Goal: Task Accomplishment & Management: Manage account settings

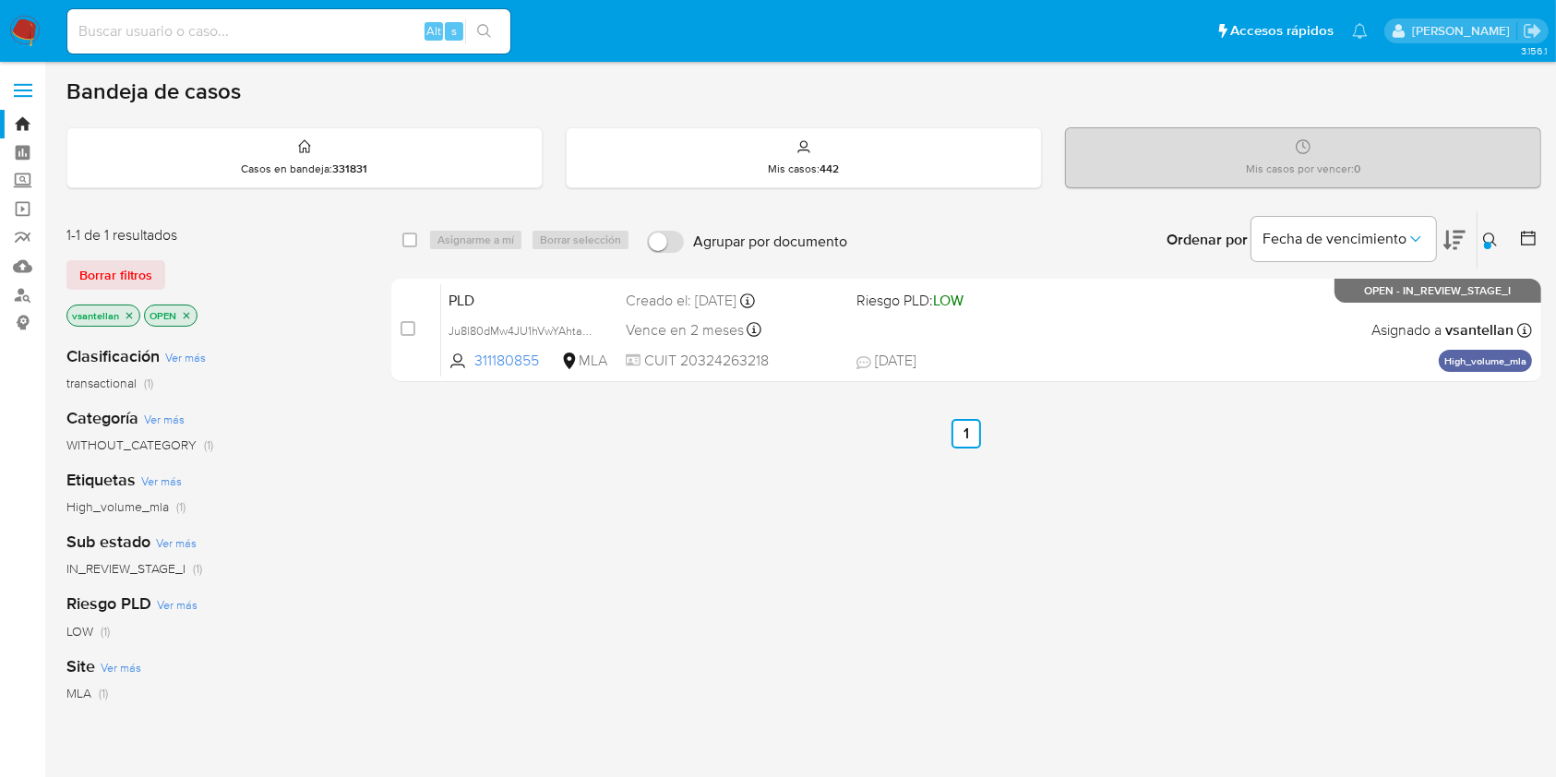
click at [36, 16] on img at bounding box center [24, 31] width 31 height 31
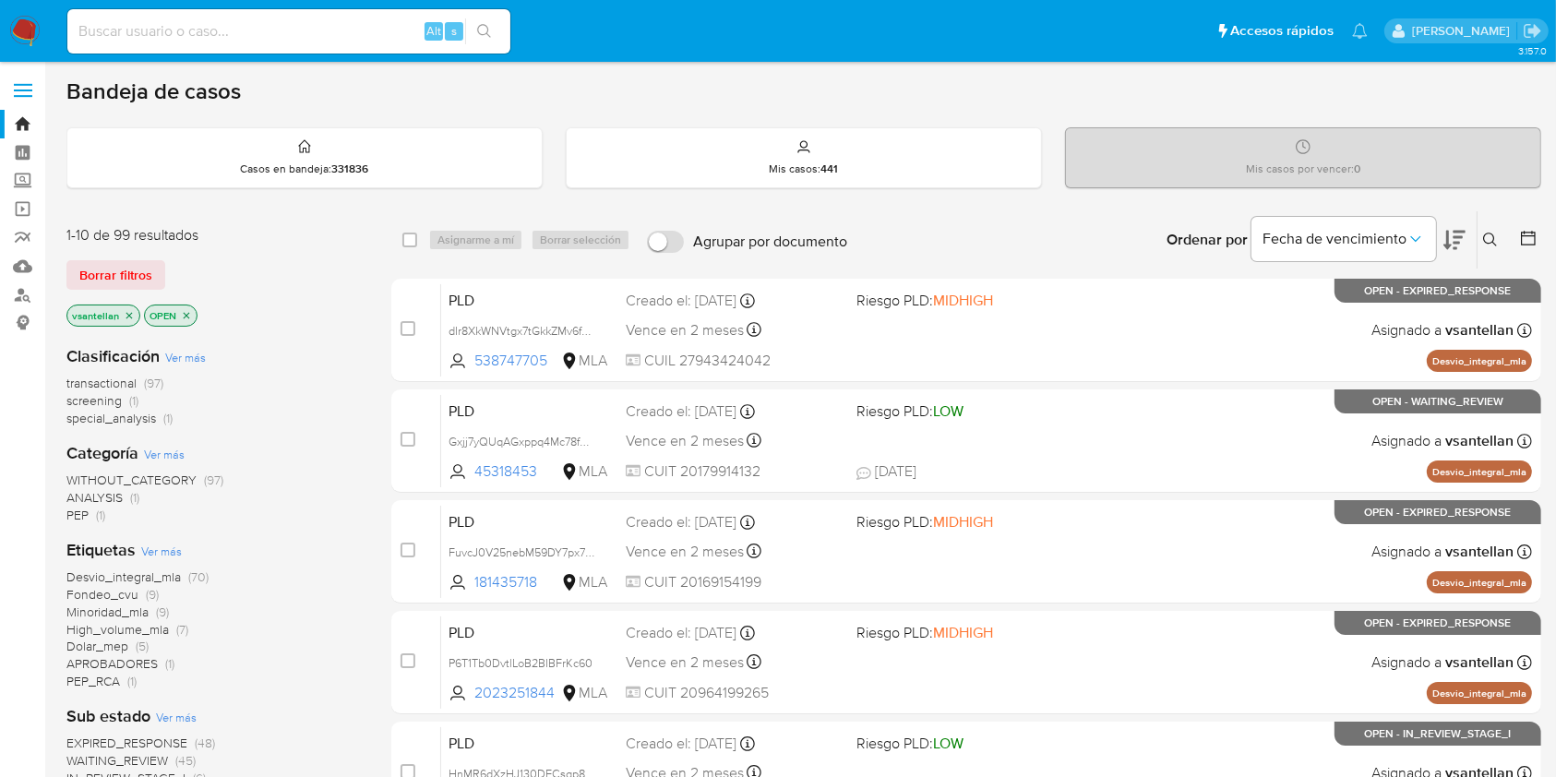
click at [1494, 239] on icon at bounding box center [1490, 240] width 15 height 15
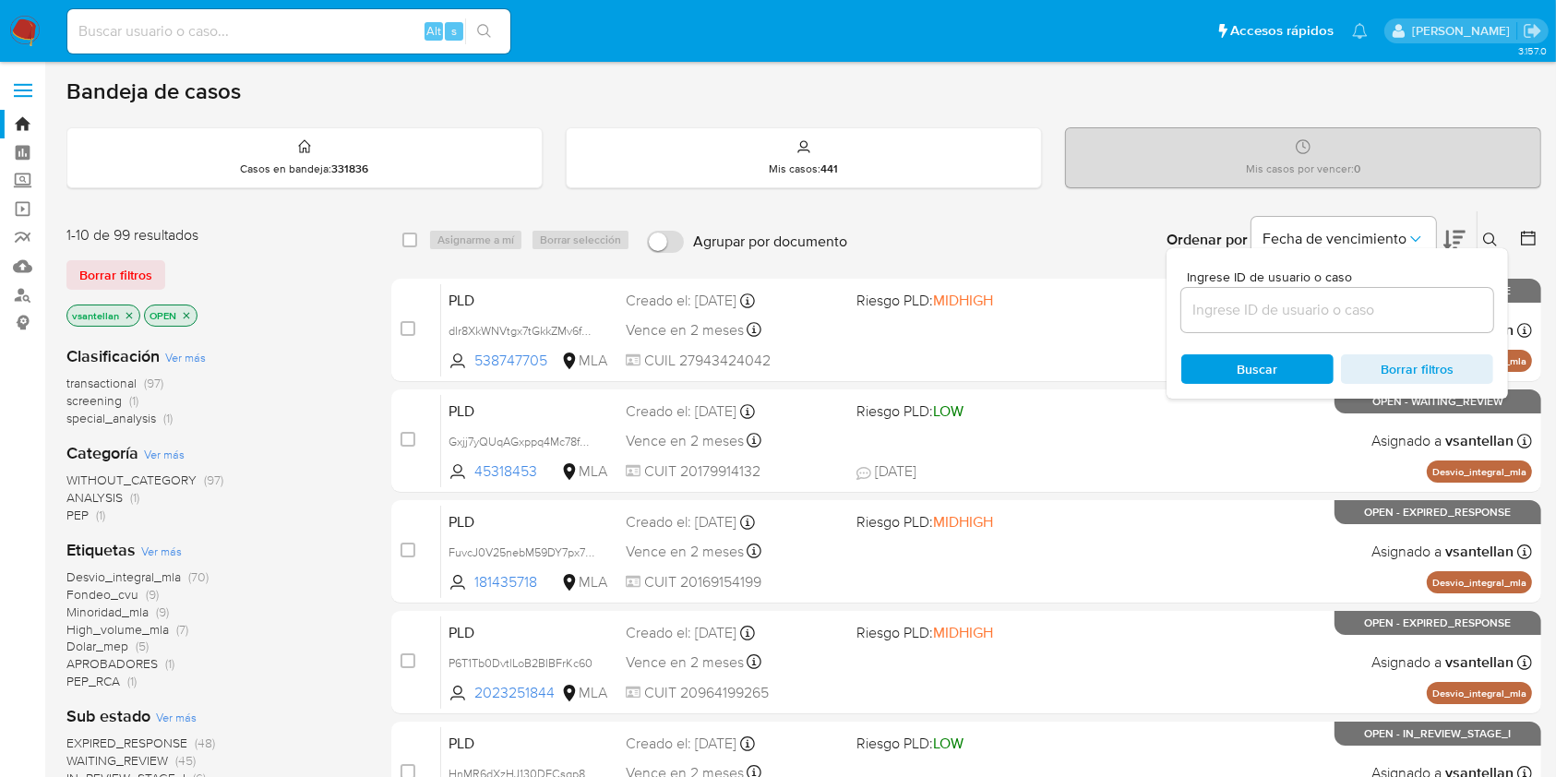
drag, startPoint x: 1305, startPoint y: 301, endPoint x: 1314, endPoint y: 302, distance: 9.3
click at [1304, 302] on input at bounding box center [1337, 310] width 312 height 24
type input "35657390"
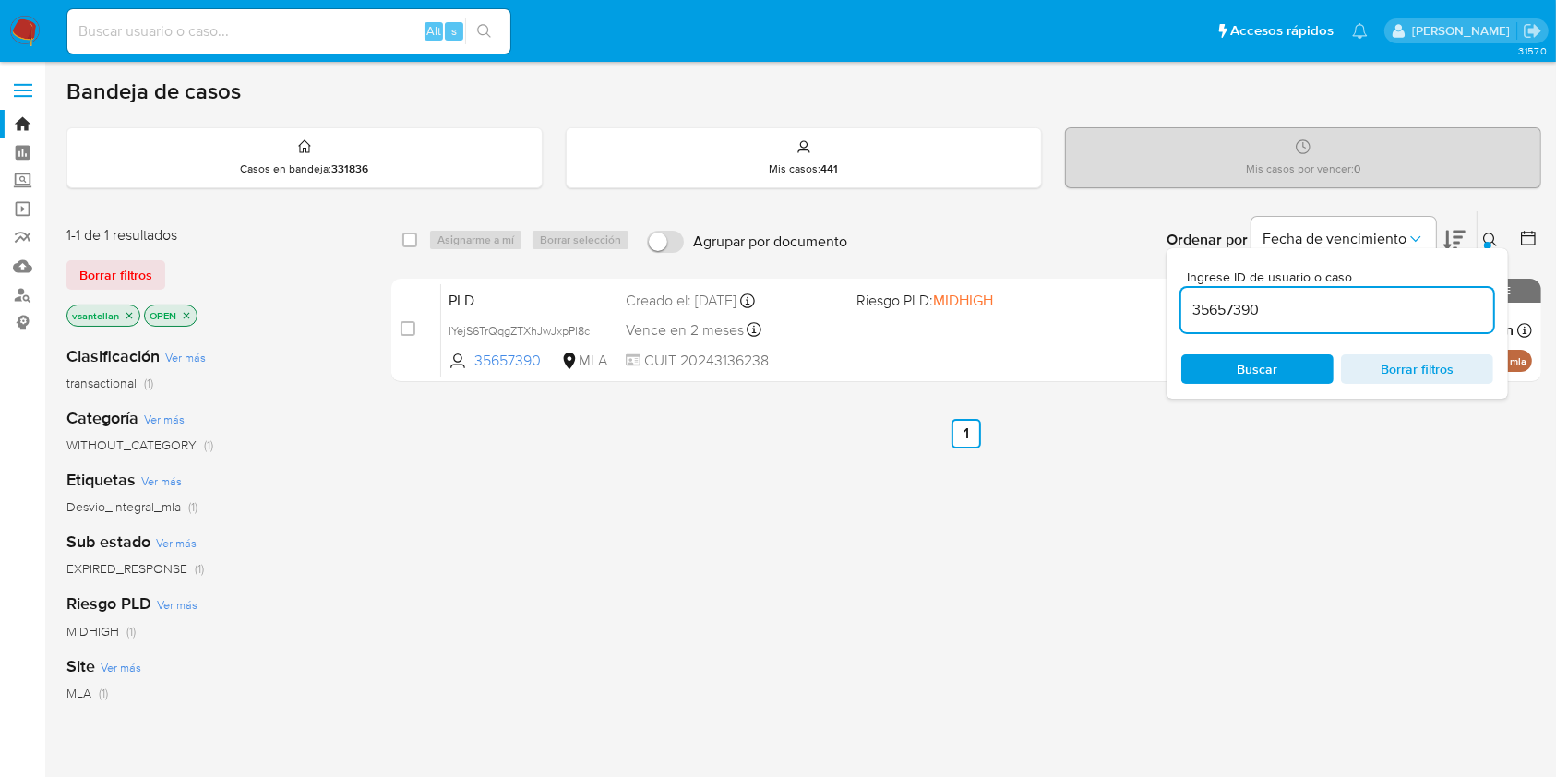
click at [1487, 234] on icon at bounding box center [1490, 240] width 15 height 15
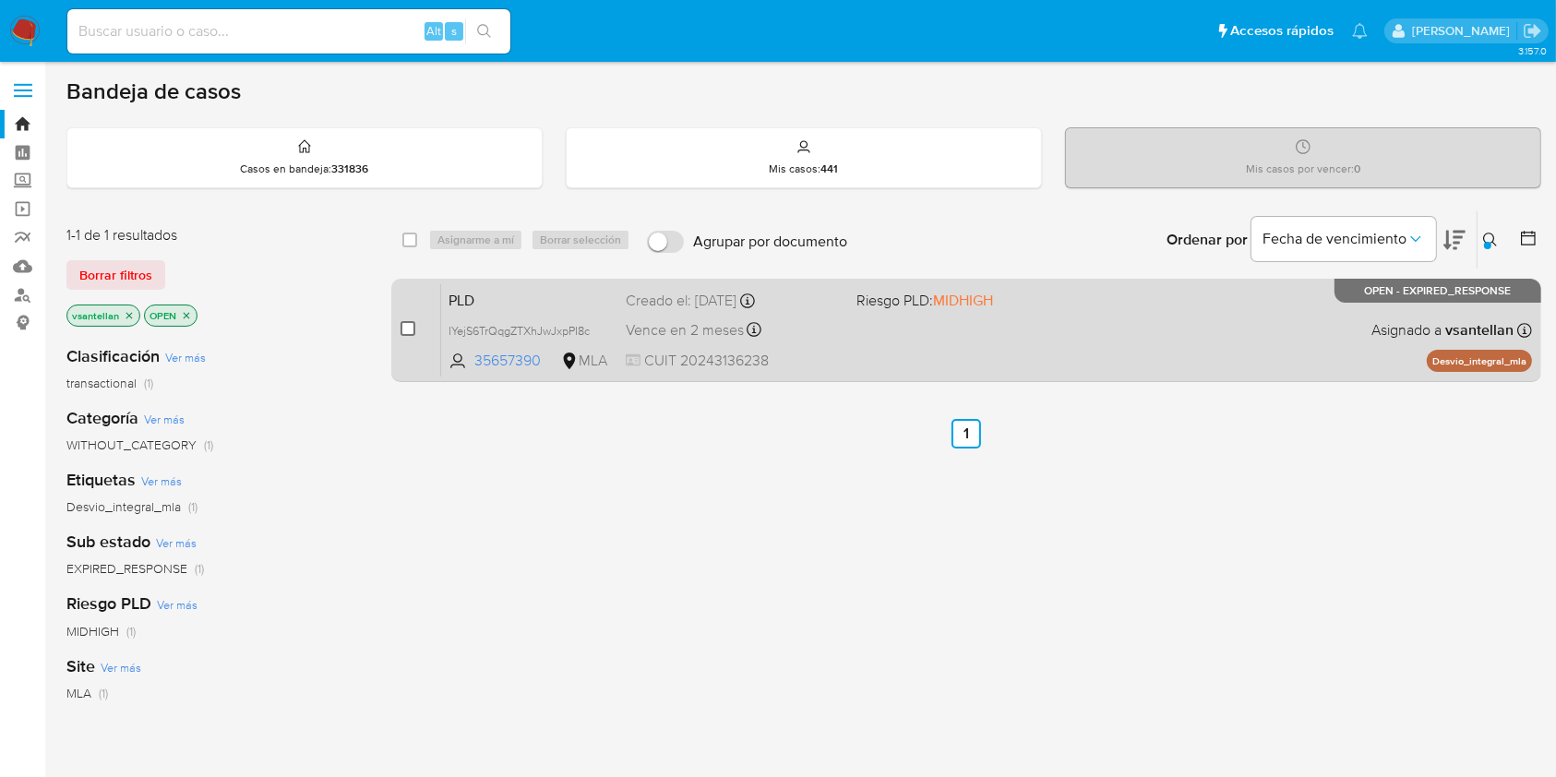
click at [405, 327] on input "checkbox" at bounding box center [408, 328] width 15 height 15
checkbox input "true"
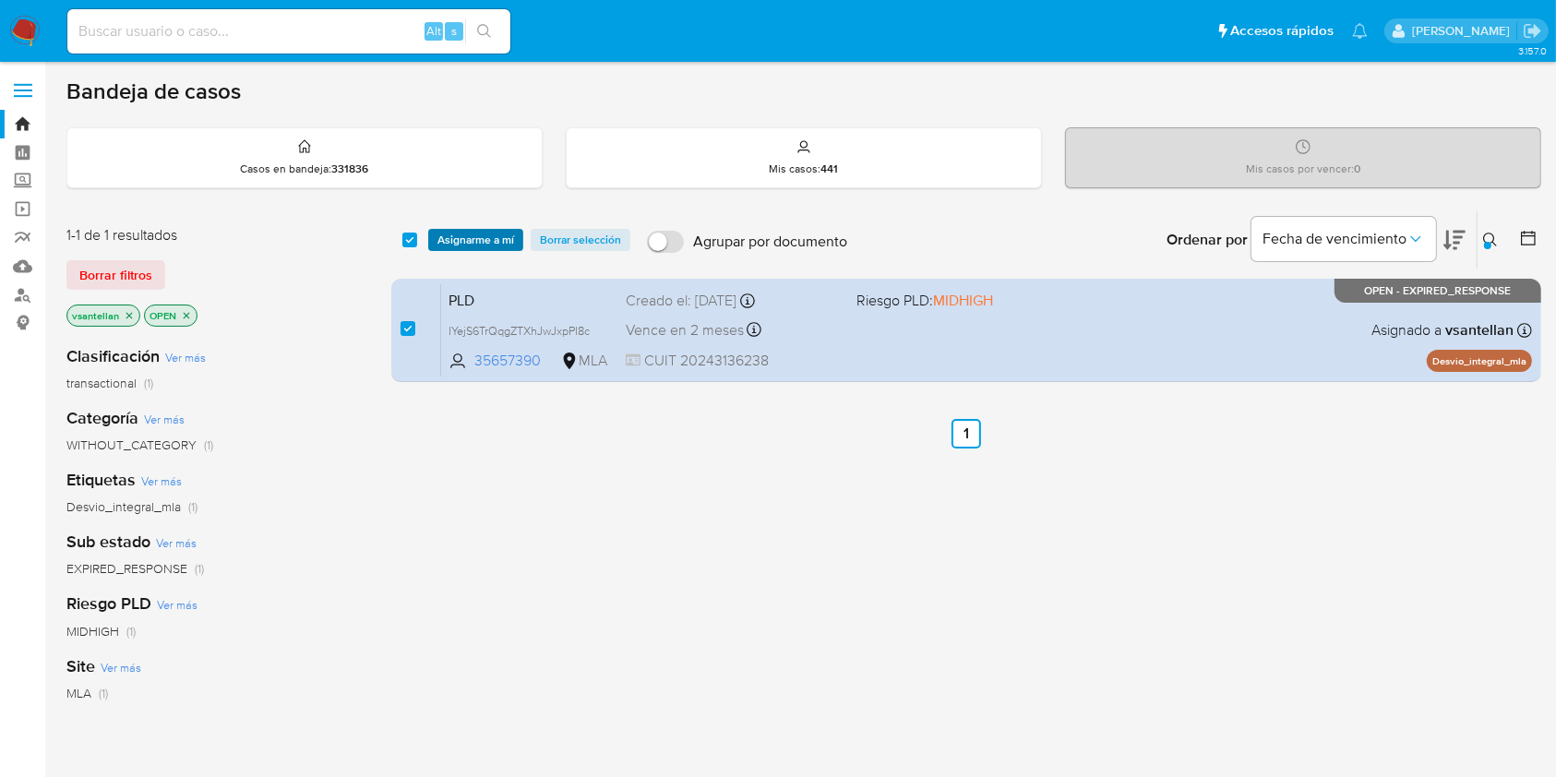
click at [473, 238] on span "Asignarme a mí" at bounding box center [476, 240] width 77 height 18
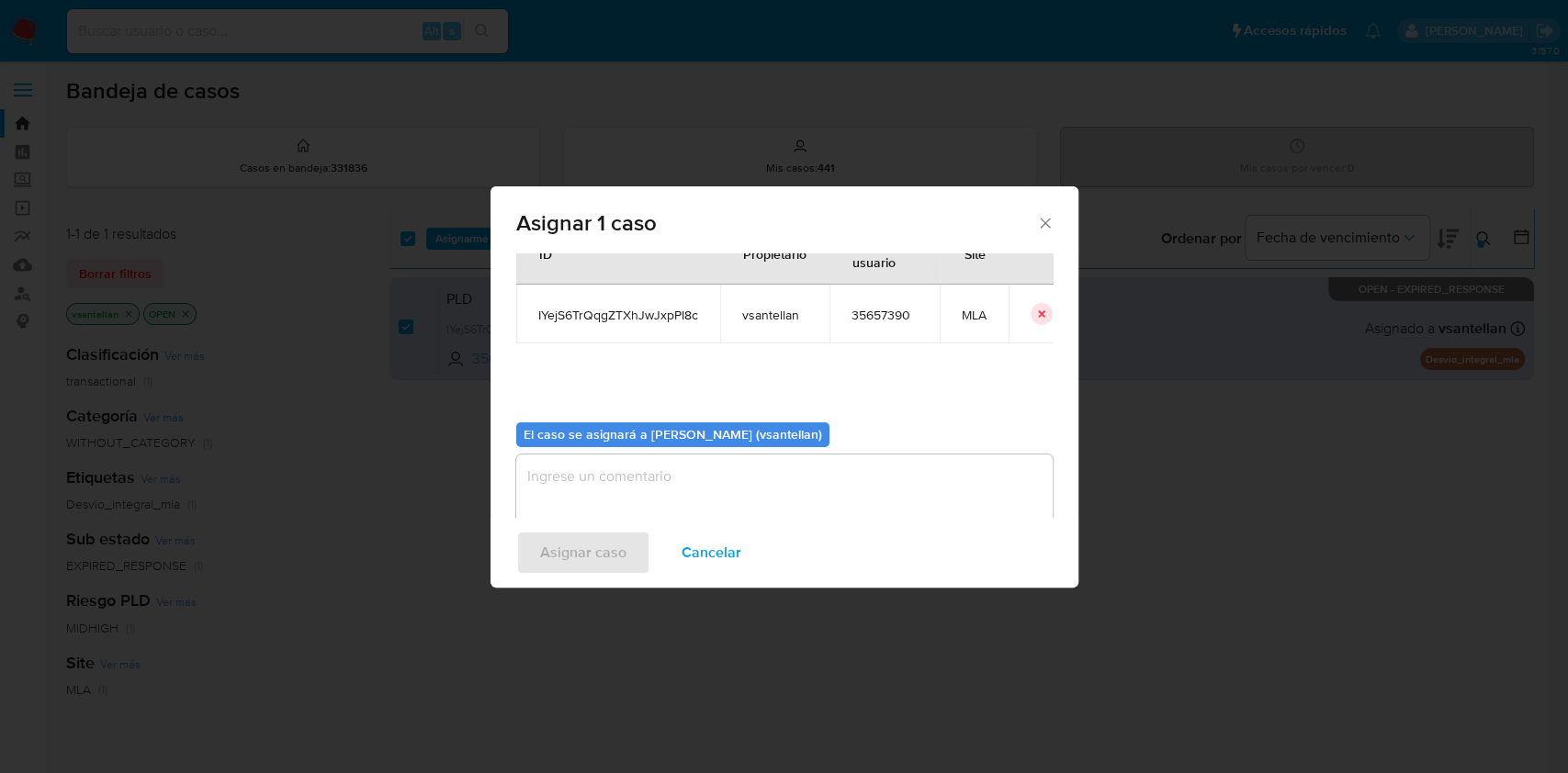
scroll to position [94, 0]
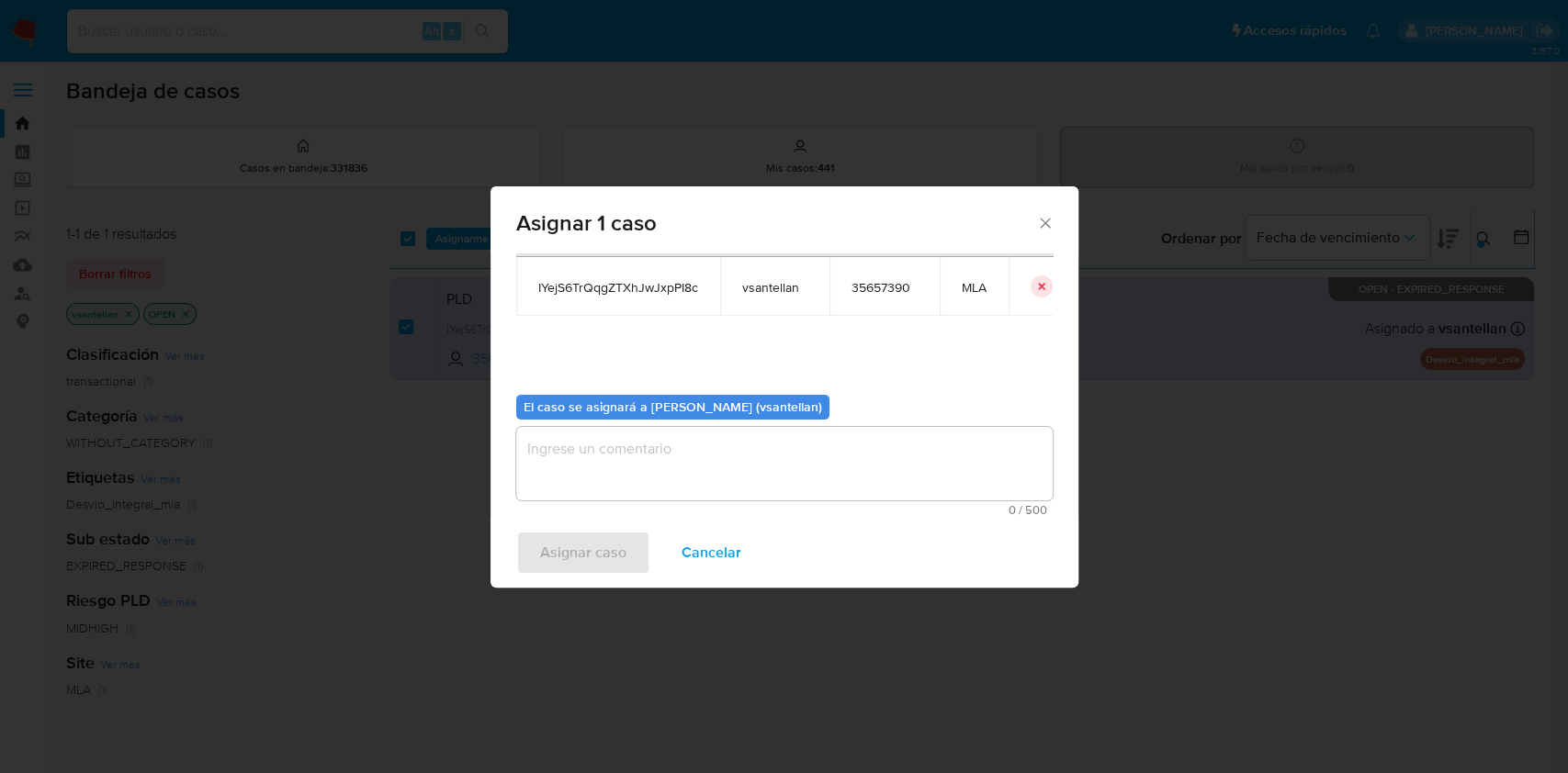
drag, startPoint x: 591, startPoint y: 486, endPoint x: 579, endPoint y: 533, distance: 48.5
click at [591, 485] on textarea "assign-modal" at bounding box center [784, 464] width 536 height 74
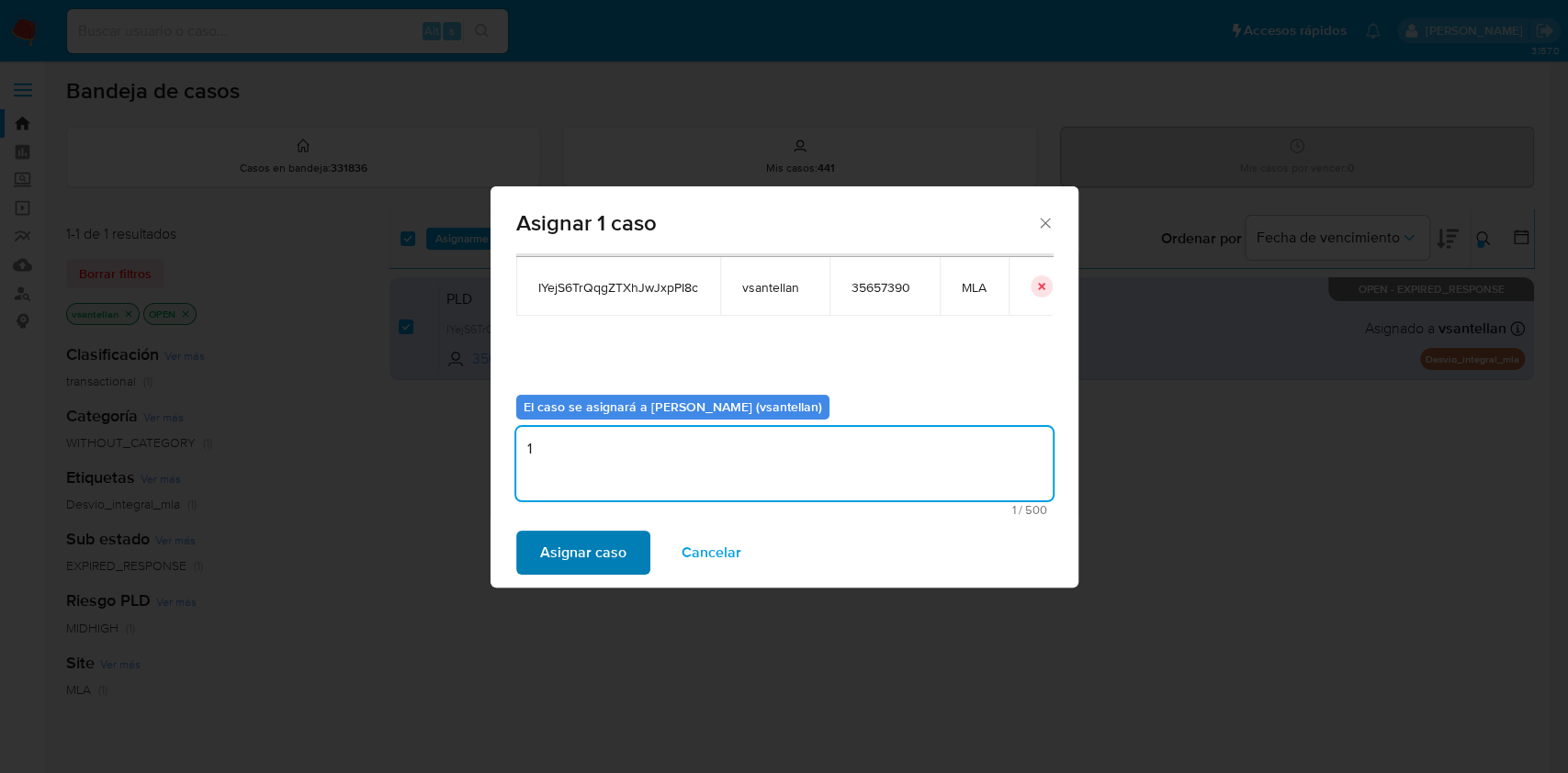
type textarea "1"
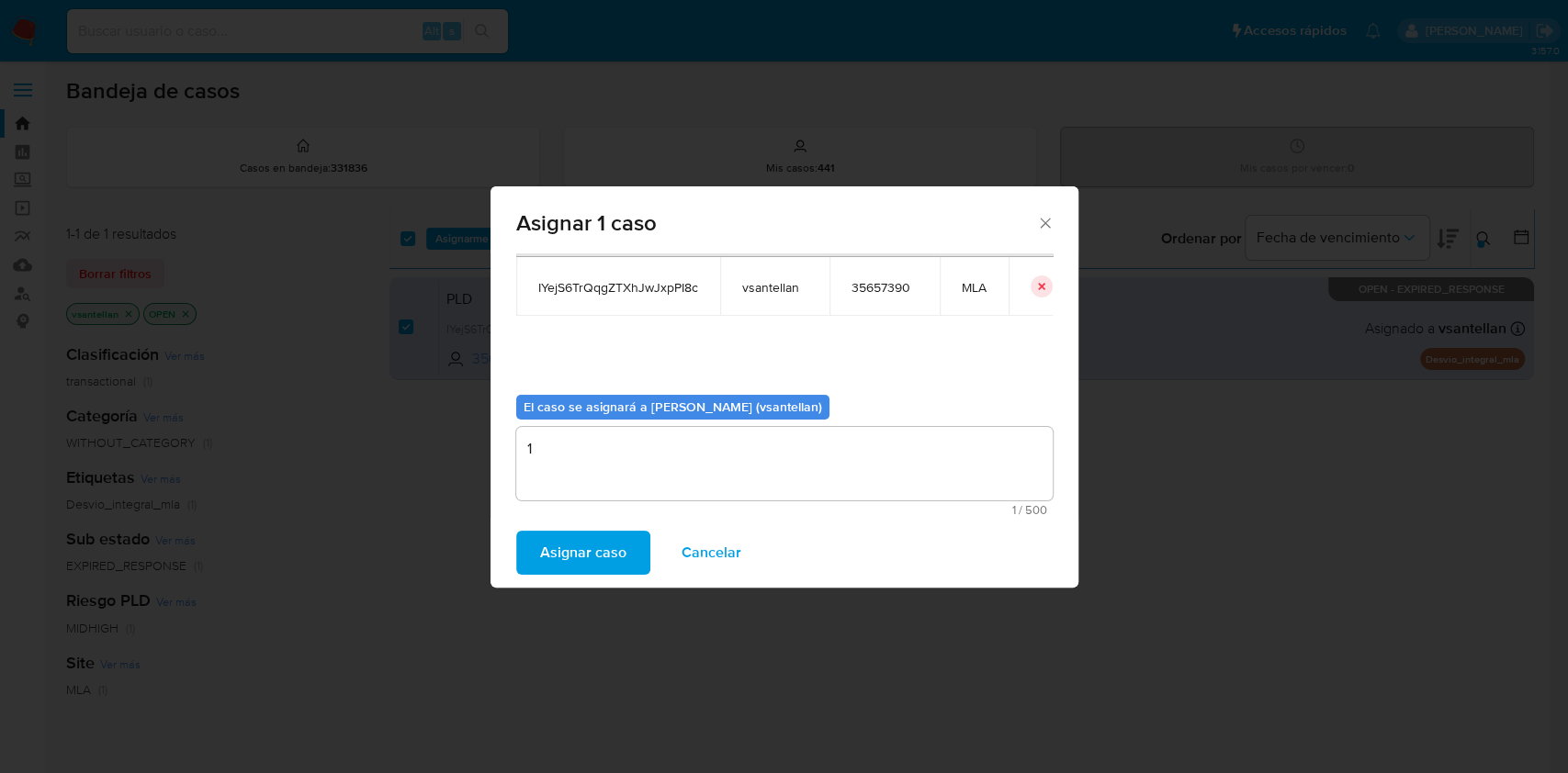
click at [568, 550] on span "Asignar caso" at bounding box center [583, 552] width 87 height 41
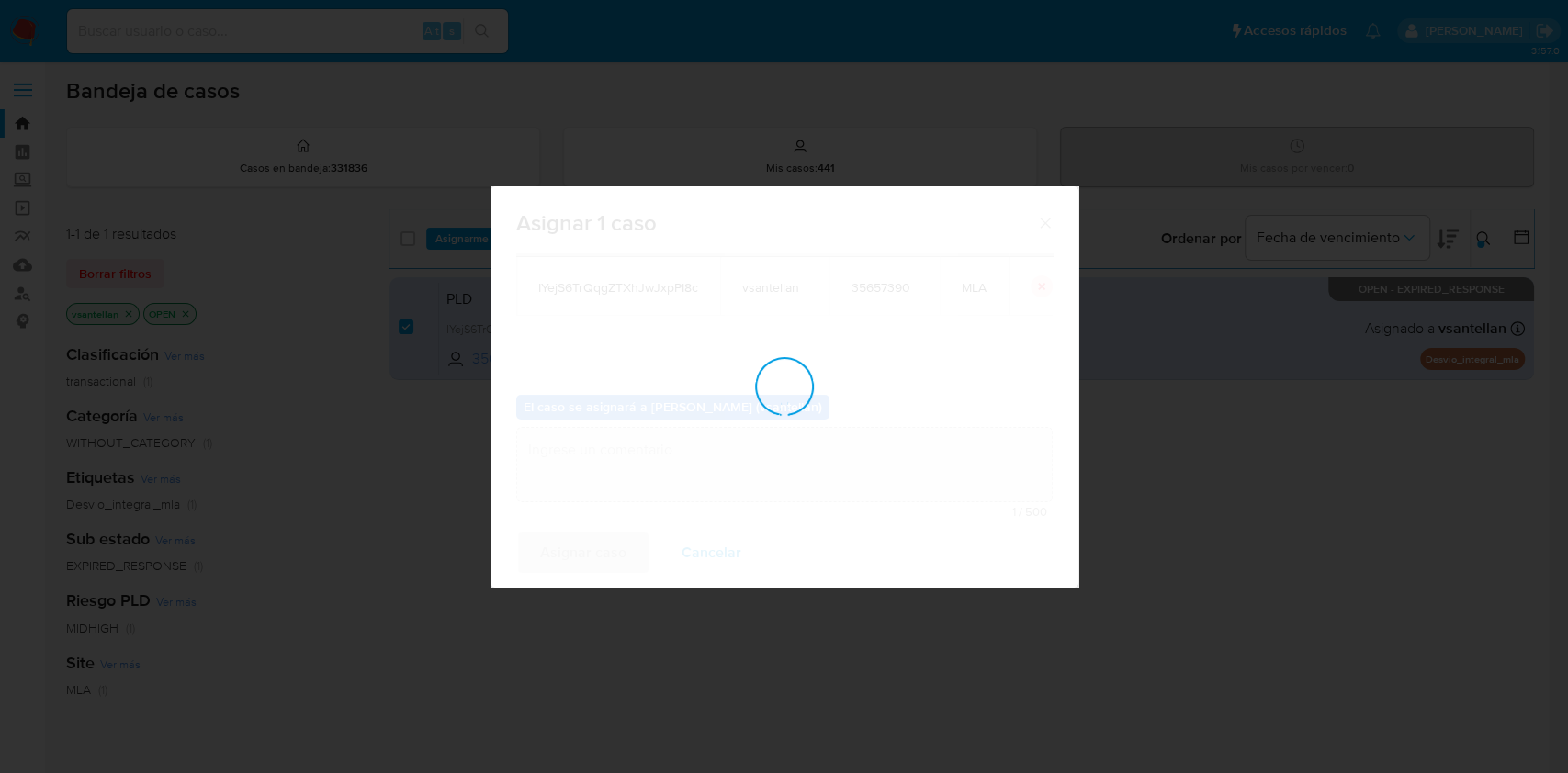
checkbox input "false"
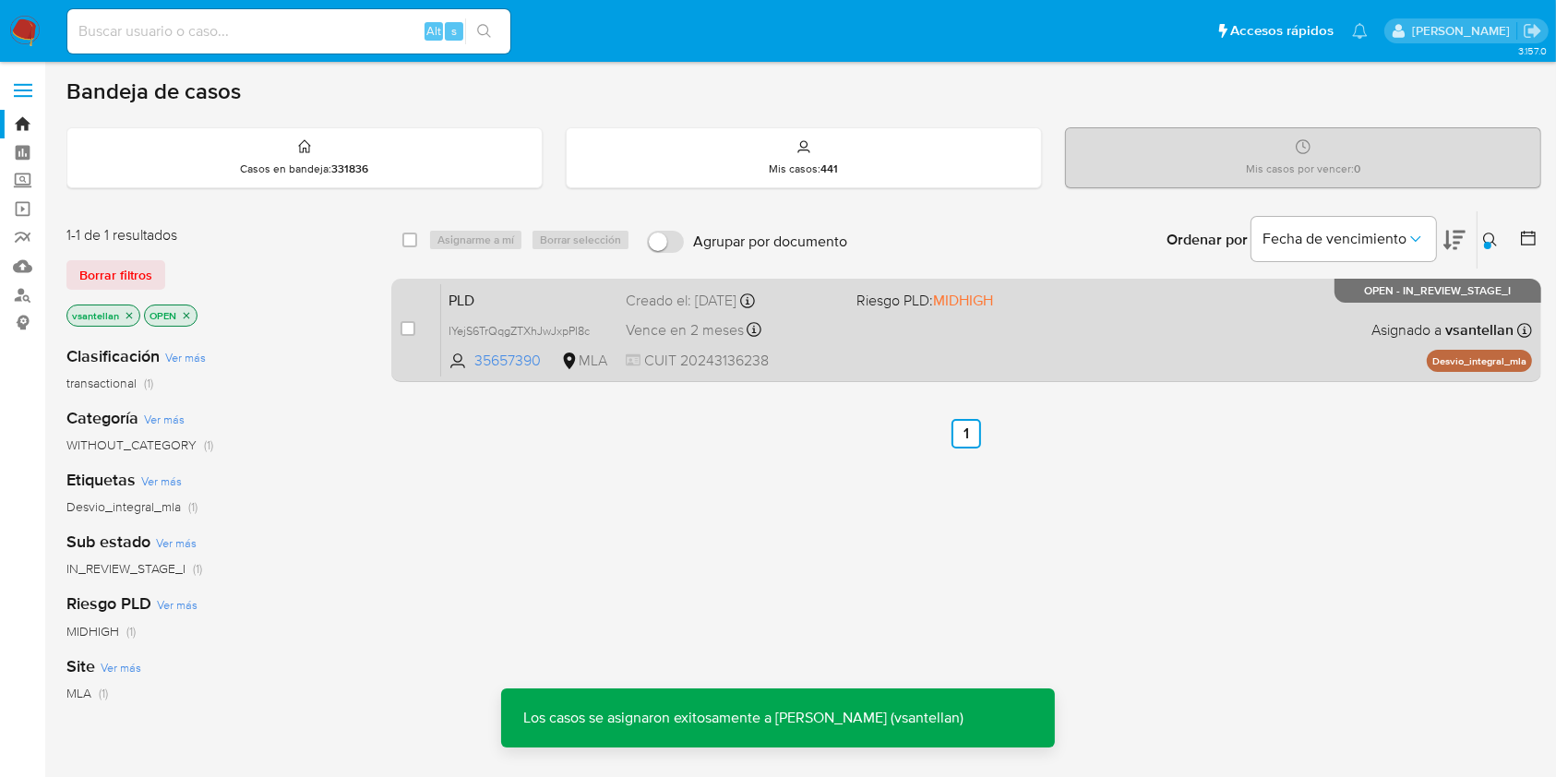
click at [1062, 336] on div "PLD IYejS6TrQqgZTXhJwJxpPI8c 35657390 MLA Riesgo PLD: MIDHIGH Creado el: 12/08/…" at bounding box center [986, 329] width 1091 height 93
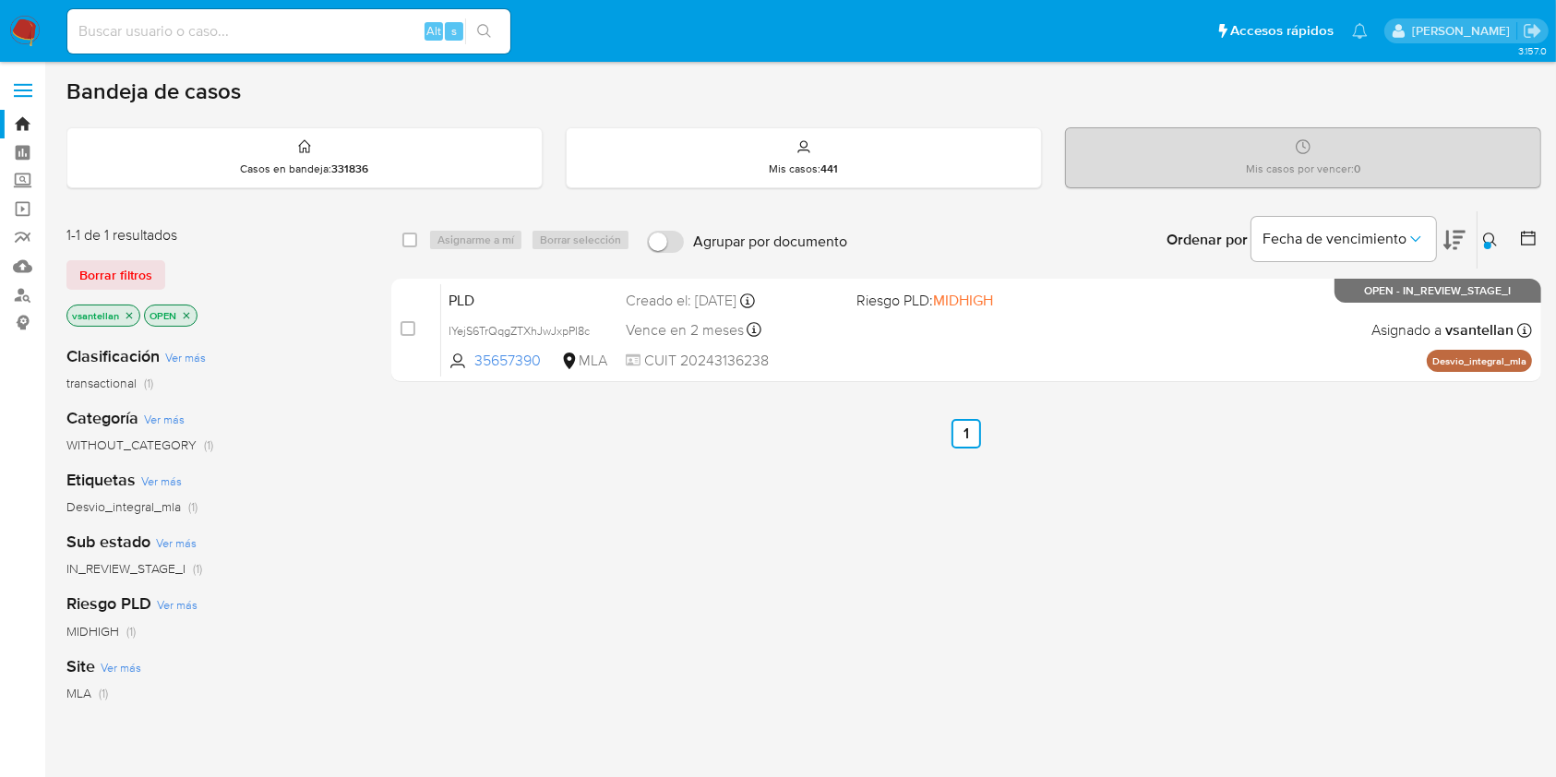
click at [1488, 237] on icon at bounding box center [1490, 240] width 15 height 15
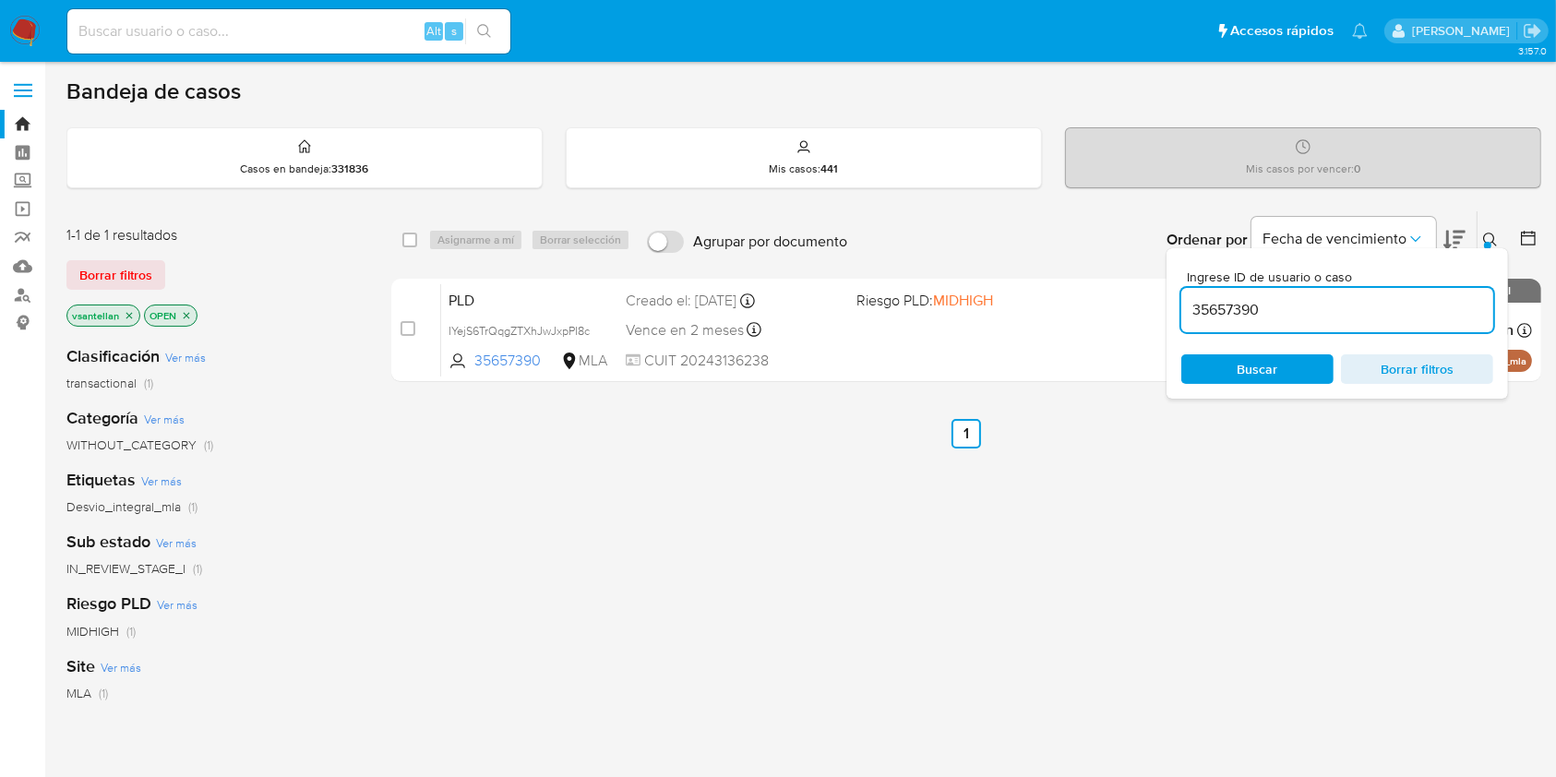
click at [1357, 303] on input "35657390" at bounding box center [1337, 310] width 312 height 24
click at [1356, 304] on input "35657390" at bounding box center [1337, 310] width 312 height 24
type input "183939862"
click at [1488, 242] on div at bounding box center [1487, 245] width 7 height 7
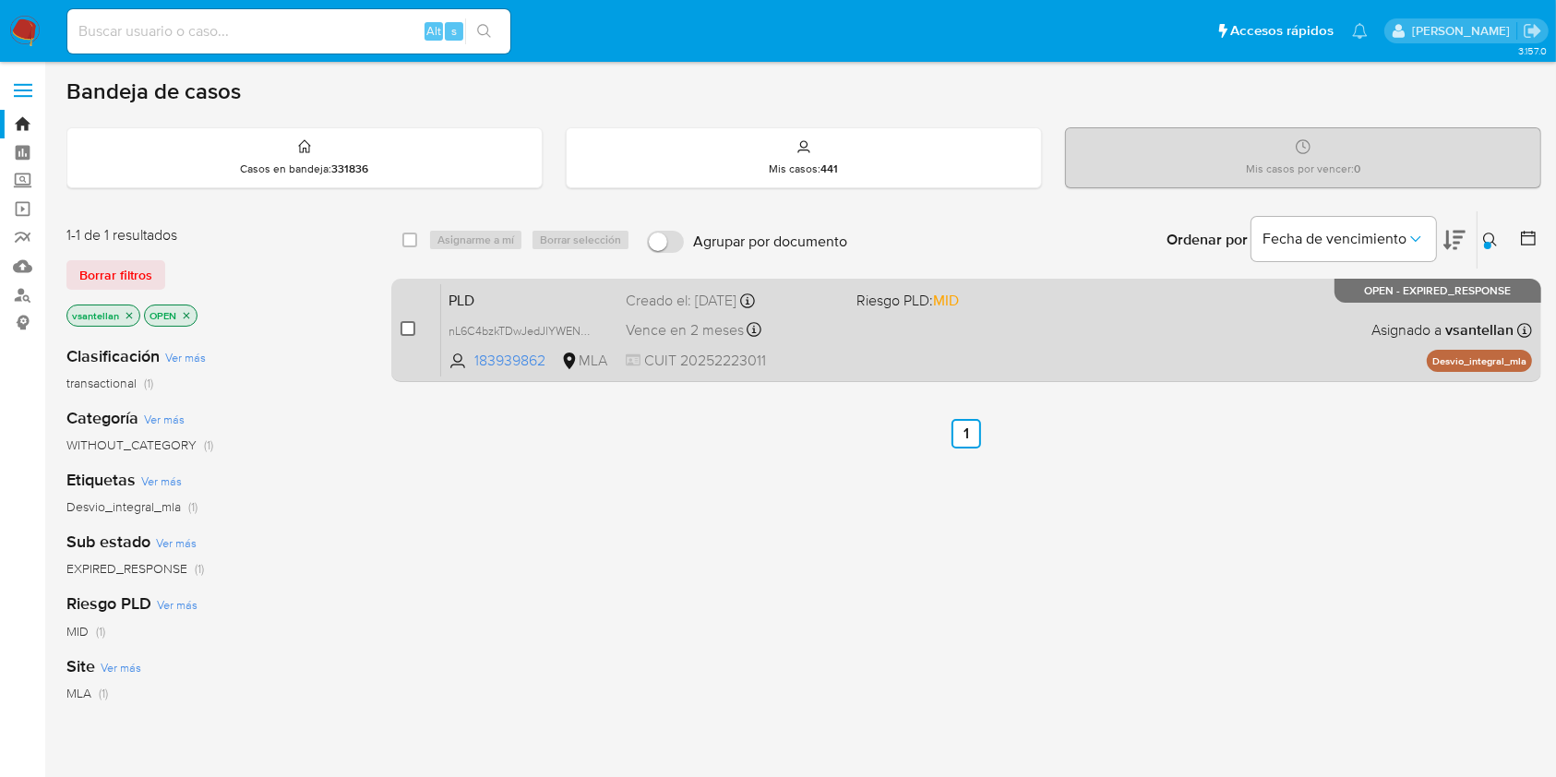
click at [406, 331] on input "checkbox" at bounding box center [408, 328] width 15 height 15
checkbox input "true"
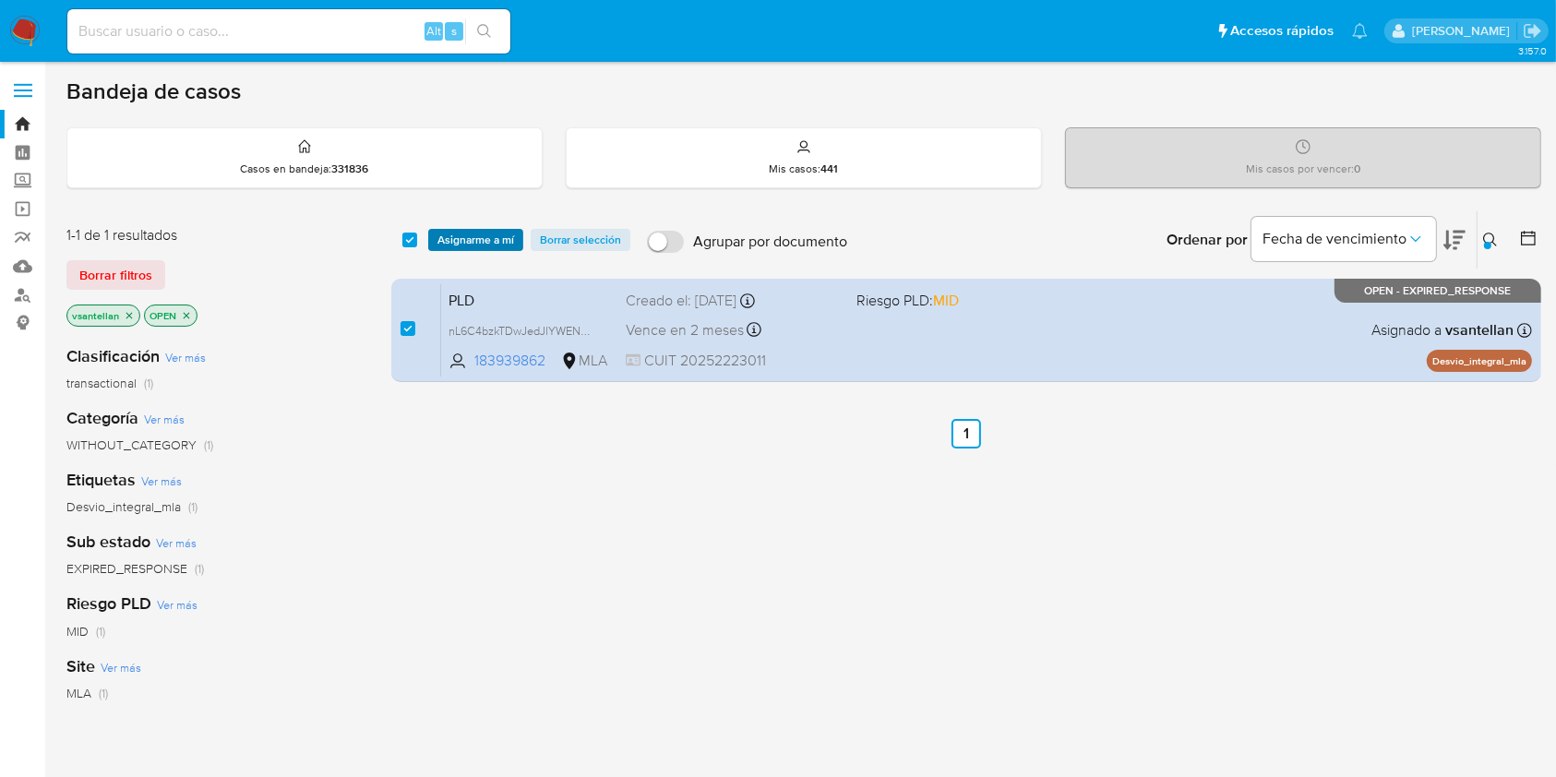
click at [452, 231] on span "Asignarme a mí" at bounding box center [476, 240] width 77 height 18
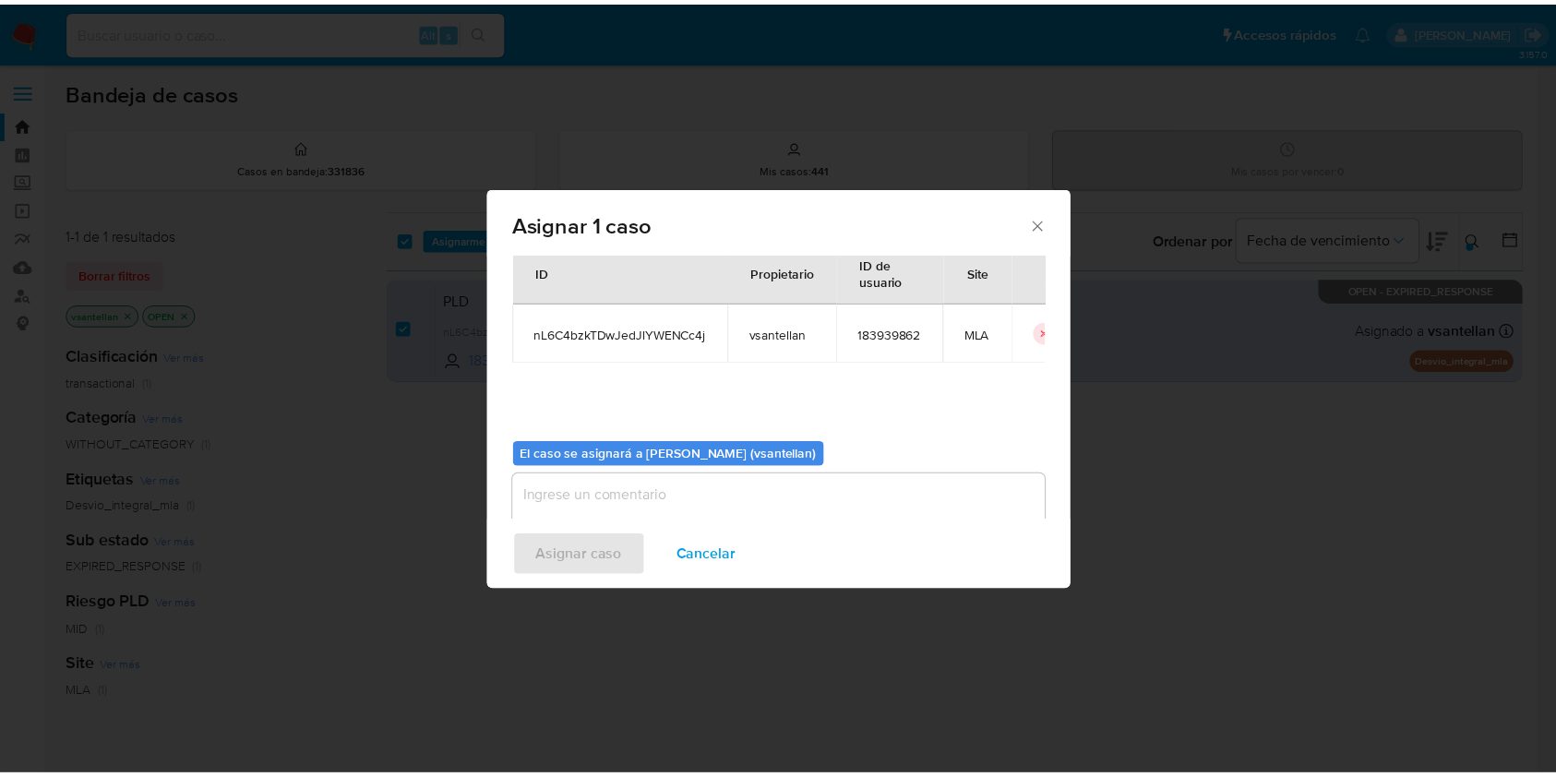
scroll to position [94, 0]
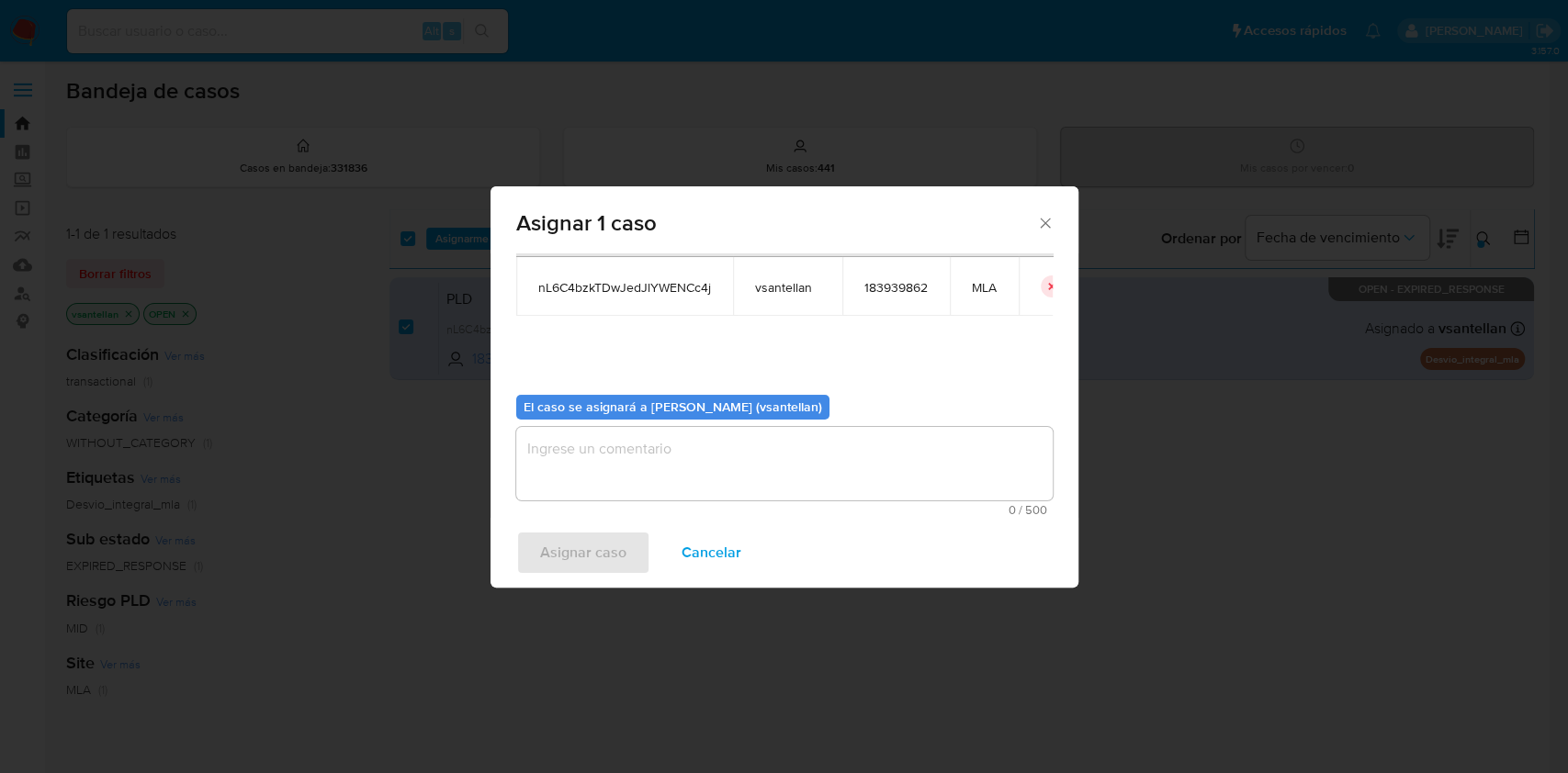
click at [585, 495] on textarea "assign-modal" at bounding box center [784, 464] width 536 height 74
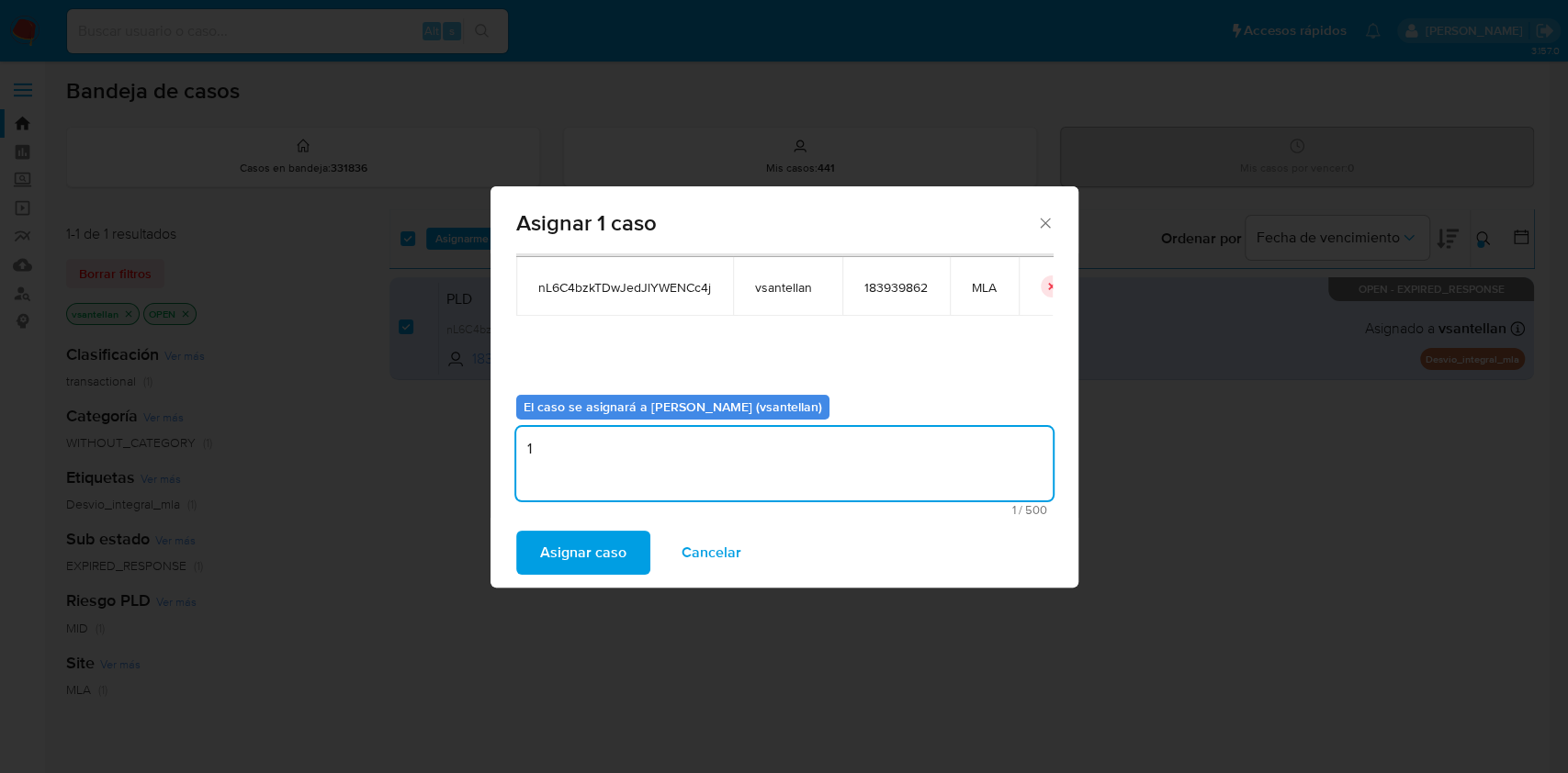
type textarea "1"
click at [573, 576] on div "Asignar caso Cancelar" at bounding box center [784, 553] width 588 height 70
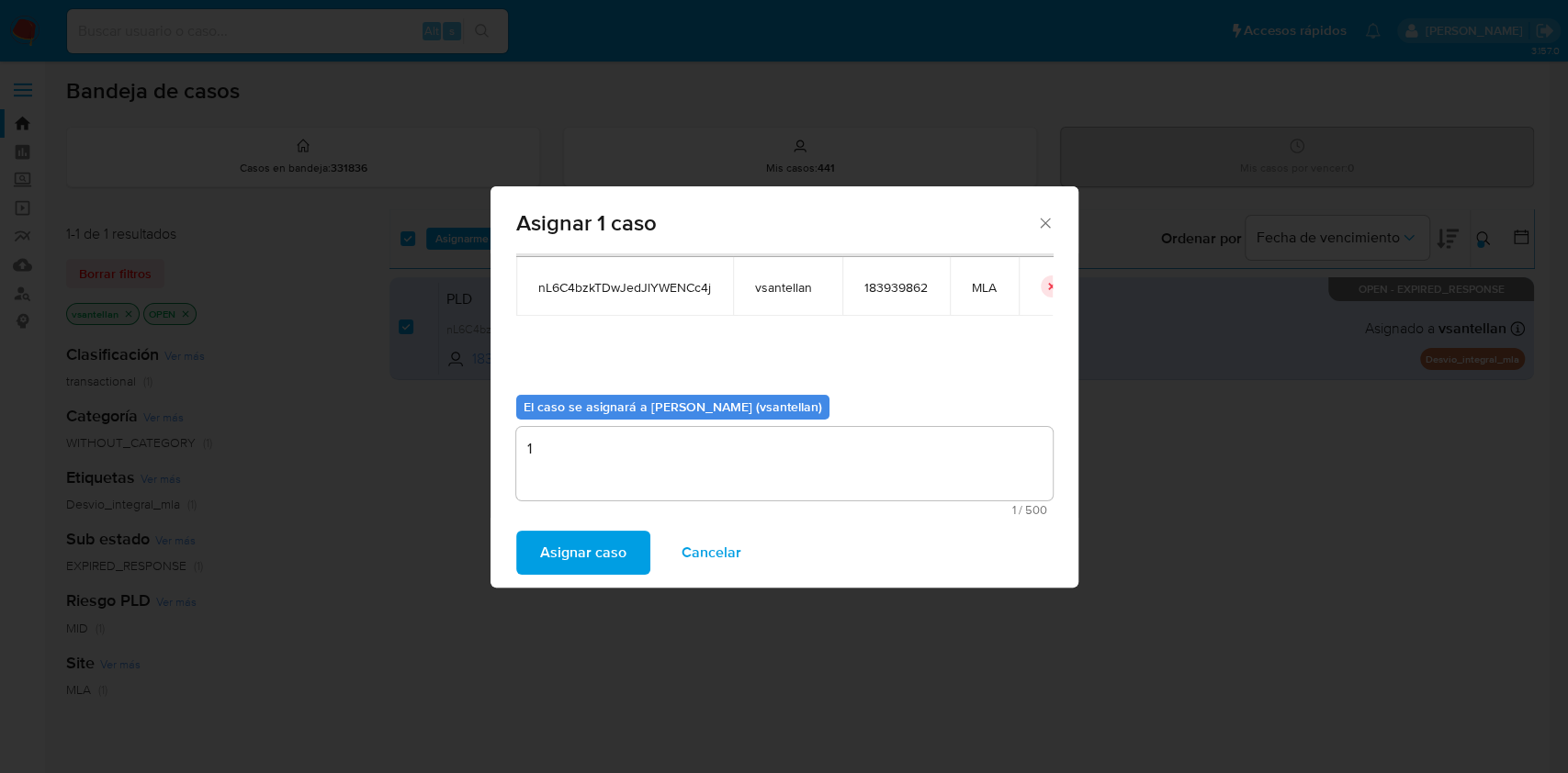
click at [576, 555] on span "Asignar caso" at bounding box center [583, 552] width 87 height 41
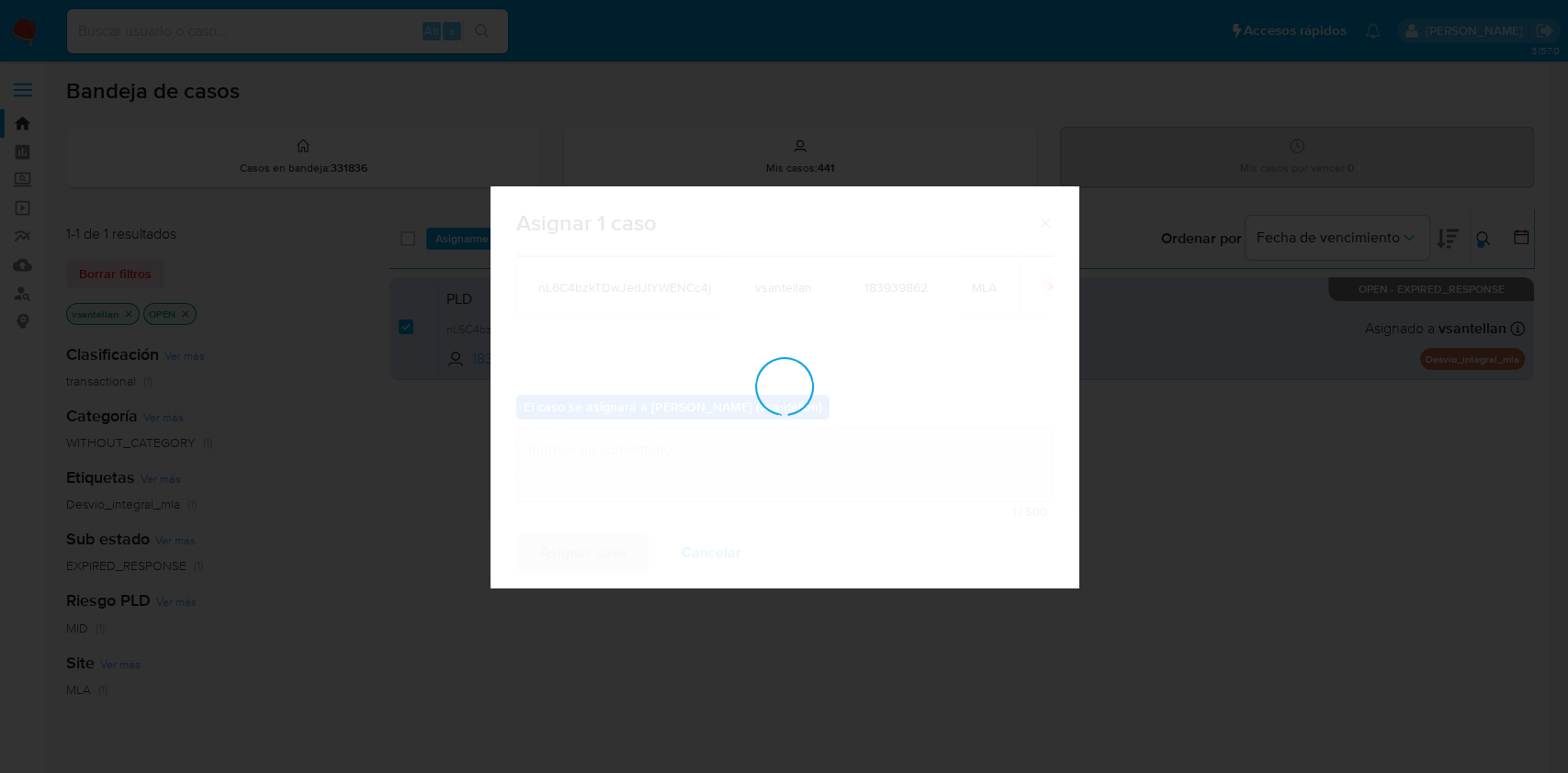
checkbox input "false"
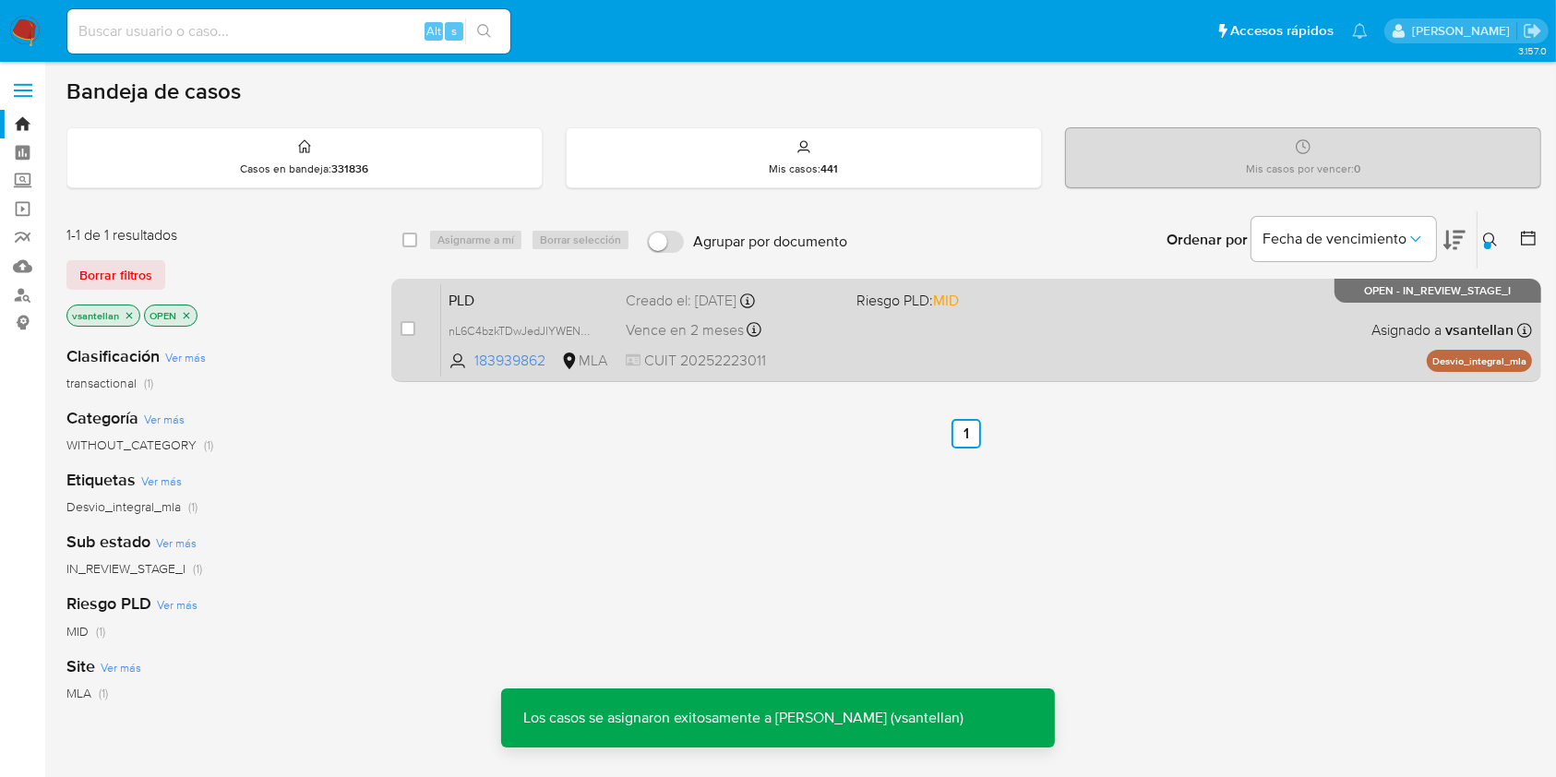
click at [1097, 320] on div "PLD nL6C4bzkTDwJedJlYWENCc4j 183939862 MLA Riesgo PLD: MID Creado el: 12/08/202…" at bounding box center [986, 329] width 1091 height 93
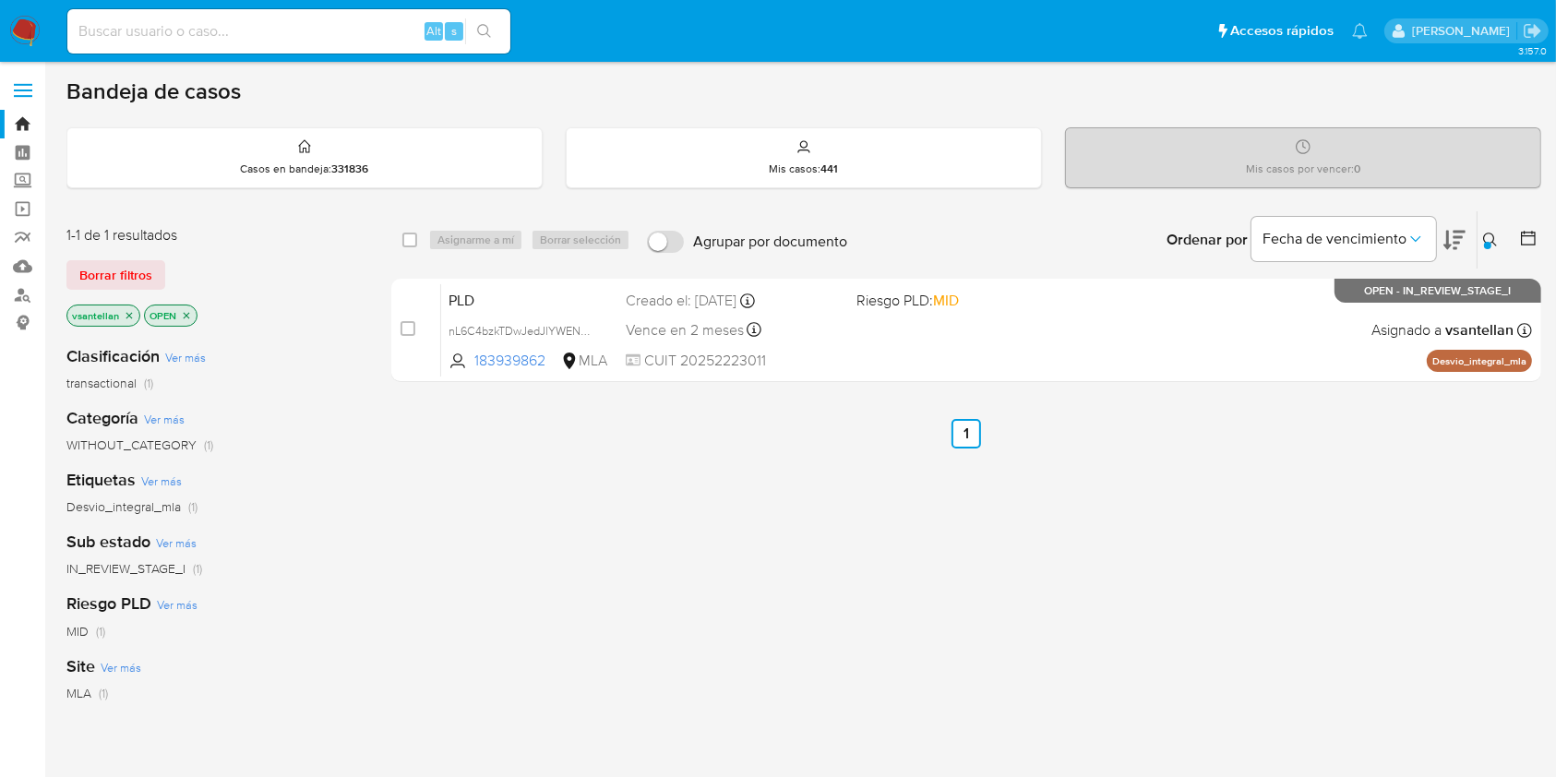
click at [34, 25] on img at bounding box center [24, 31] width 31 height 31
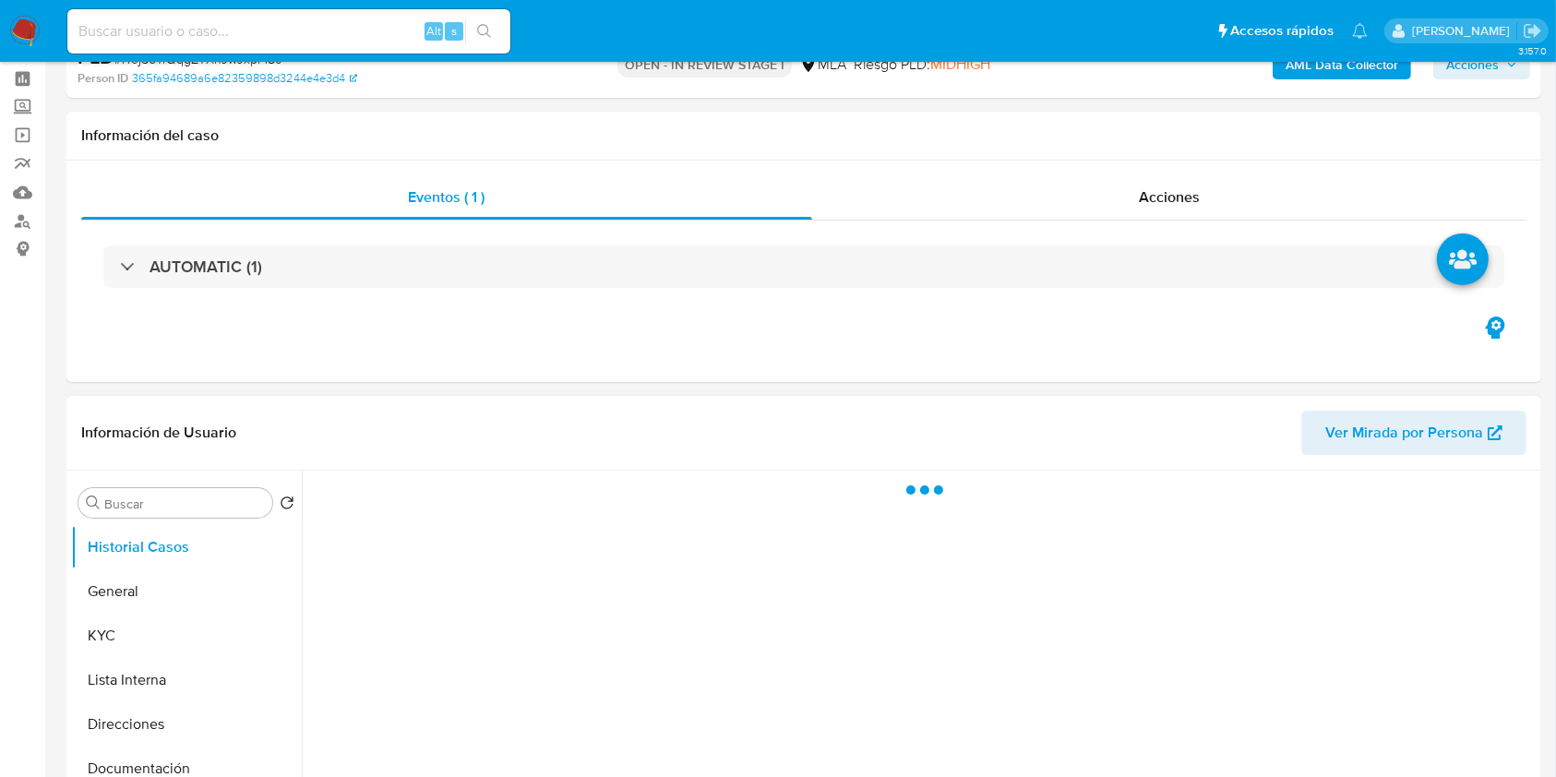
scroll to position [123, 0]
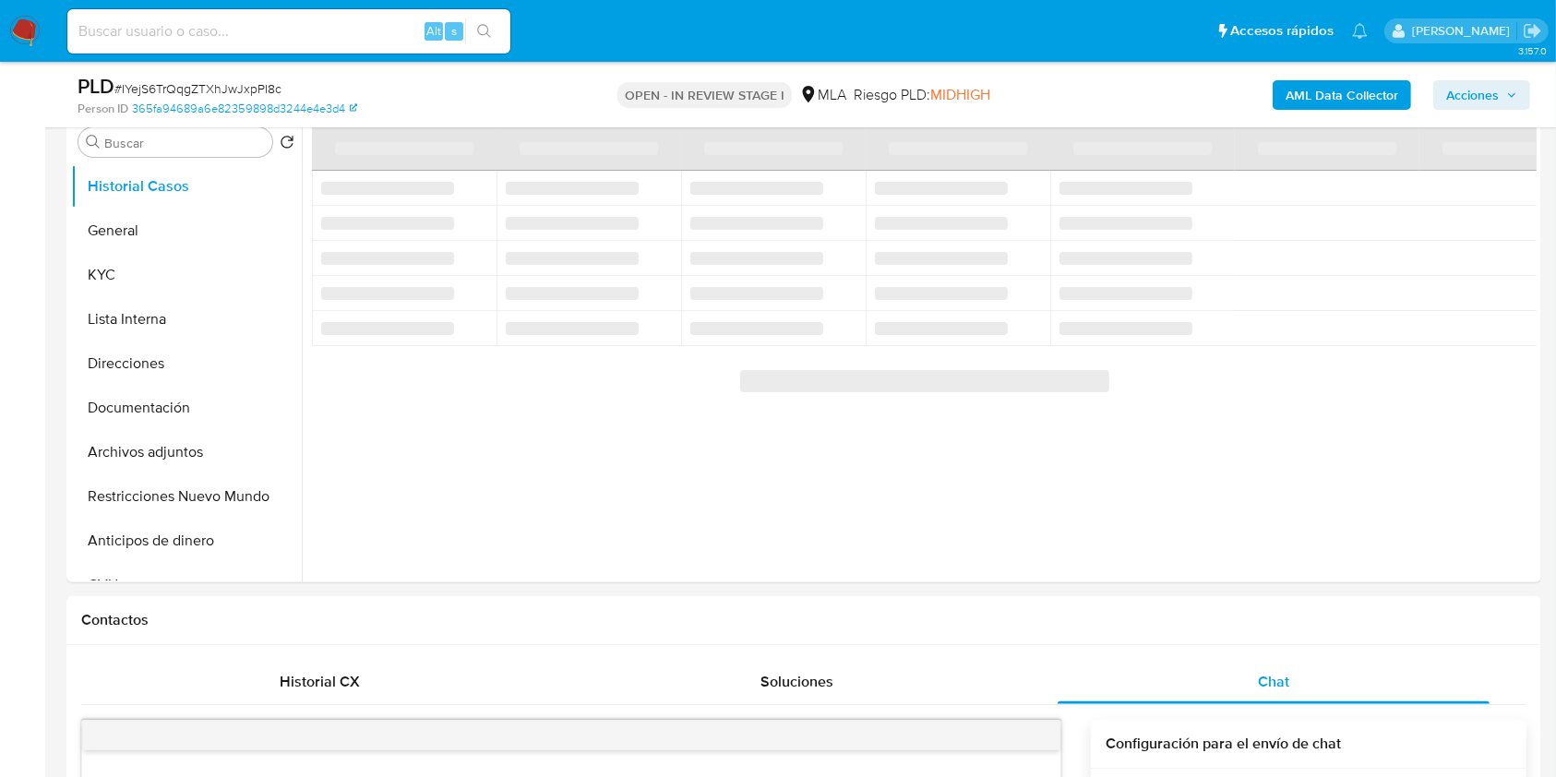
select select "10"
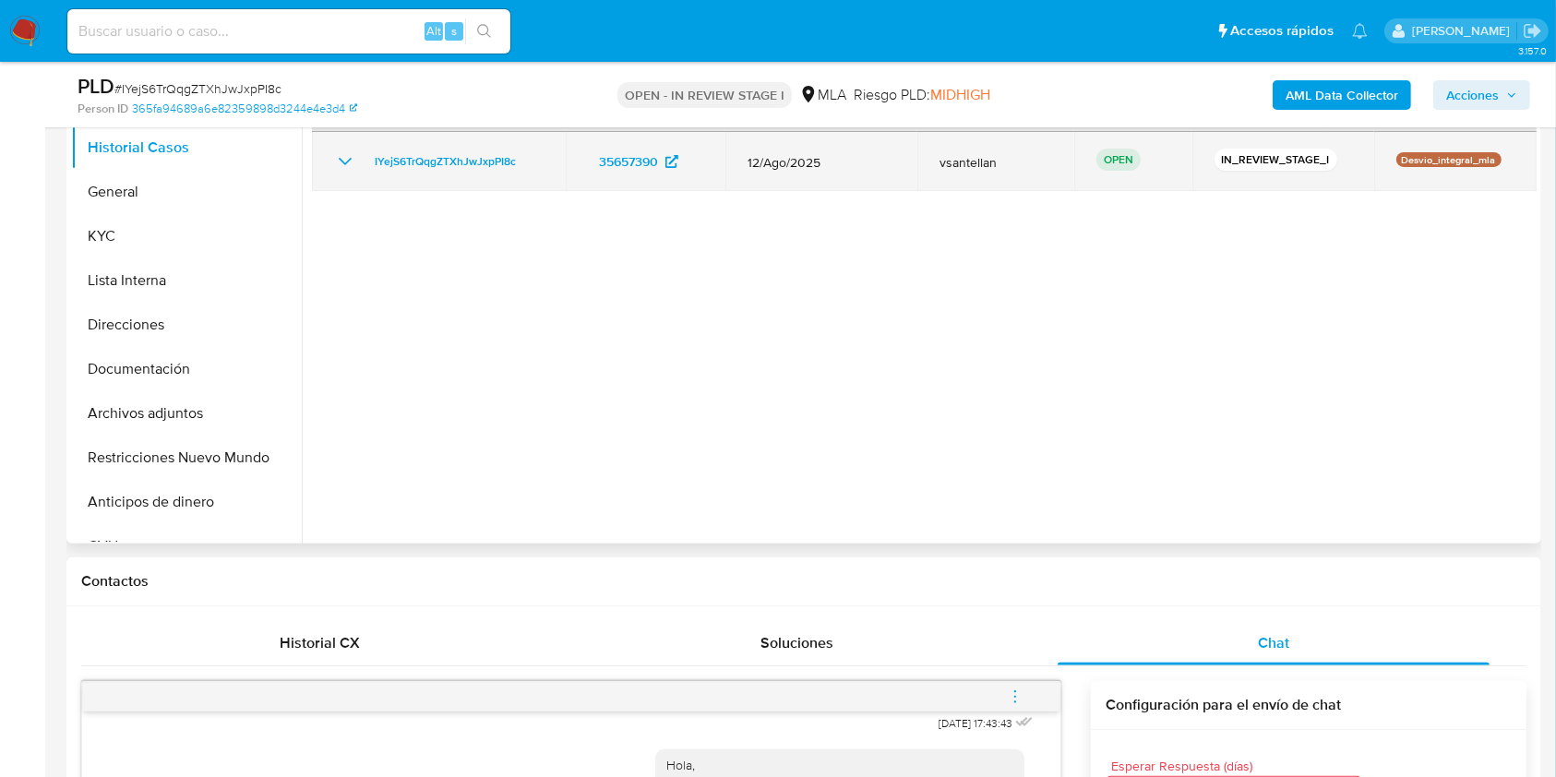
scroll to position [384, 0]
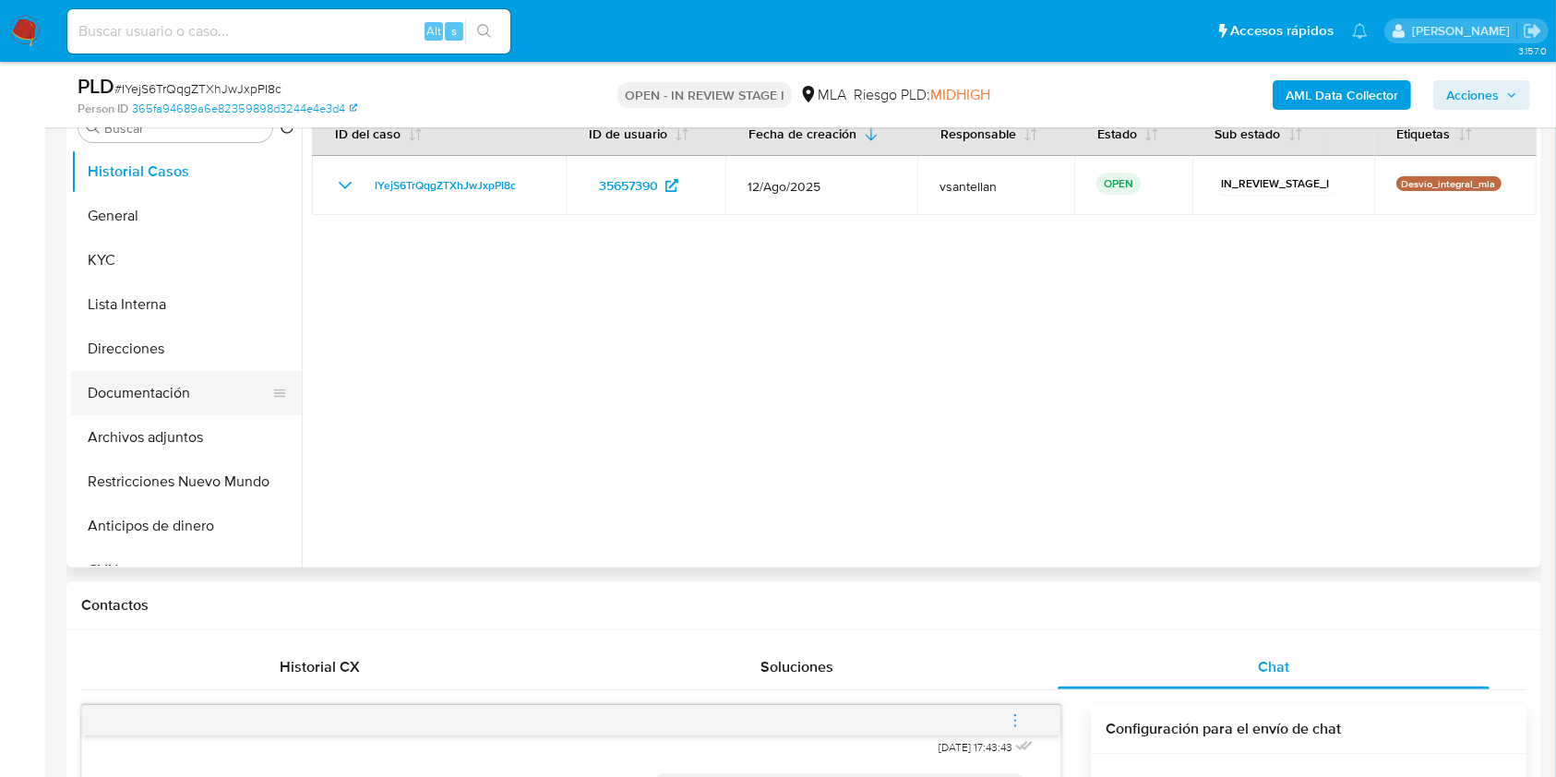
click at [138, 380] on button "Documentación" at bounding box center [179, 393] width 216 height 44
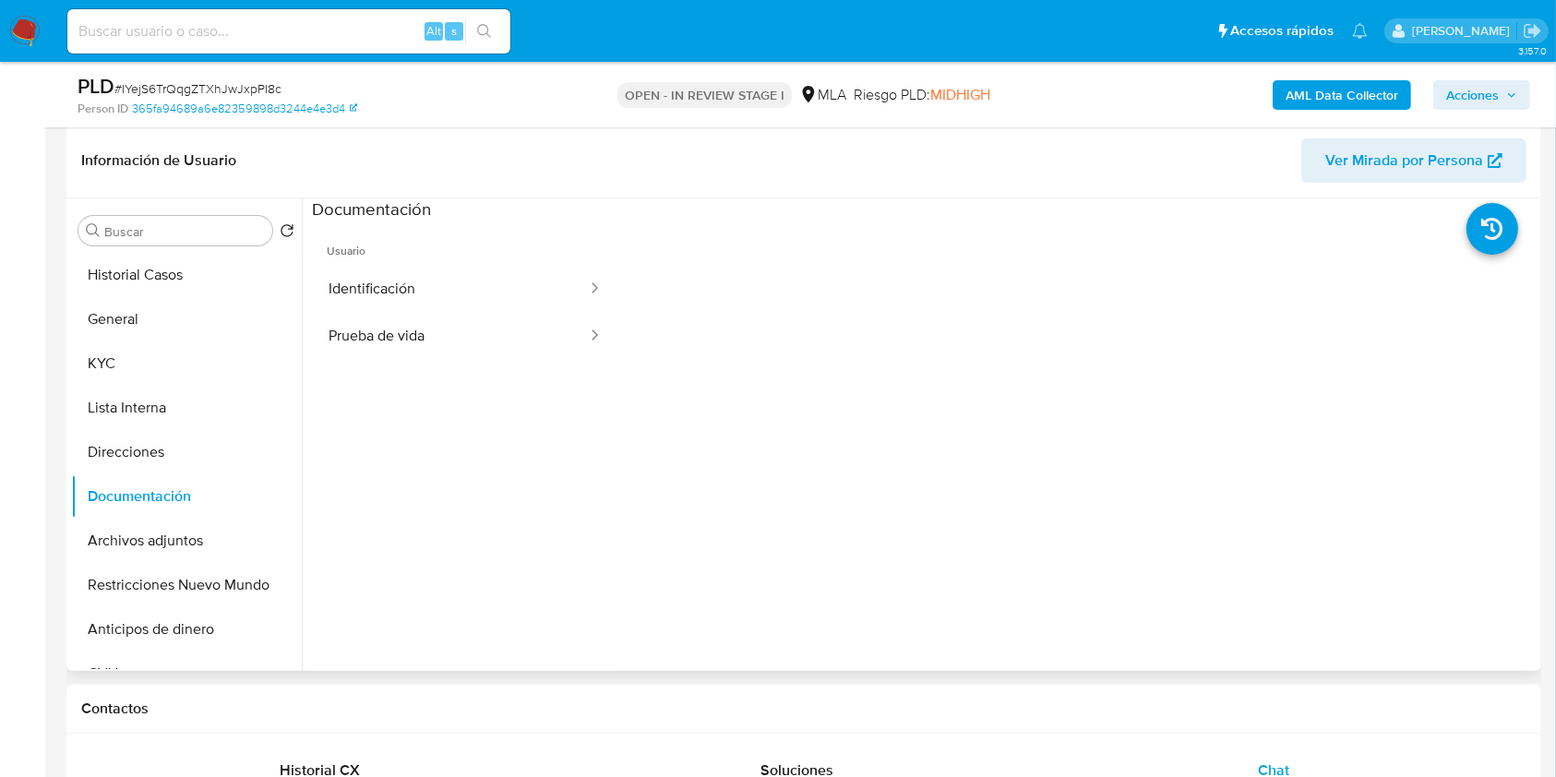
scroll to position [261, 0]
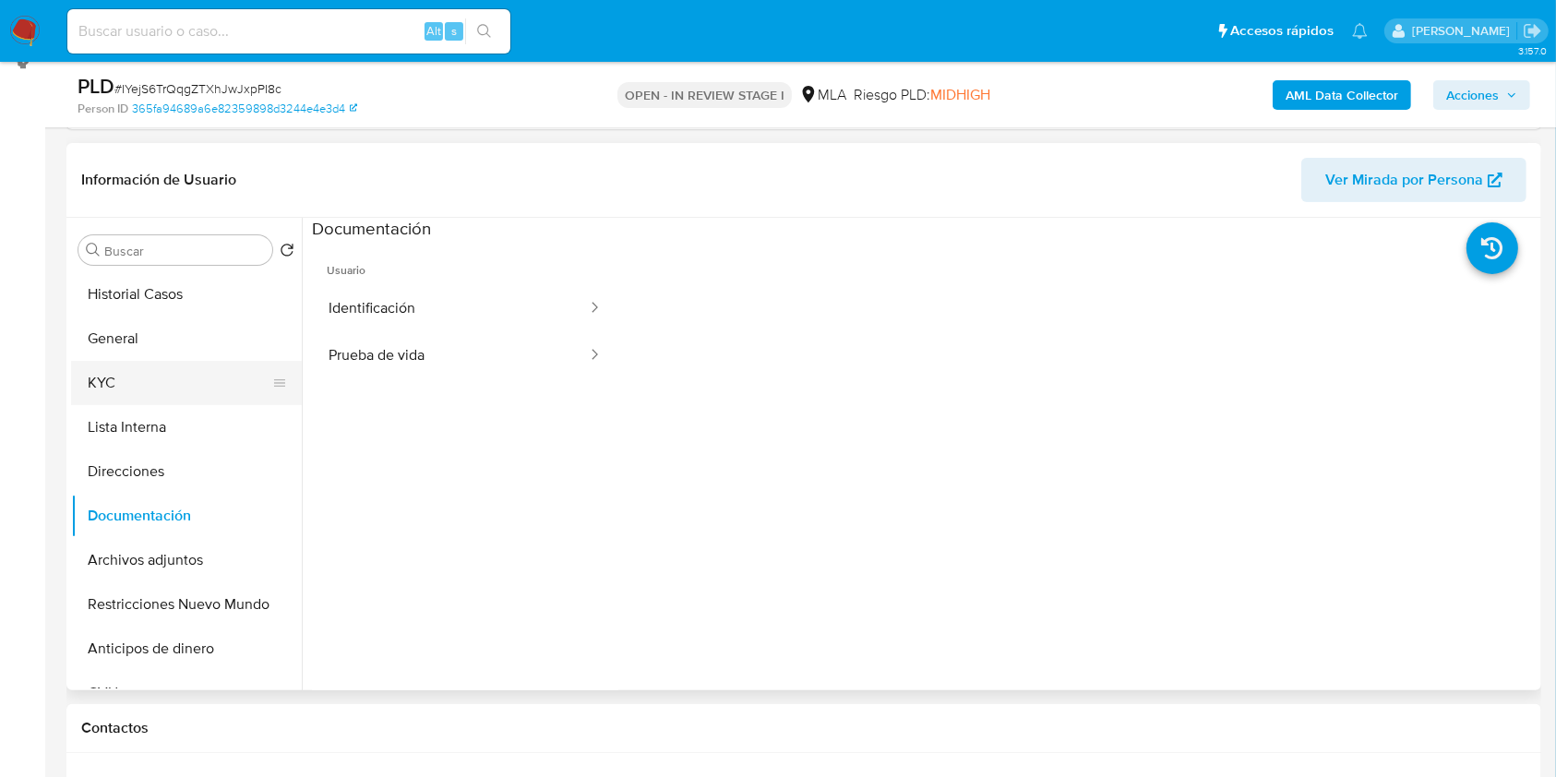
click at [90, 385] on button "KYC" at bounding box center [179, 383] width 216 height 44
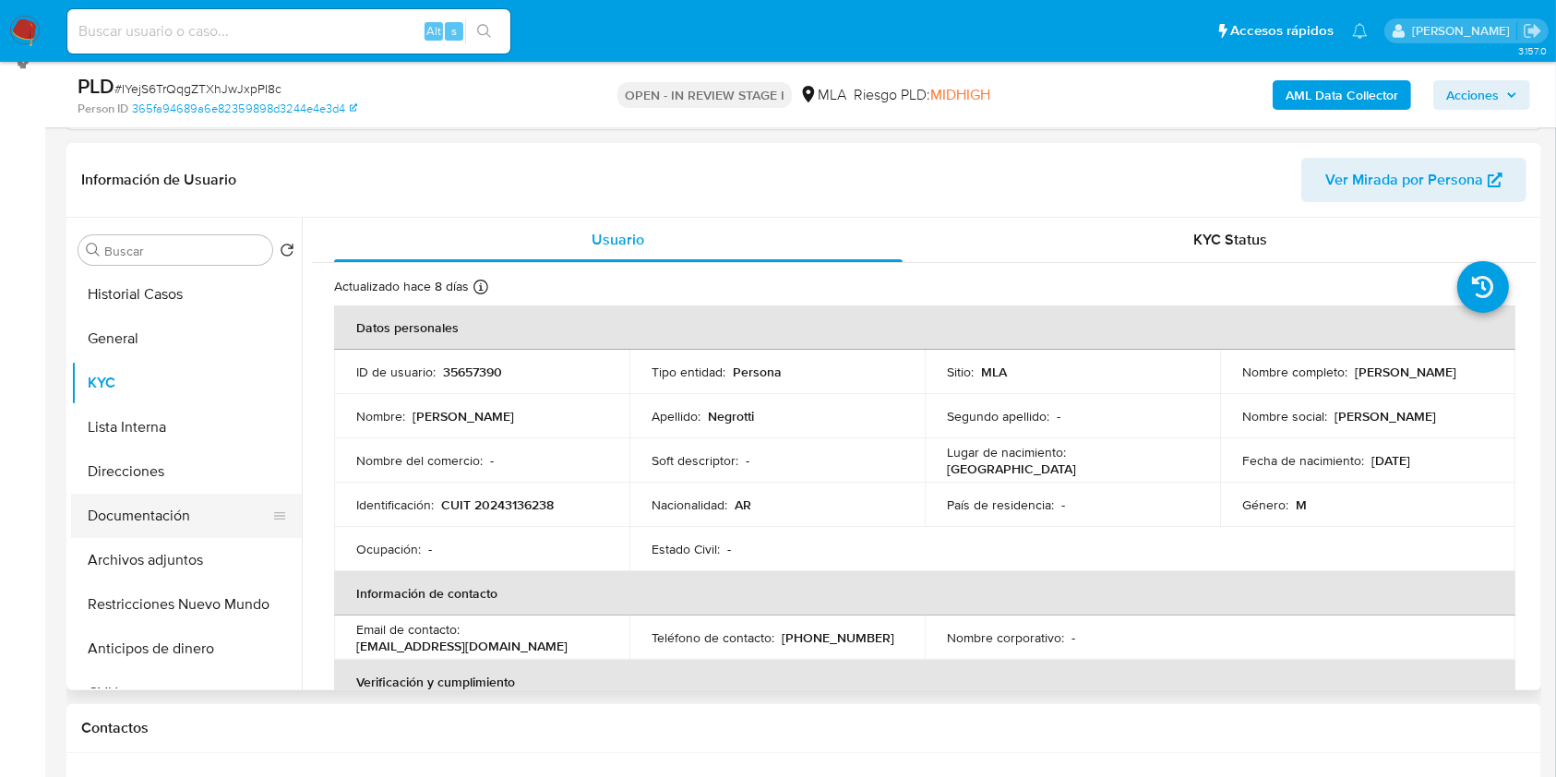
click at [161, 498] on button "Documentación" at bounding box center [179, 516] width 216 height 44
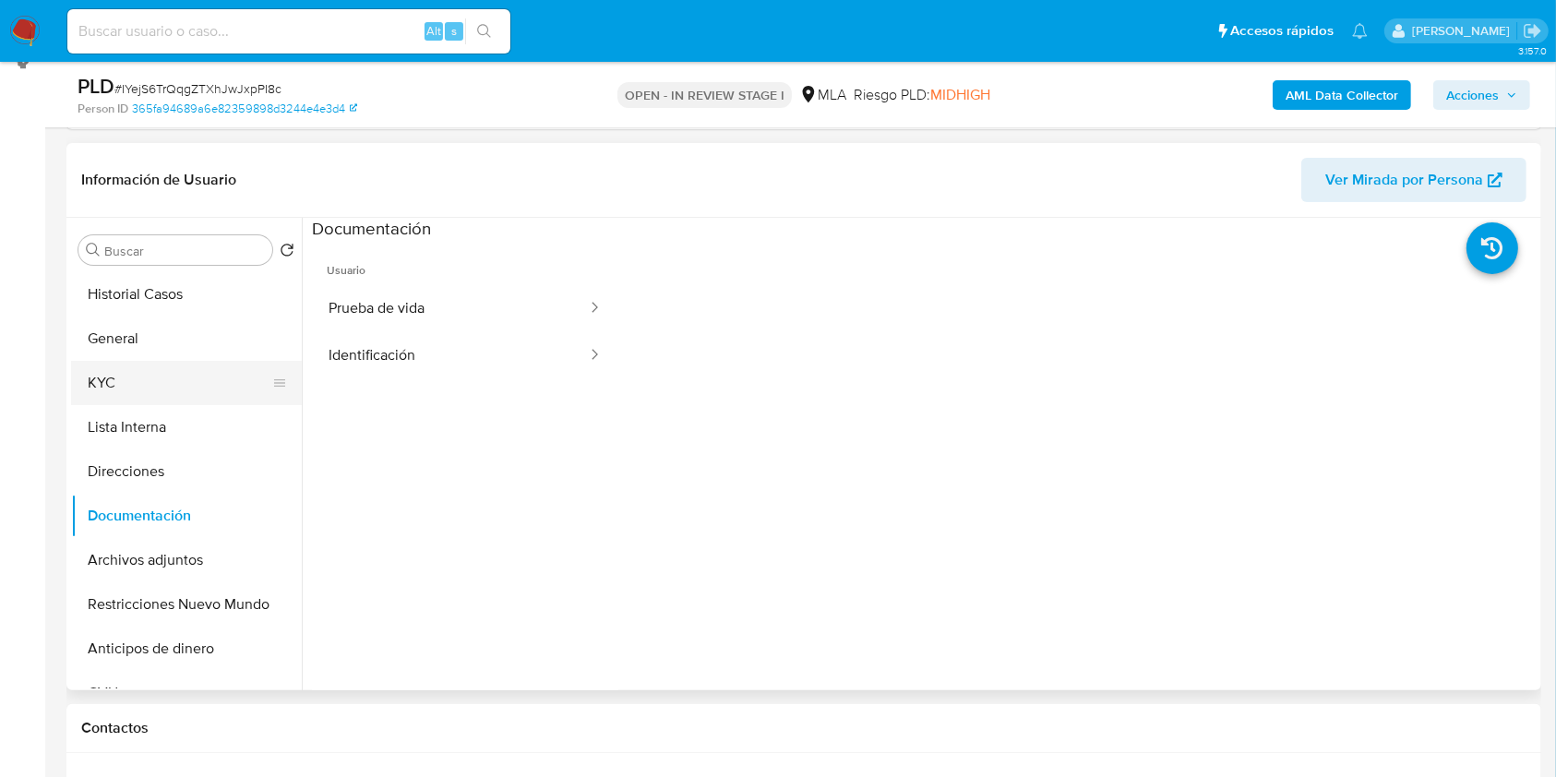
click at [128, 386] on button "KYC" at bounding box center [179, 383] width 216 height 44
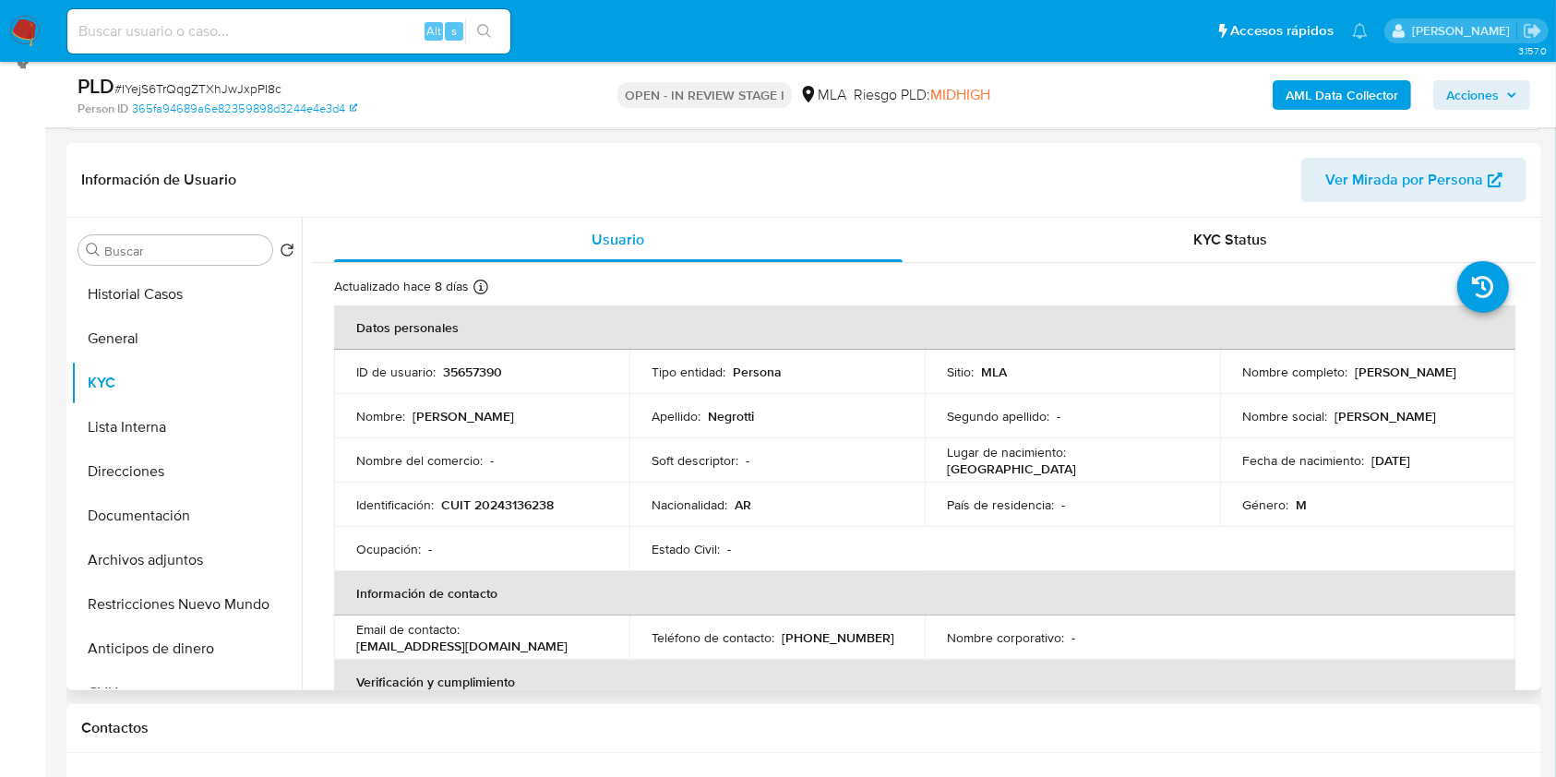
click at [534, 506] on p "CUIT 20243136238" at bounding box center [497, 505] width 113 height 17
copy p "20243136238"
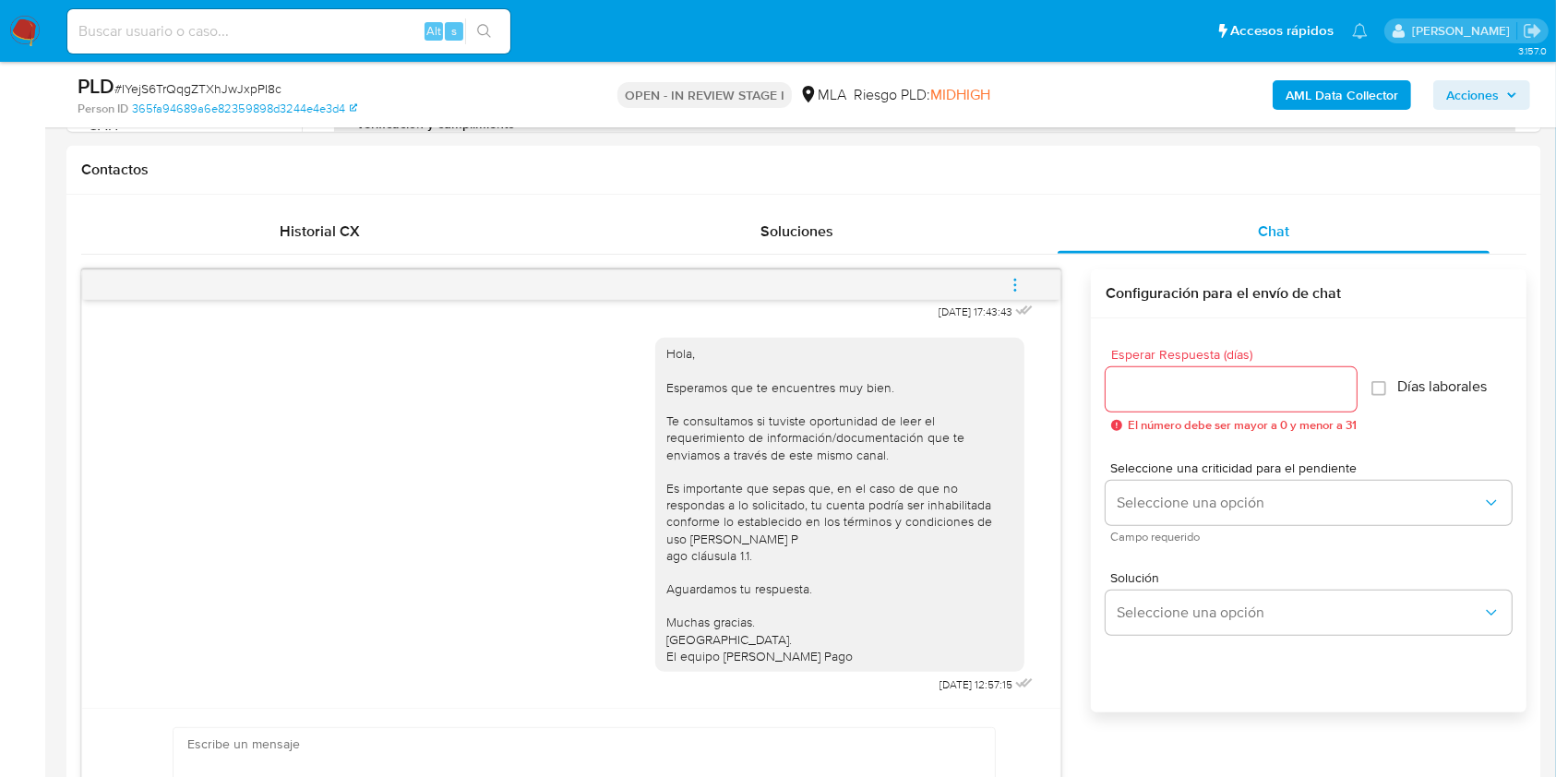
scroll to position [830, 0]
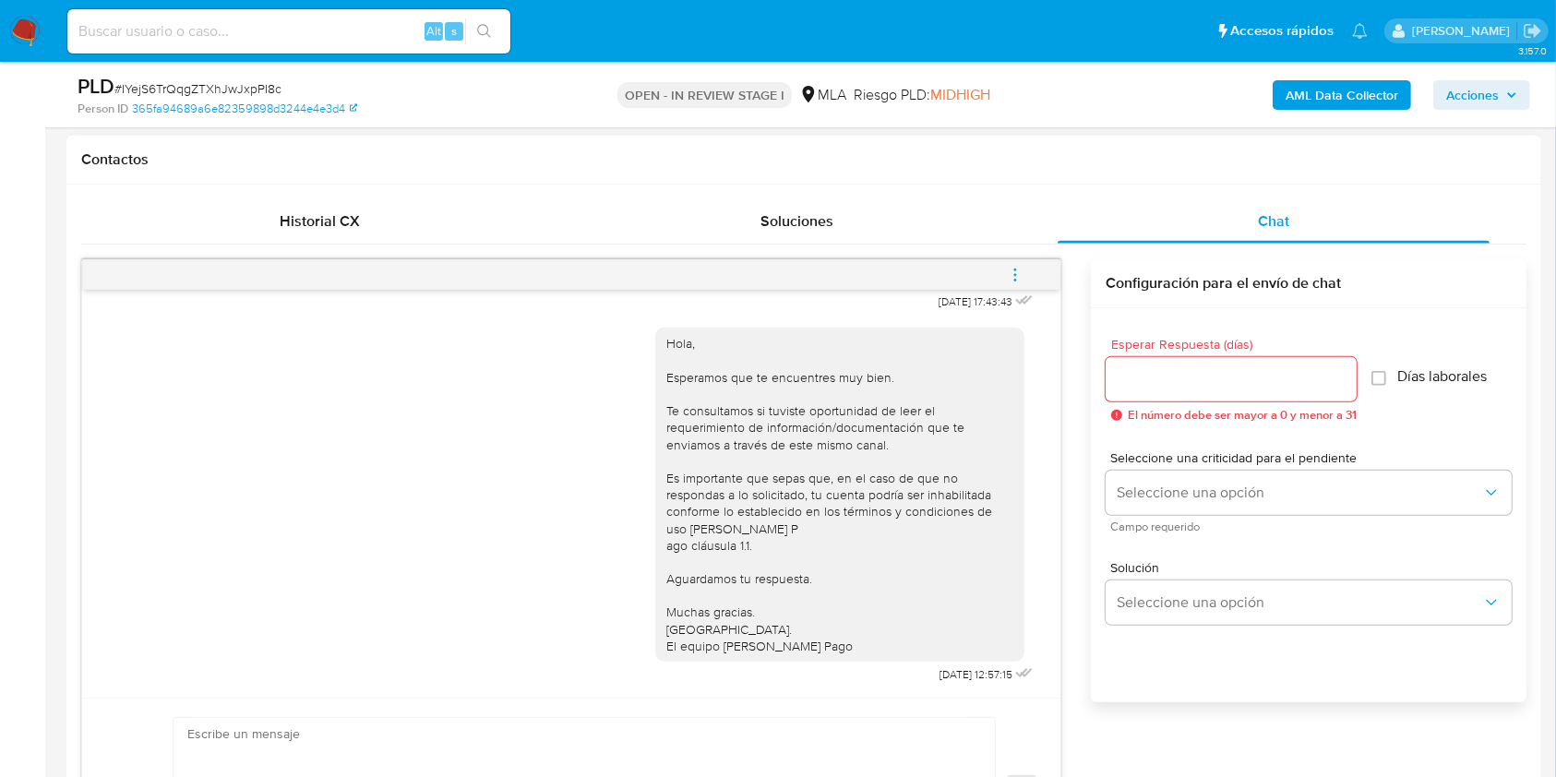
click at [1022, 279] on icon "menu-action" at bounding box center [1015, 275] width 17 height 17
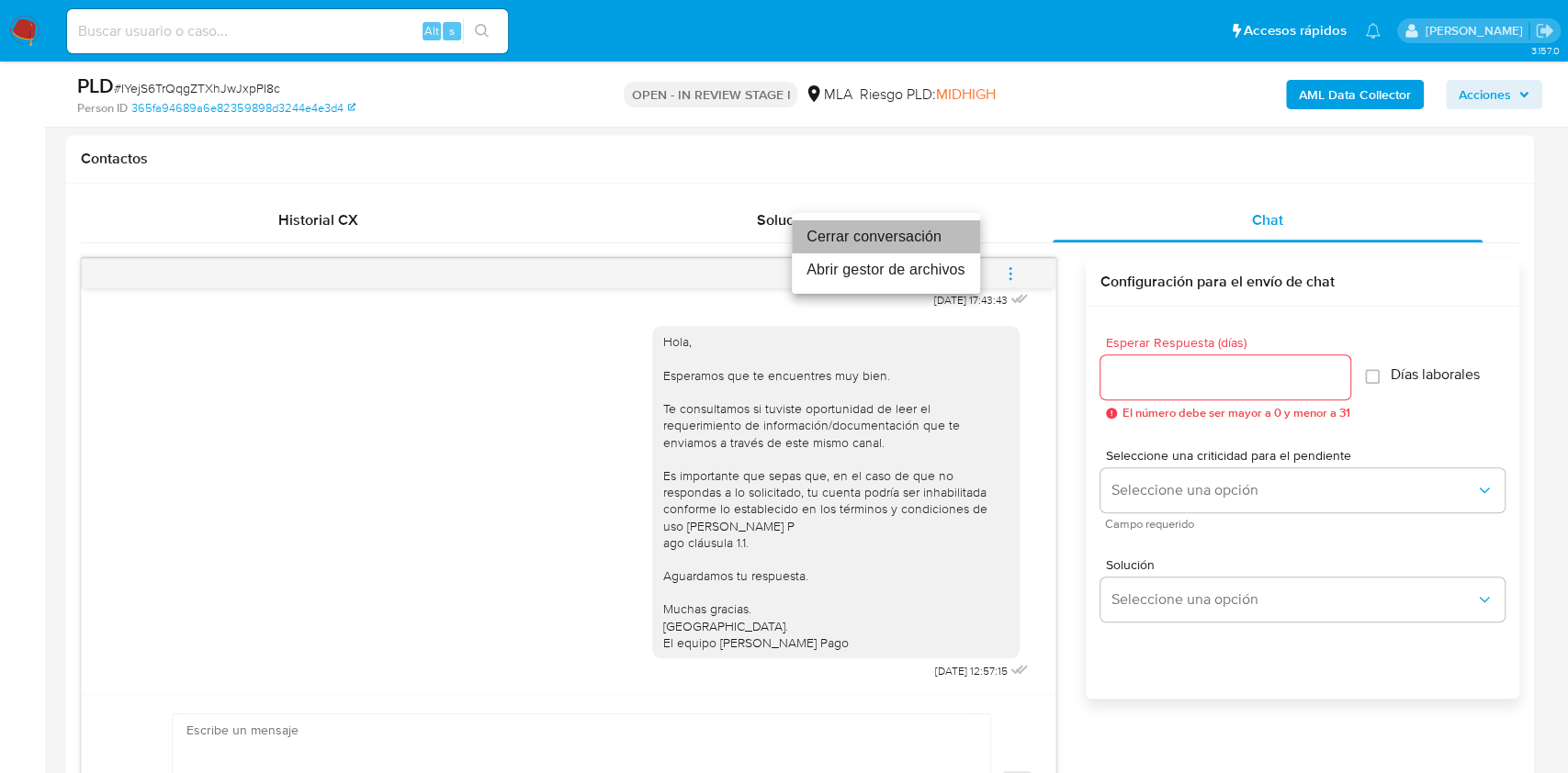
click at [836, 233] on li "Cerrar conversación" at bounding box center [885, 237] width 188 height 33
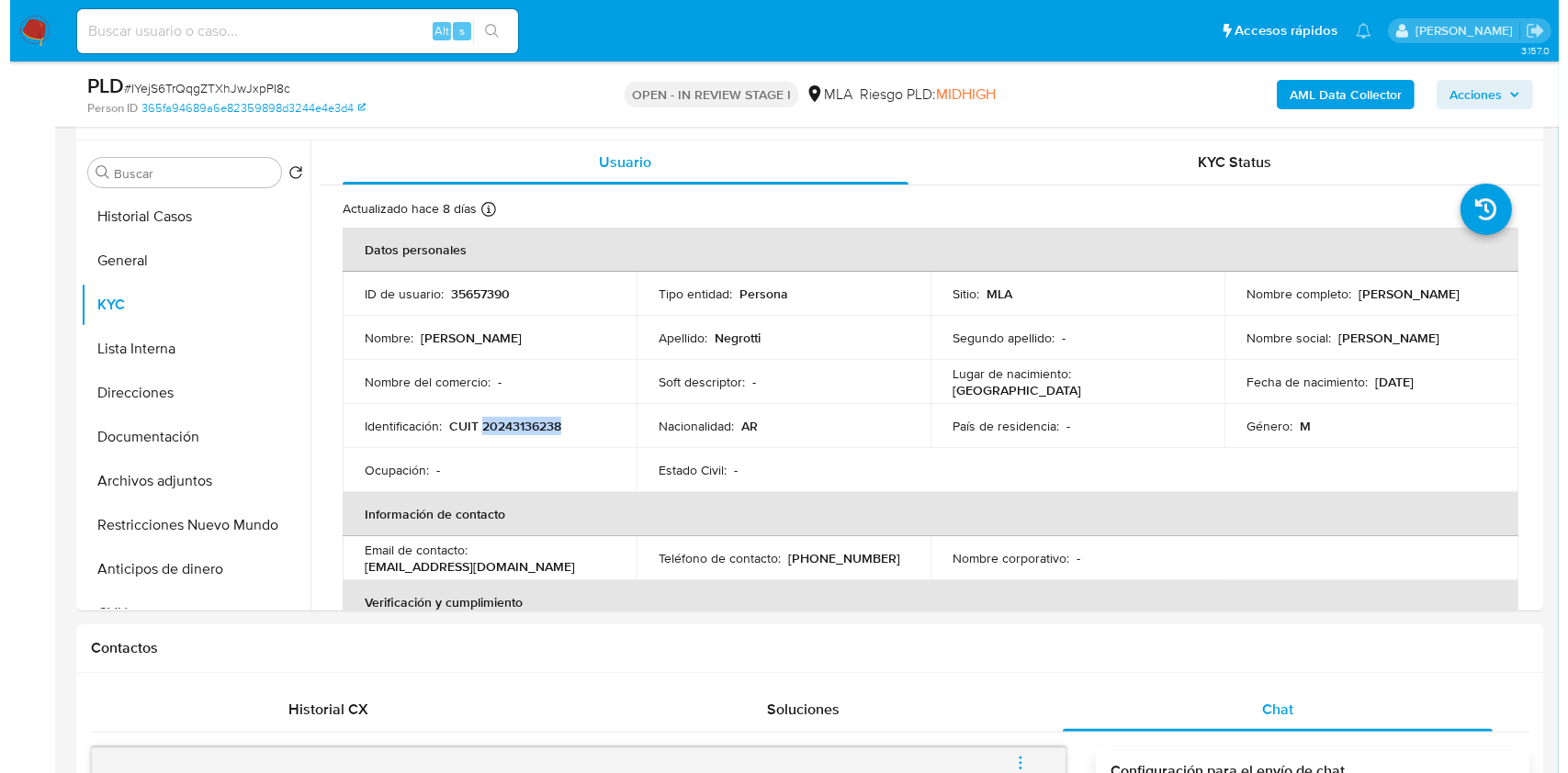
scroll to position [330, 0]
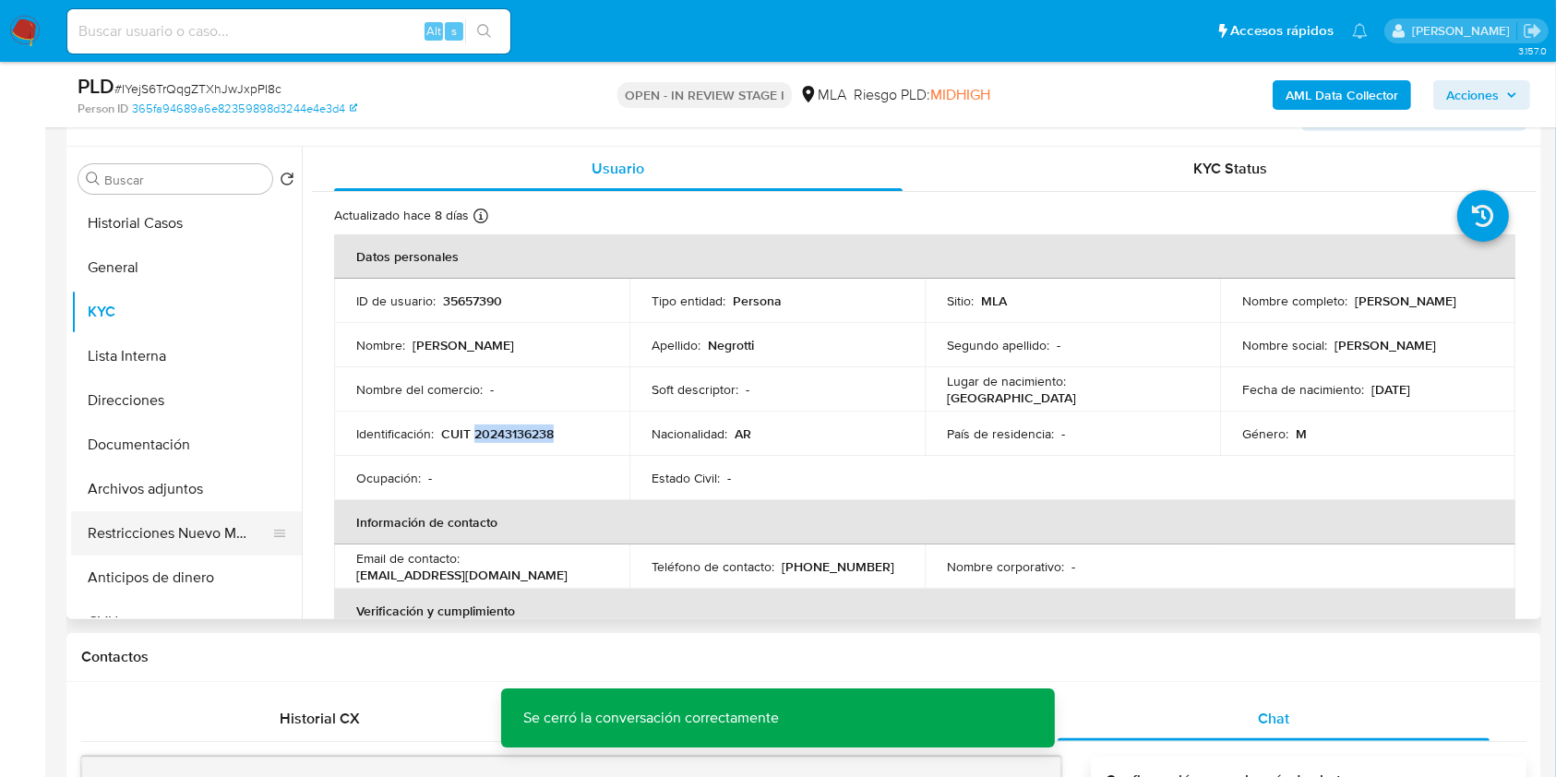
click at [183, 514] on button "Restricciones Nuevo Mundo" at bounding box center [179, 533] width 216 height 44
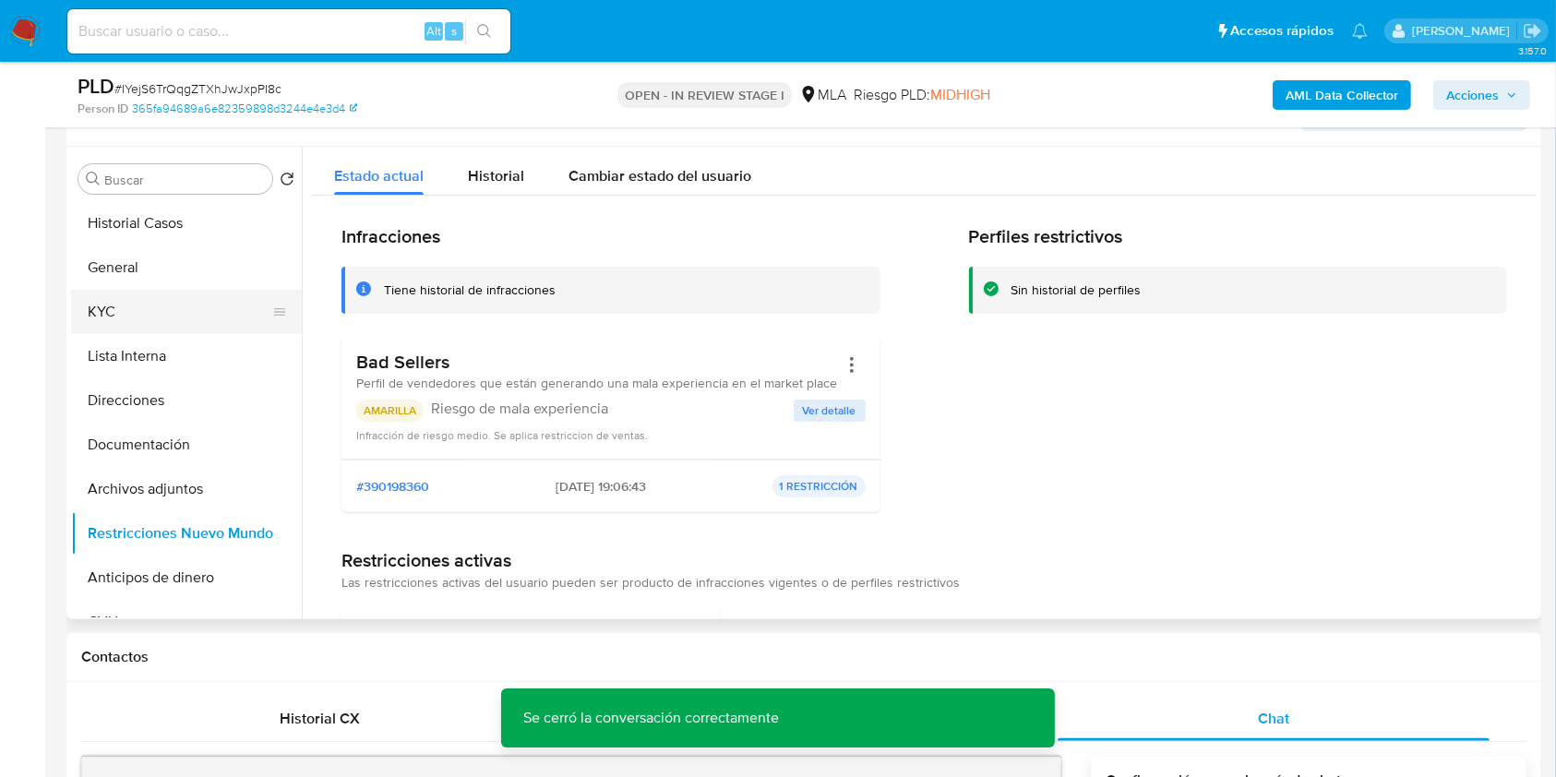
click at [160, 321] on button "KYC" at bounding box center [179, 312] width 216 height 44
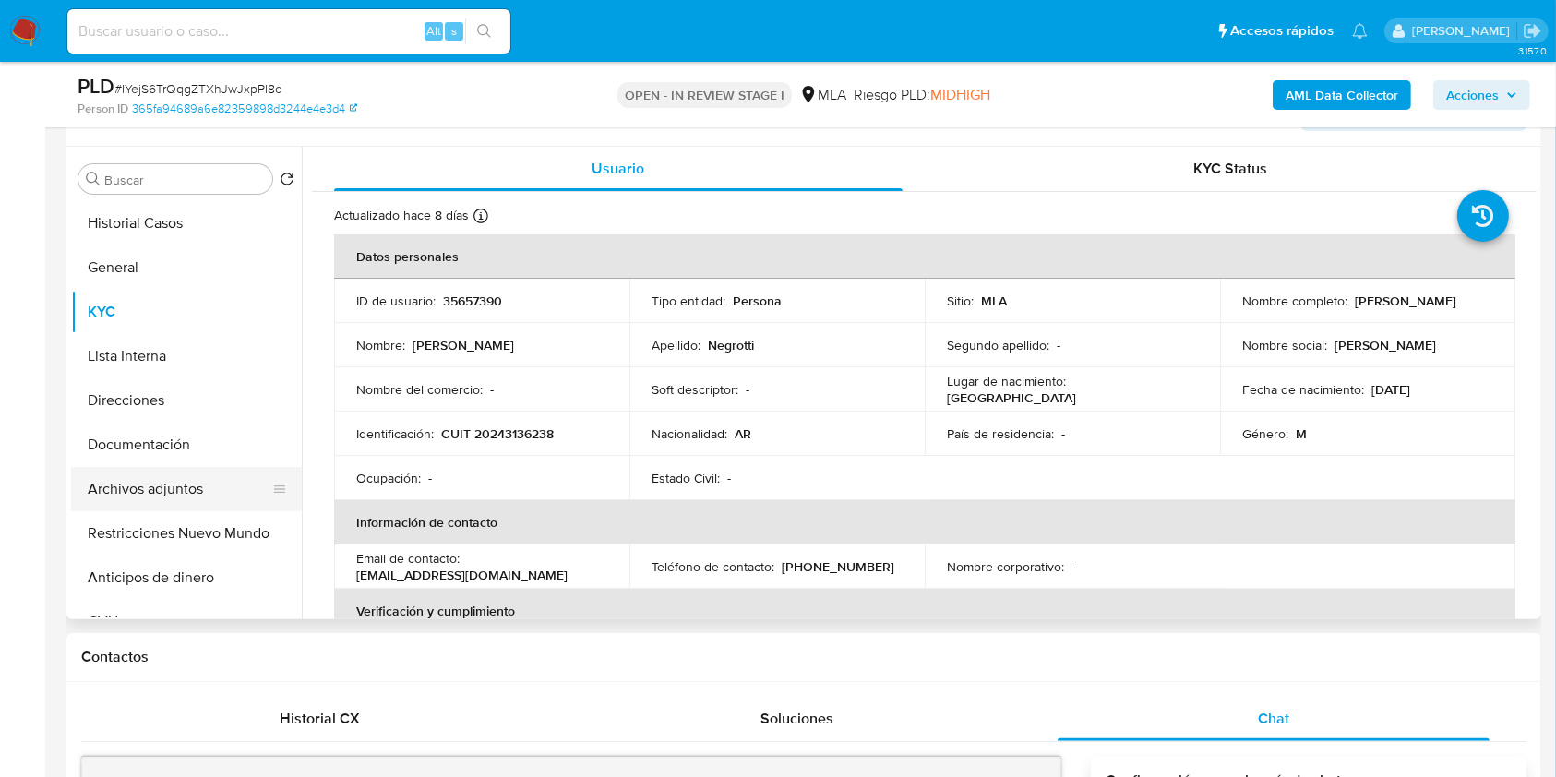
click at [207, 487] on button "Archivos adjuntos" at bounding box center [179, 489] width 216 height 44
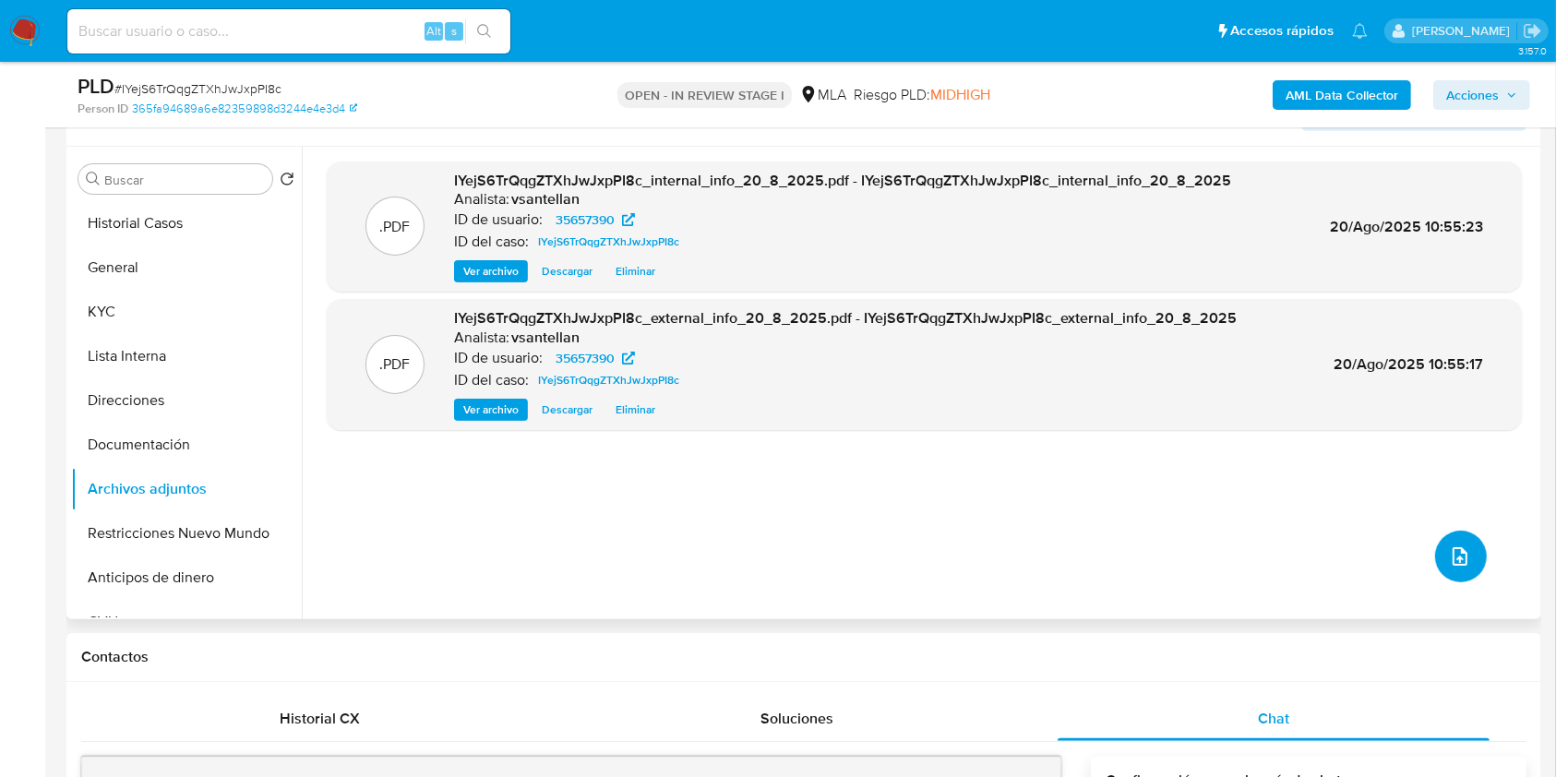
click at [1455, 555] on icon "upload-file" at bounding box center [1460, 557] width 22 height 22
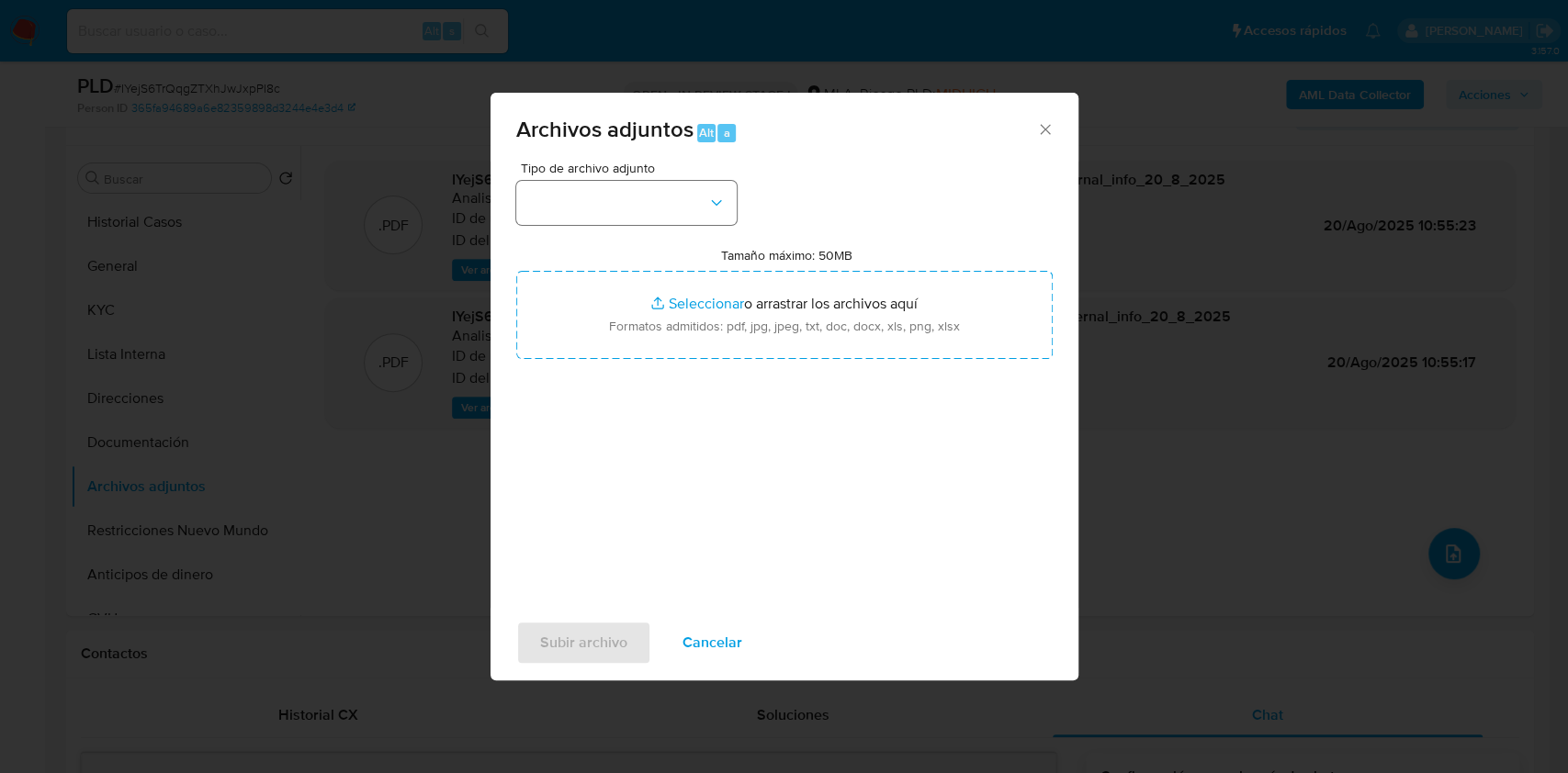
click at [676, 189] on button "button" at bounding box center [627, 203] width 221 height 44
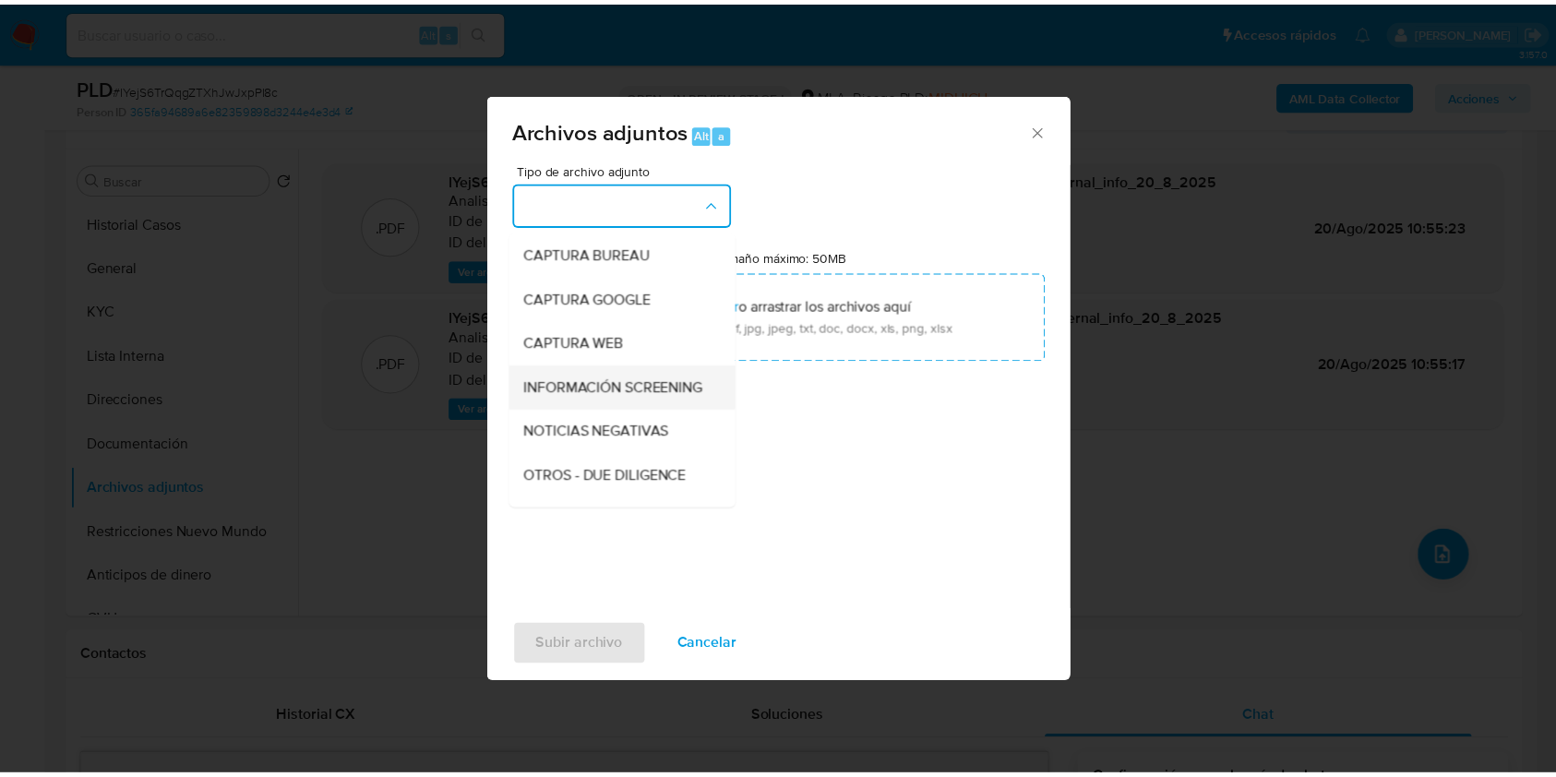
scroll to position [123, 0]
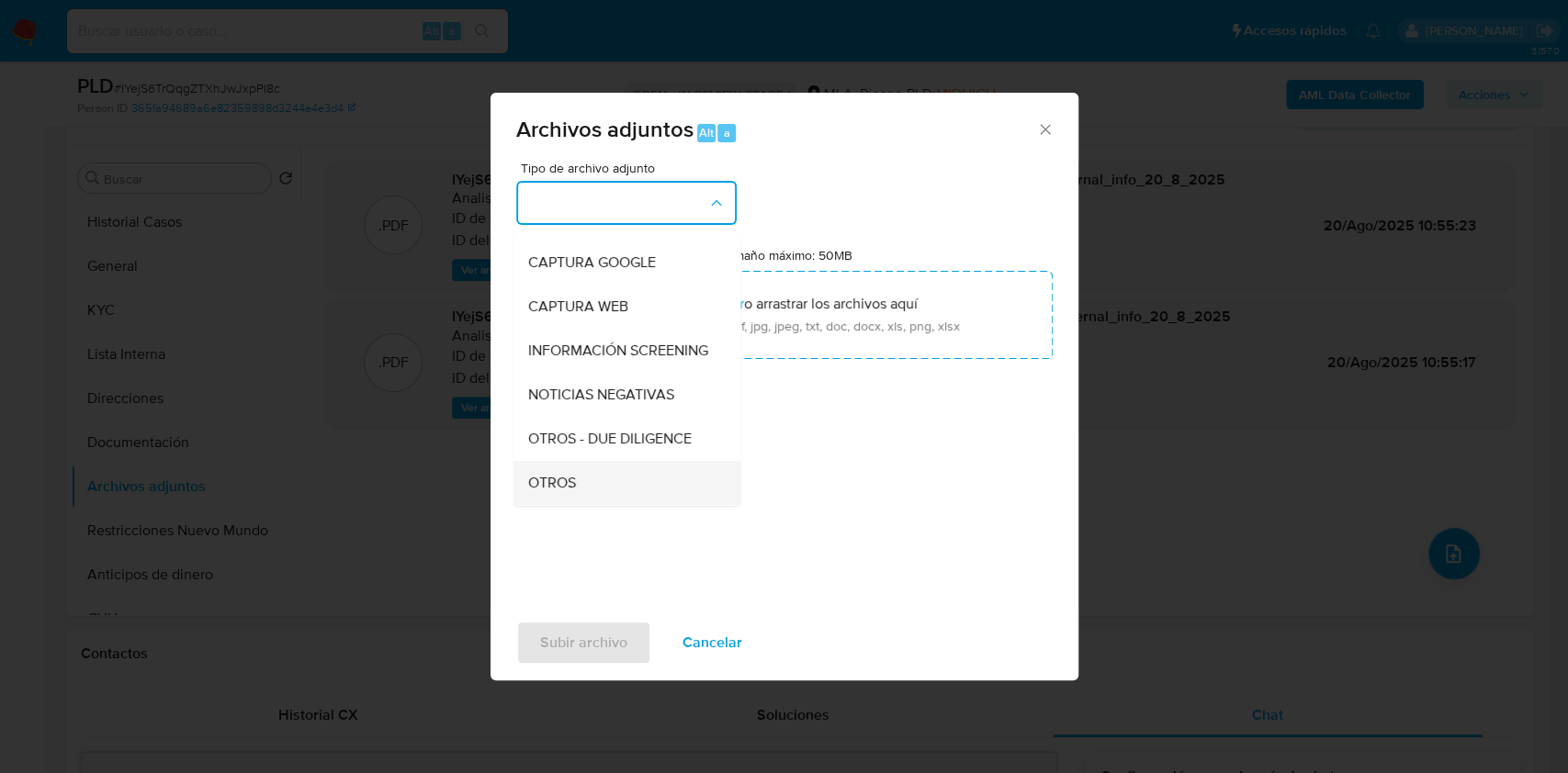
click at [599, 498] on div "OTROS" at bounding box center [621, 483] width 187 height 44
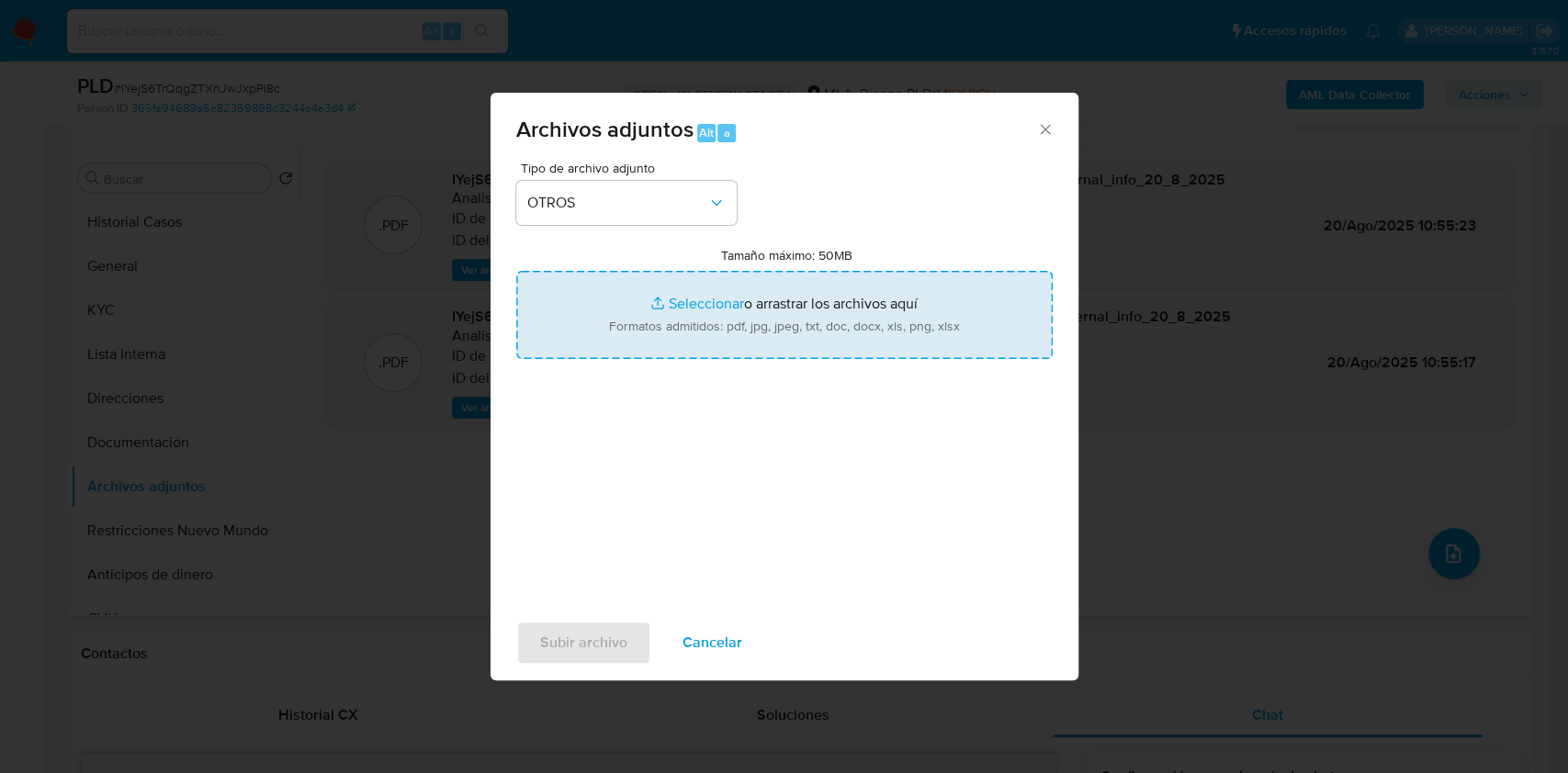
click at [680, 341] on input "Tamaño máximo: 50MB Seleccionar archivos" at bounding box center [784, 314] width 536 height 89
type input "C:\fakepath\Caselog-35657390- NO ROI.docx"
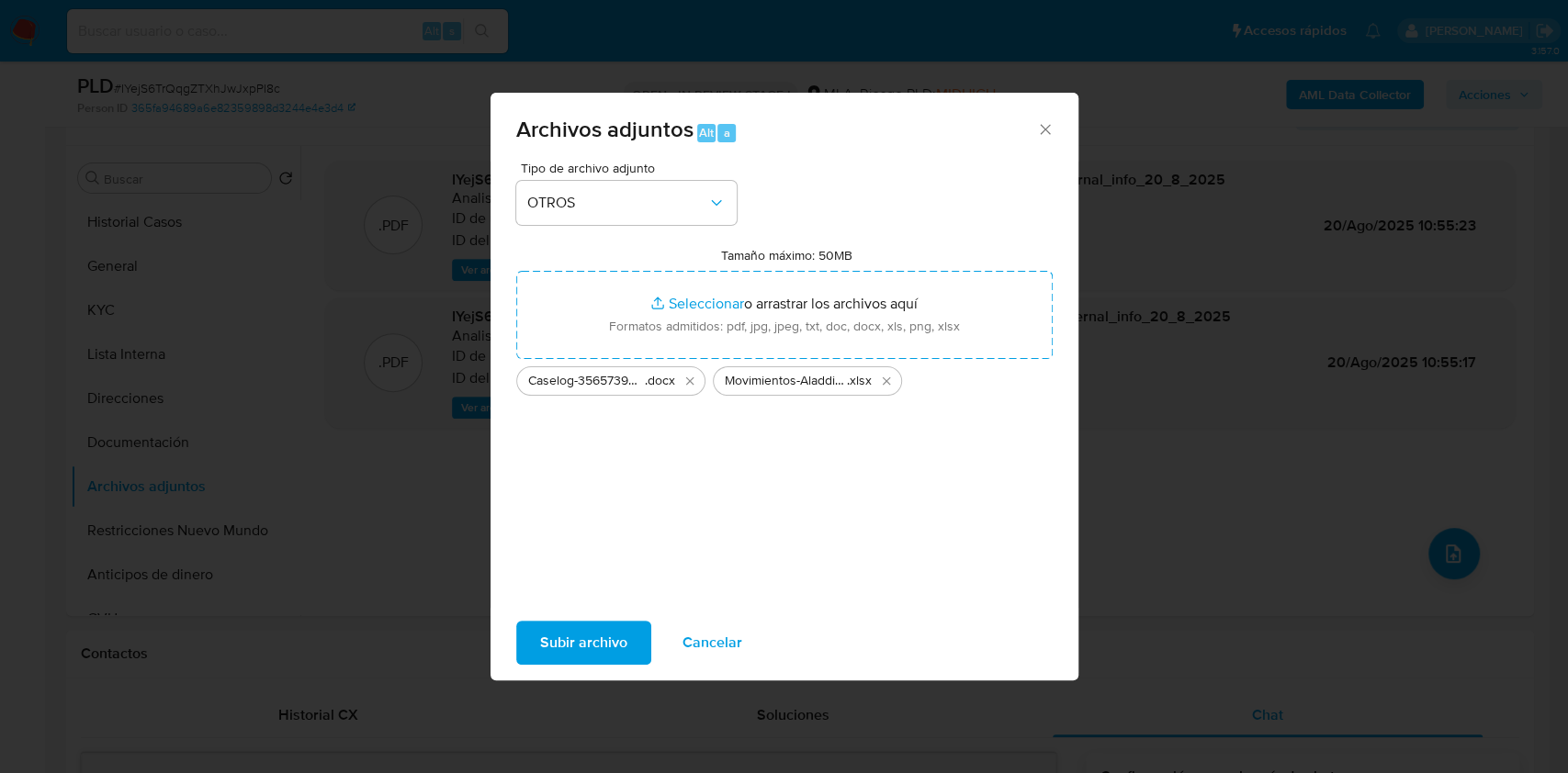
click at [597, 636] on span "Subir archivo" at bounding box center [584, 643] width 88 height 41
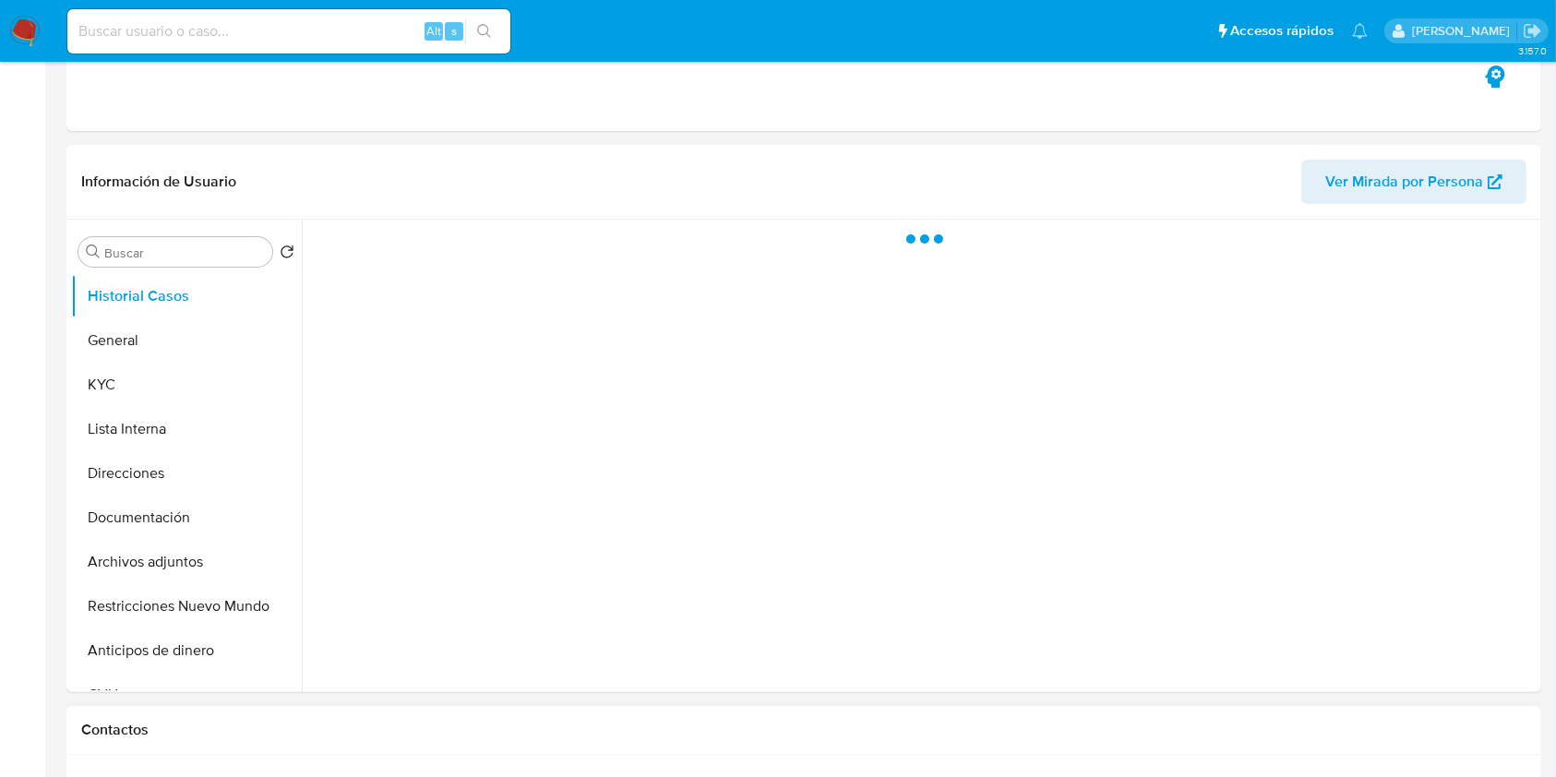
scroll to position [615, 0]
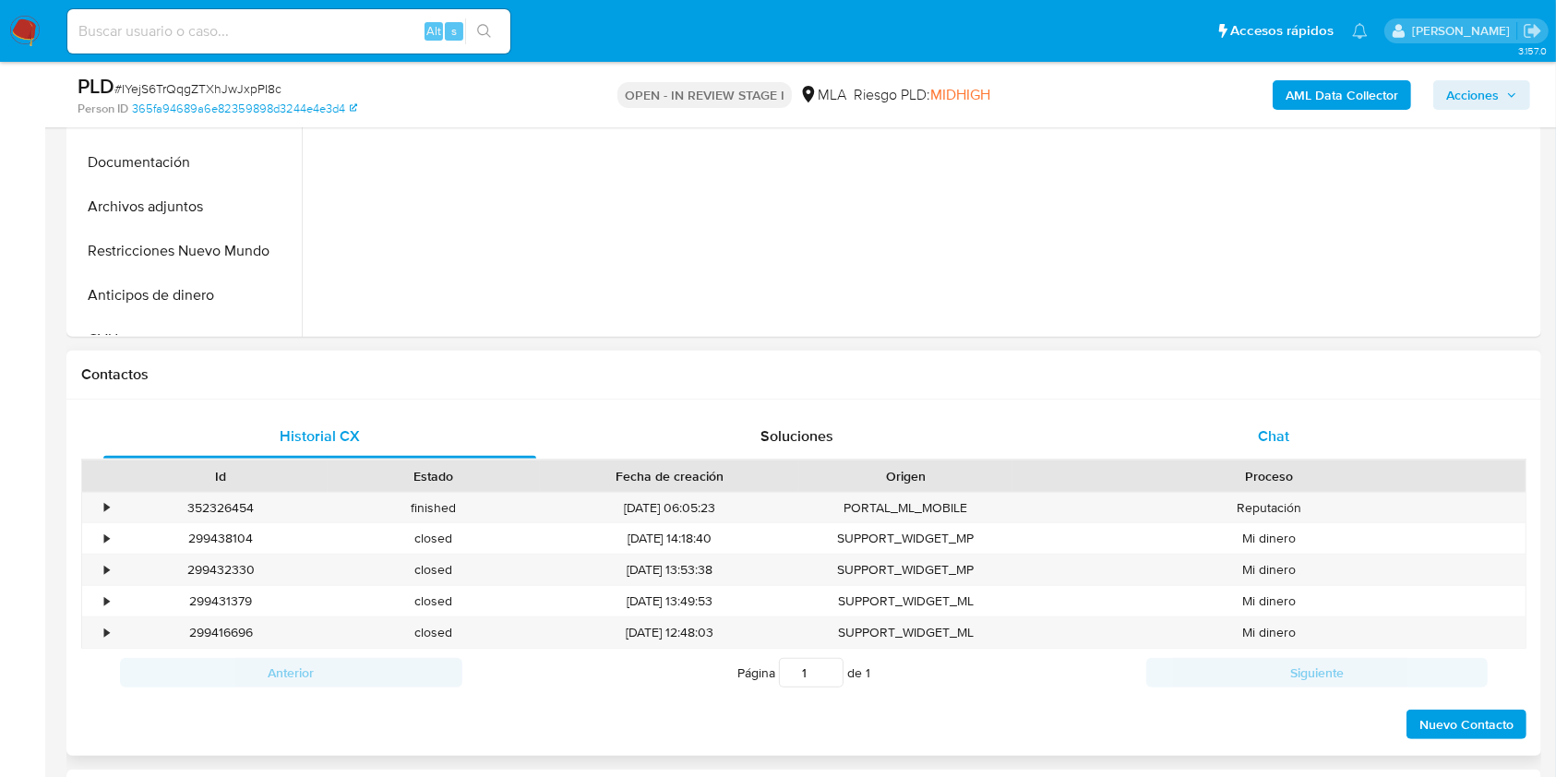
click at [1258, 417] on div "Chat" at bounding box center [1274, 436] width 433 height 44
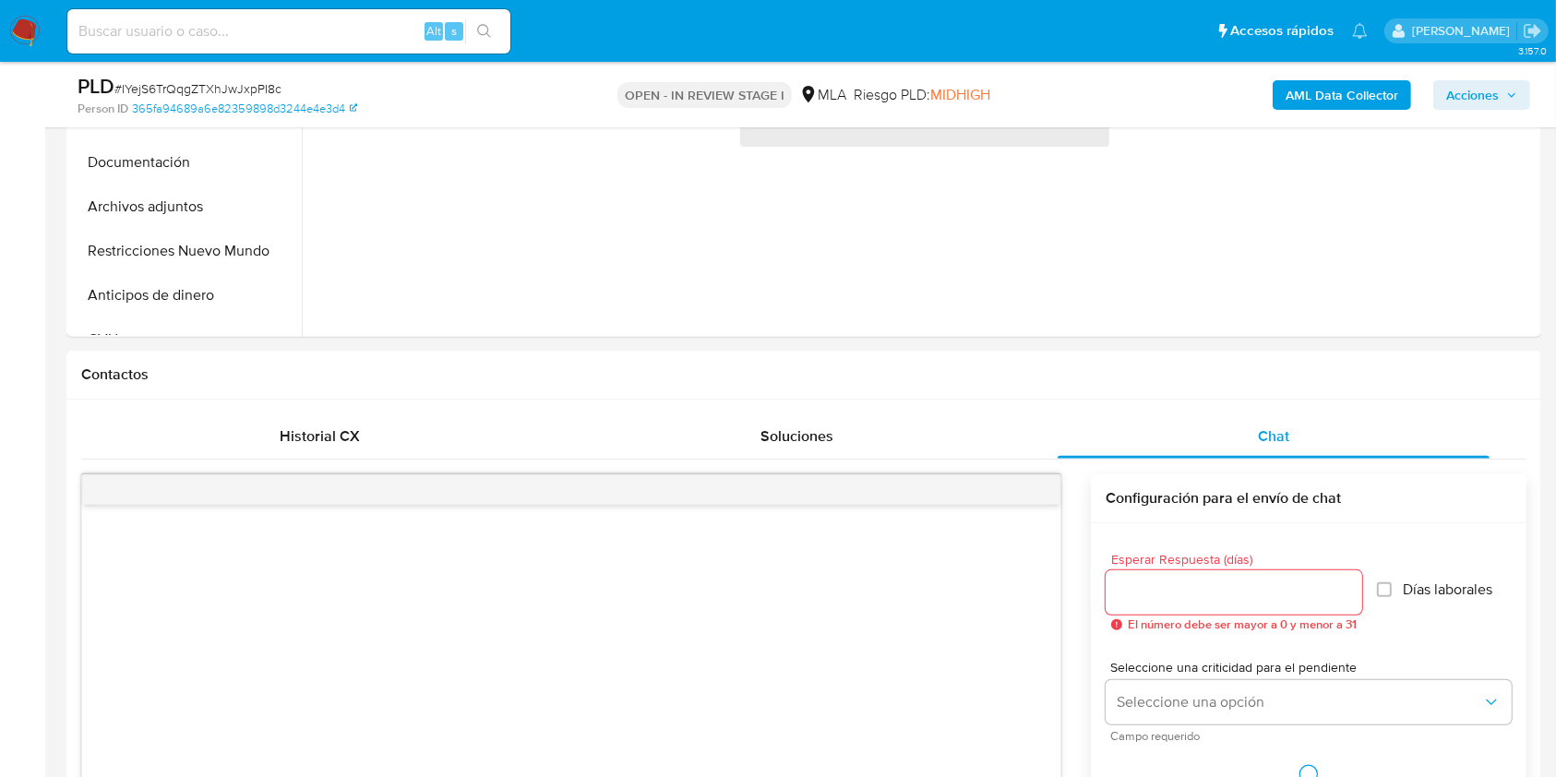
select select "10"
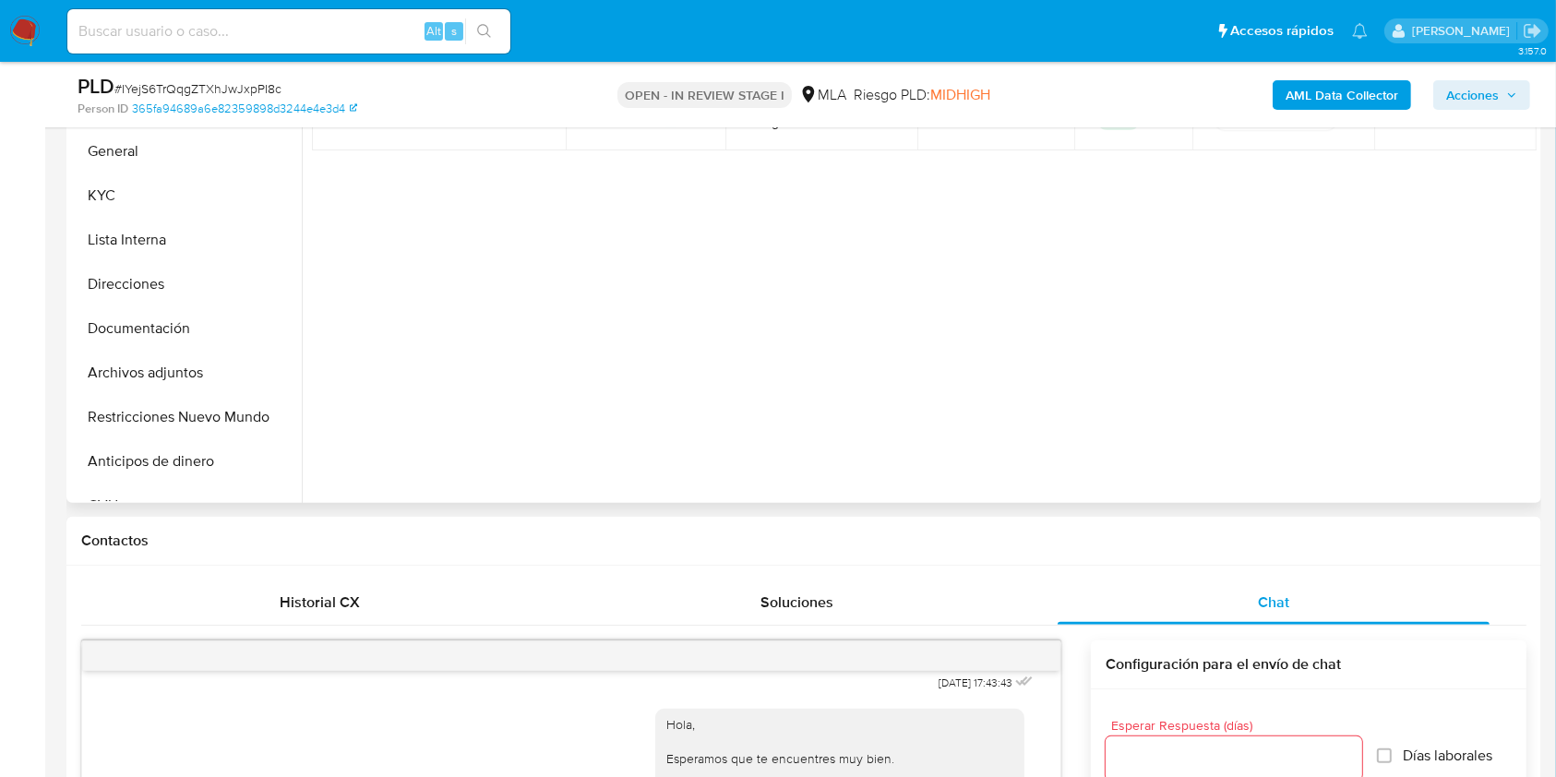
scroll to position [444, 0]
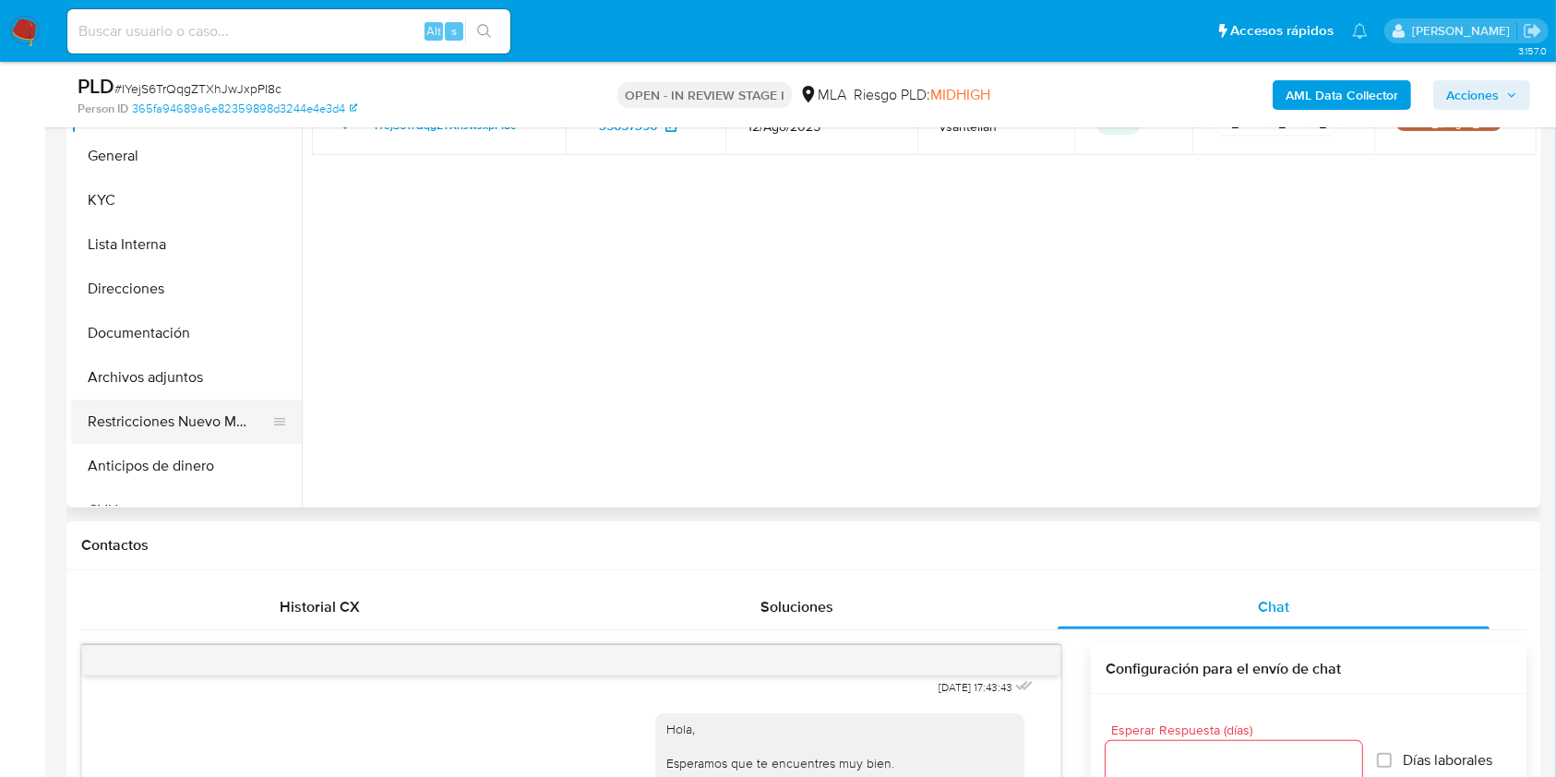
click at [148, 419] on button "Restricciones Nuevo Mundo" at bounding box center [179, 422] width 216 height 44
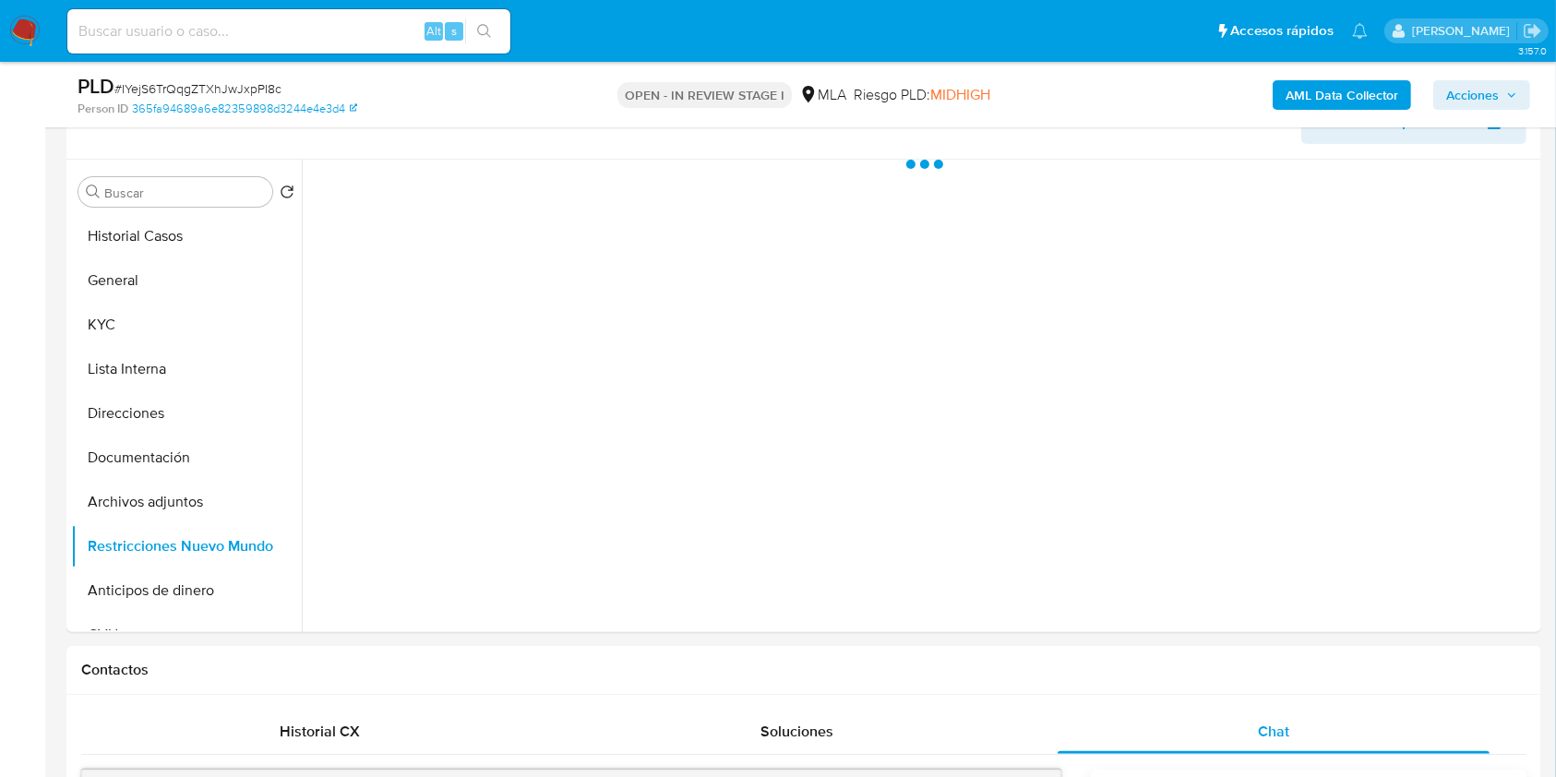
scroll to position [315, 0]
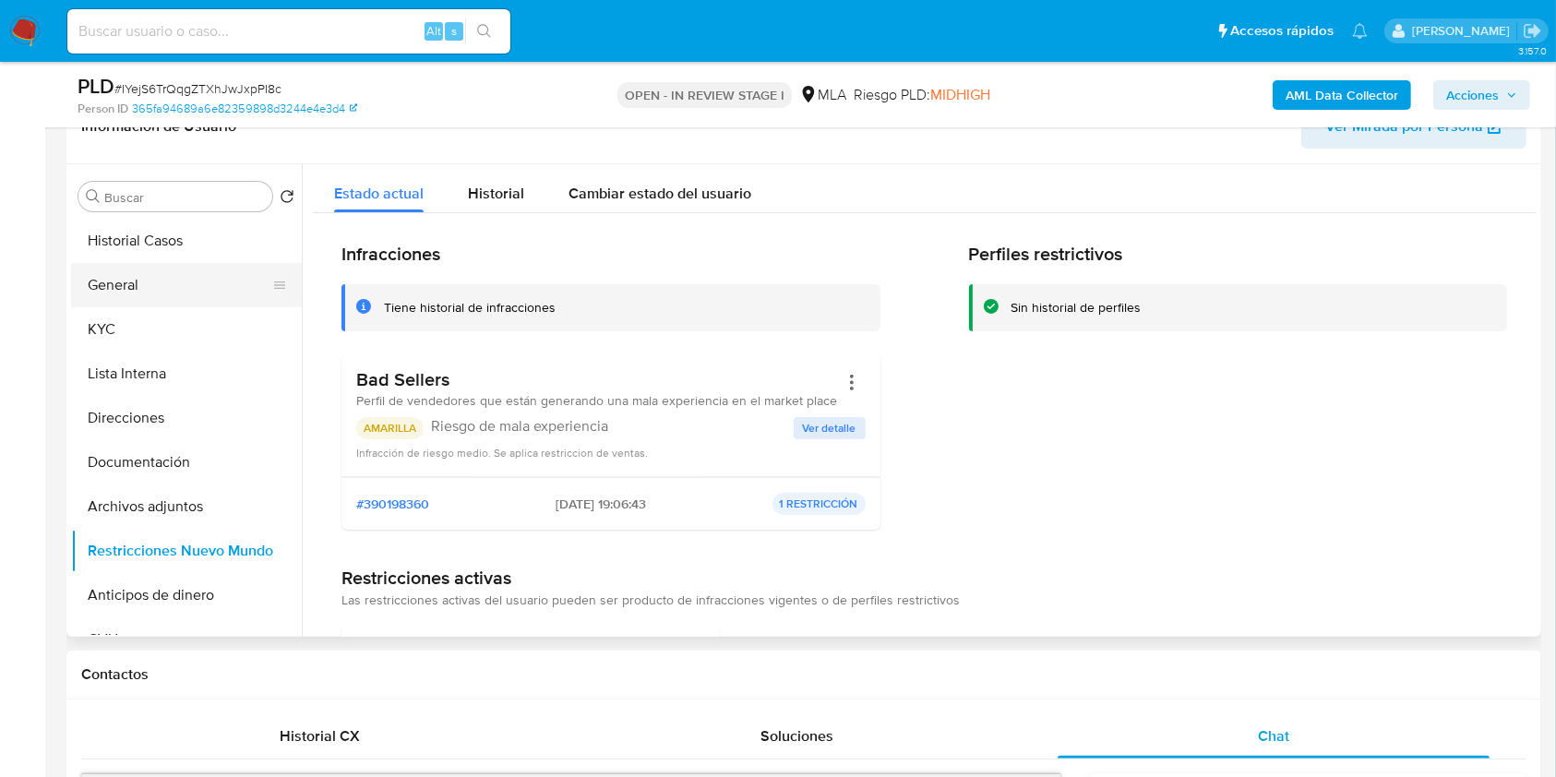
click at [198, 282] on button "General" at bounding box center [179, 285] width 216 height 44
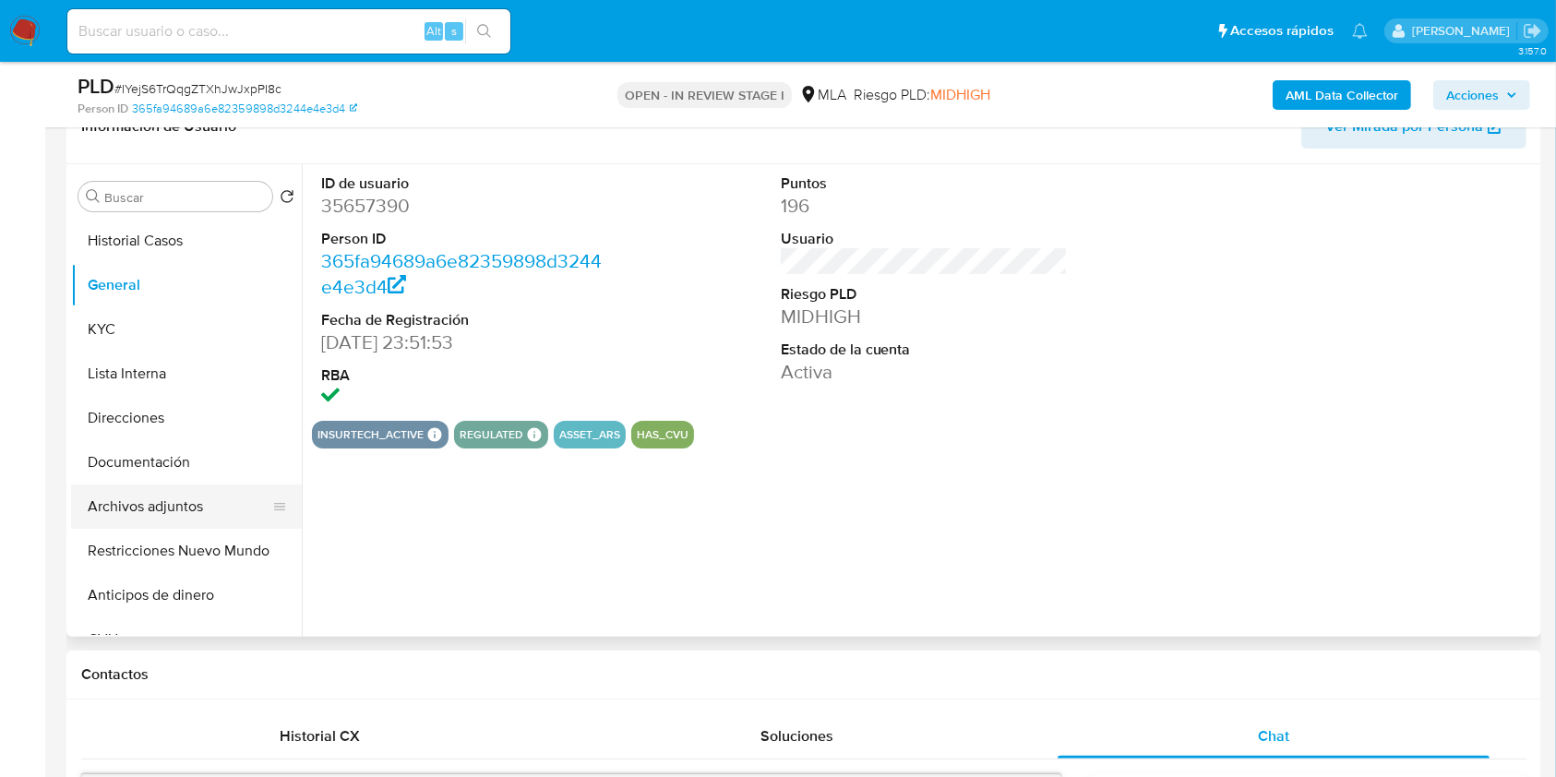
click at [187, 490] on button "Archivos adjuntos" at bounding box center [179, 507] width 216 height 44
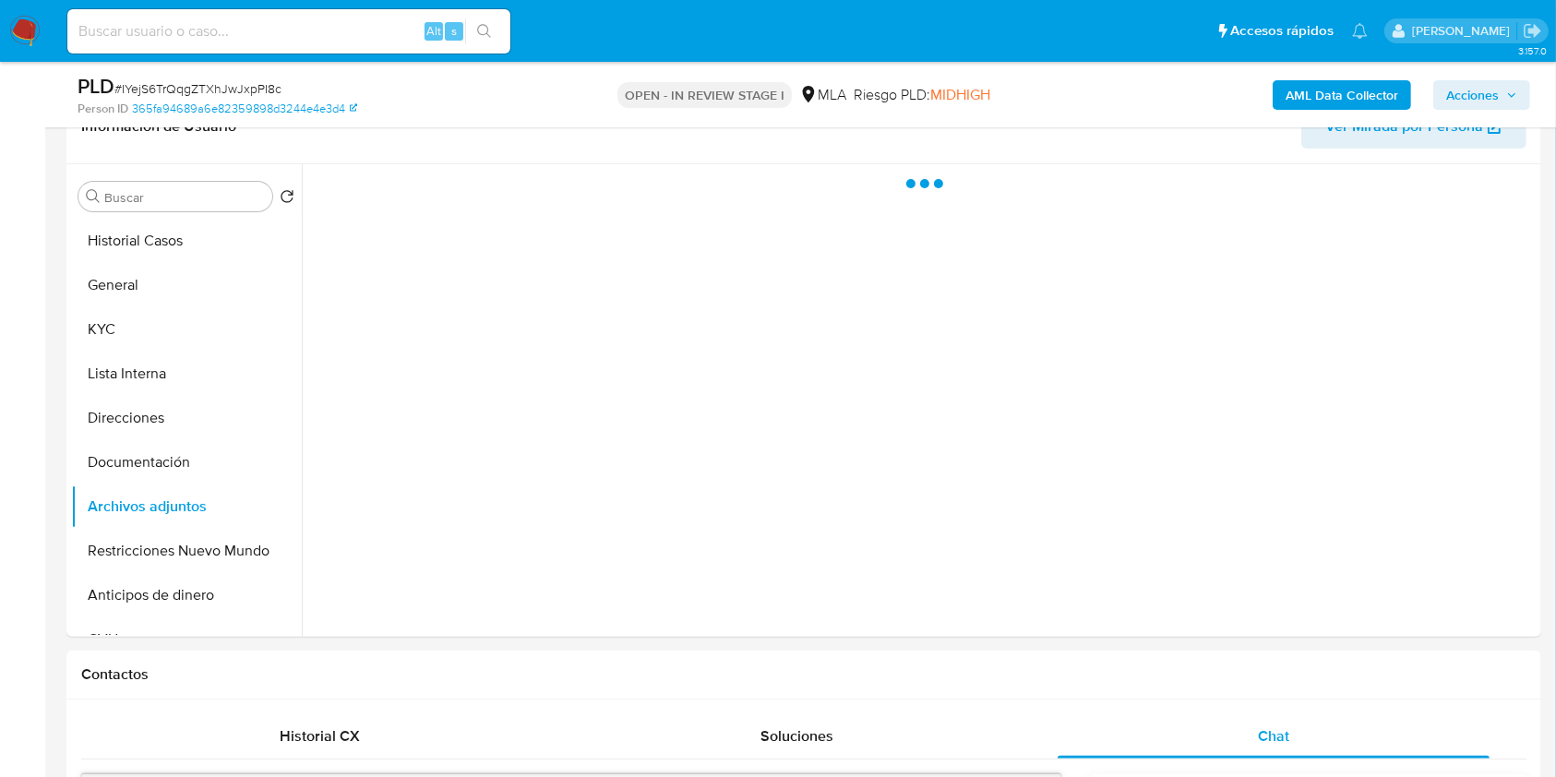
drag, startPoint x: 1455, startPoint y: 90, endPoint x: 1284, endPoint y: 111, distance: 172.0
click at [1455, 89] on span "Acciones" at bounding box center [1472, 95] width 53 height 30
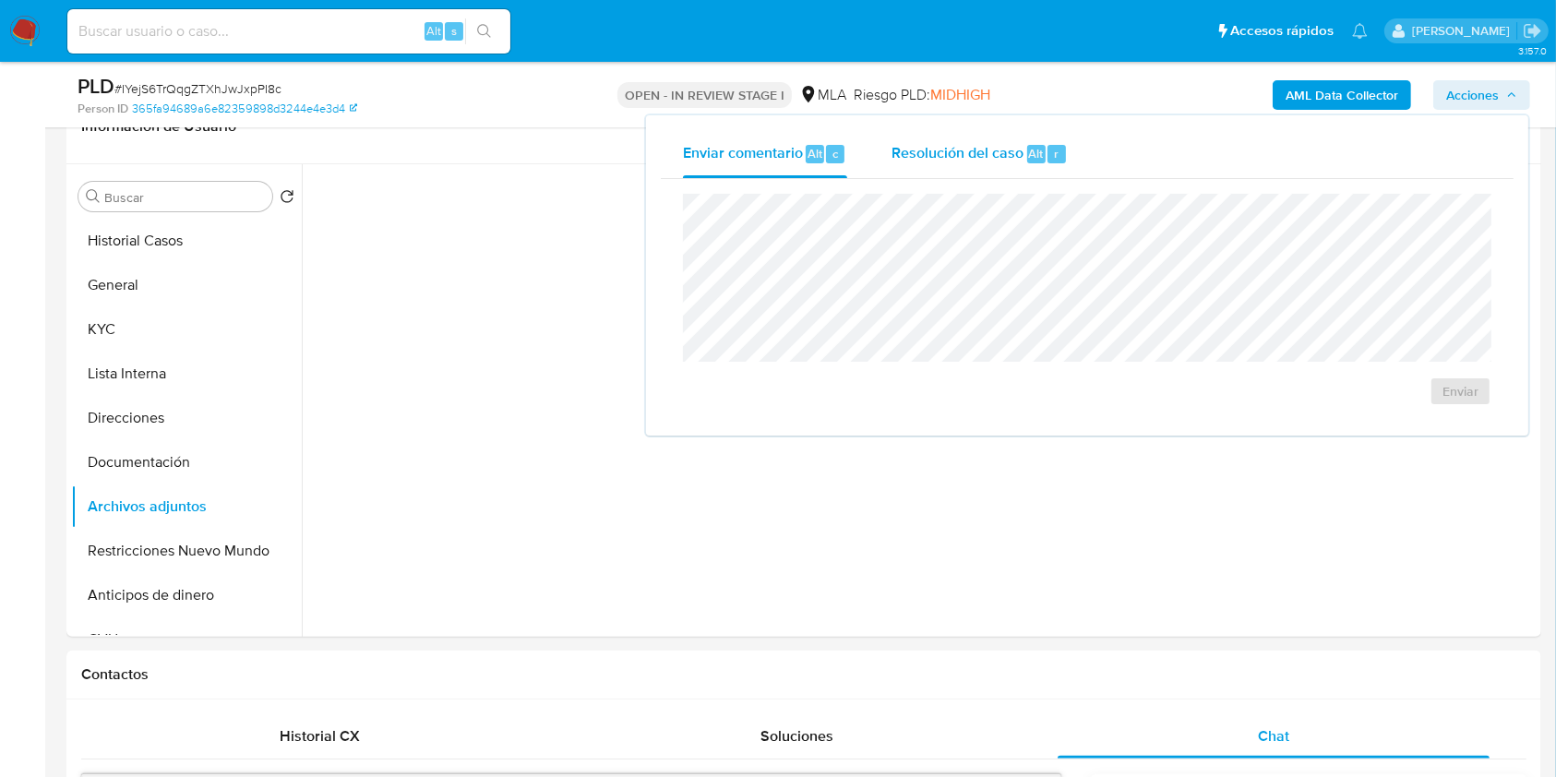
click at [1041, 138] on div "Resolución del caso Alt r" at bounding box center [980, 154] width 176 height 48
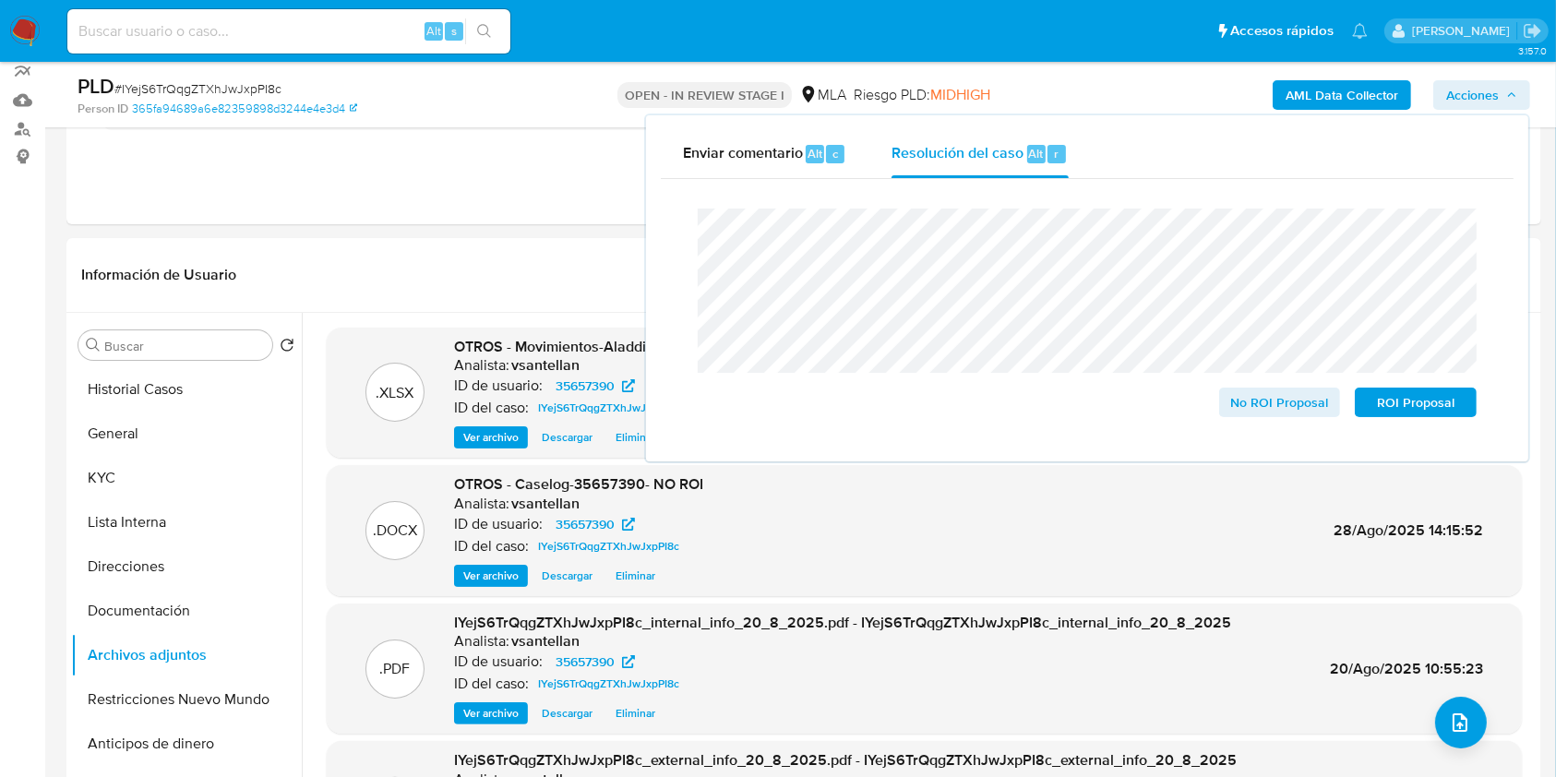
scroll to position [152, 0]
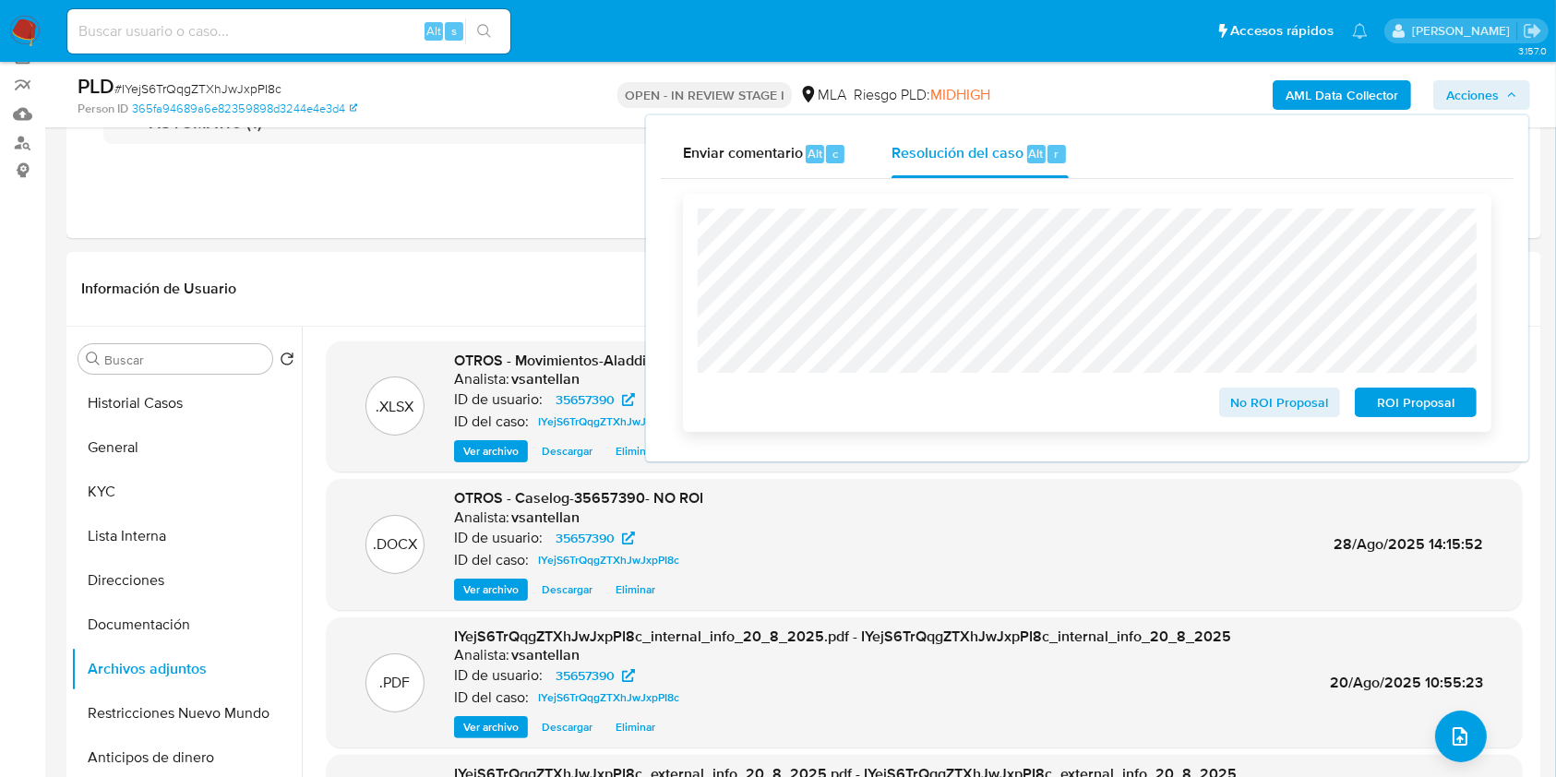
click at [1284, 406] on span "No ROI Proposal" at bounding box center [1280, 403] width 96 height 26
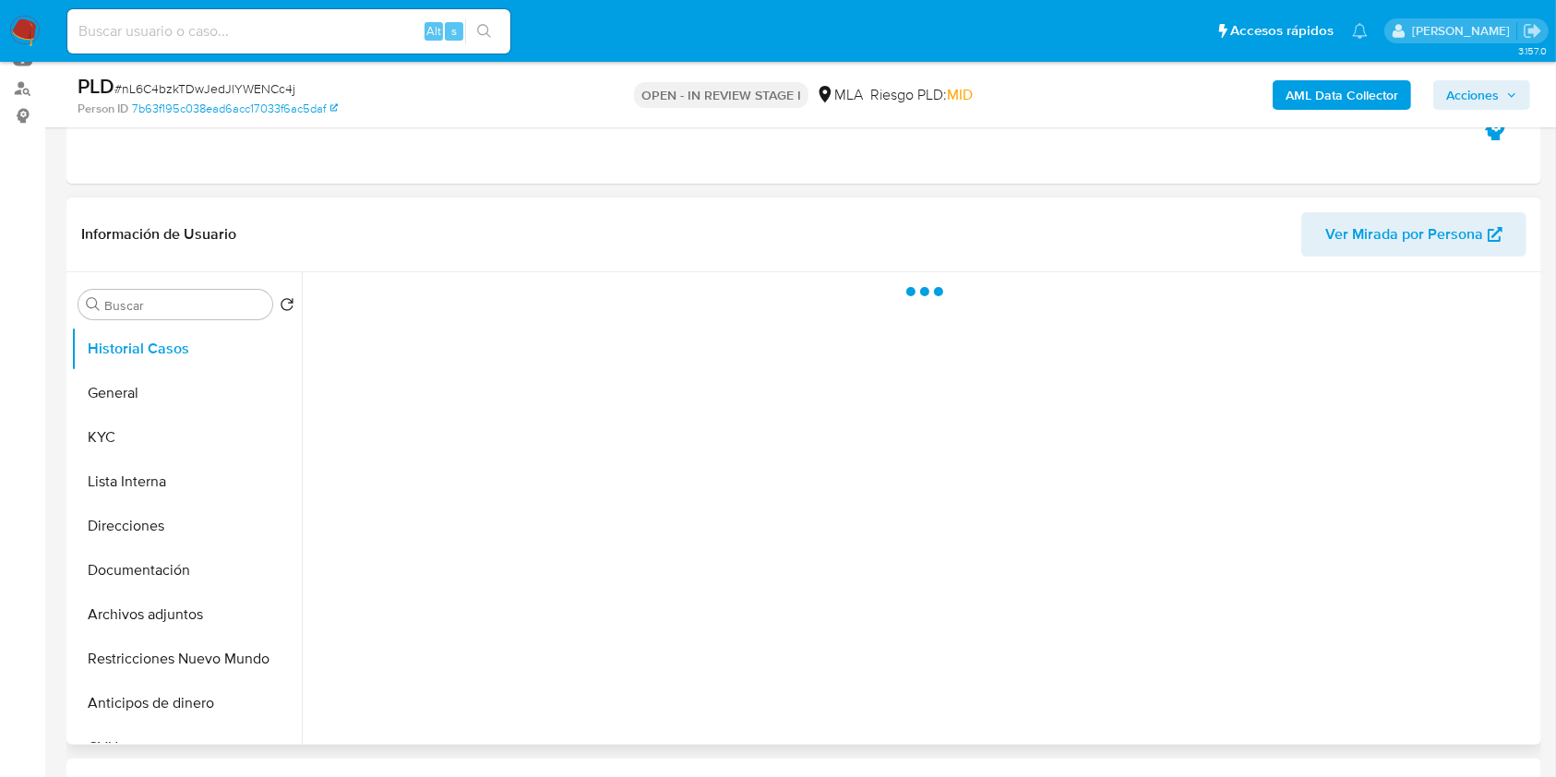
scroll to position [246, 0]
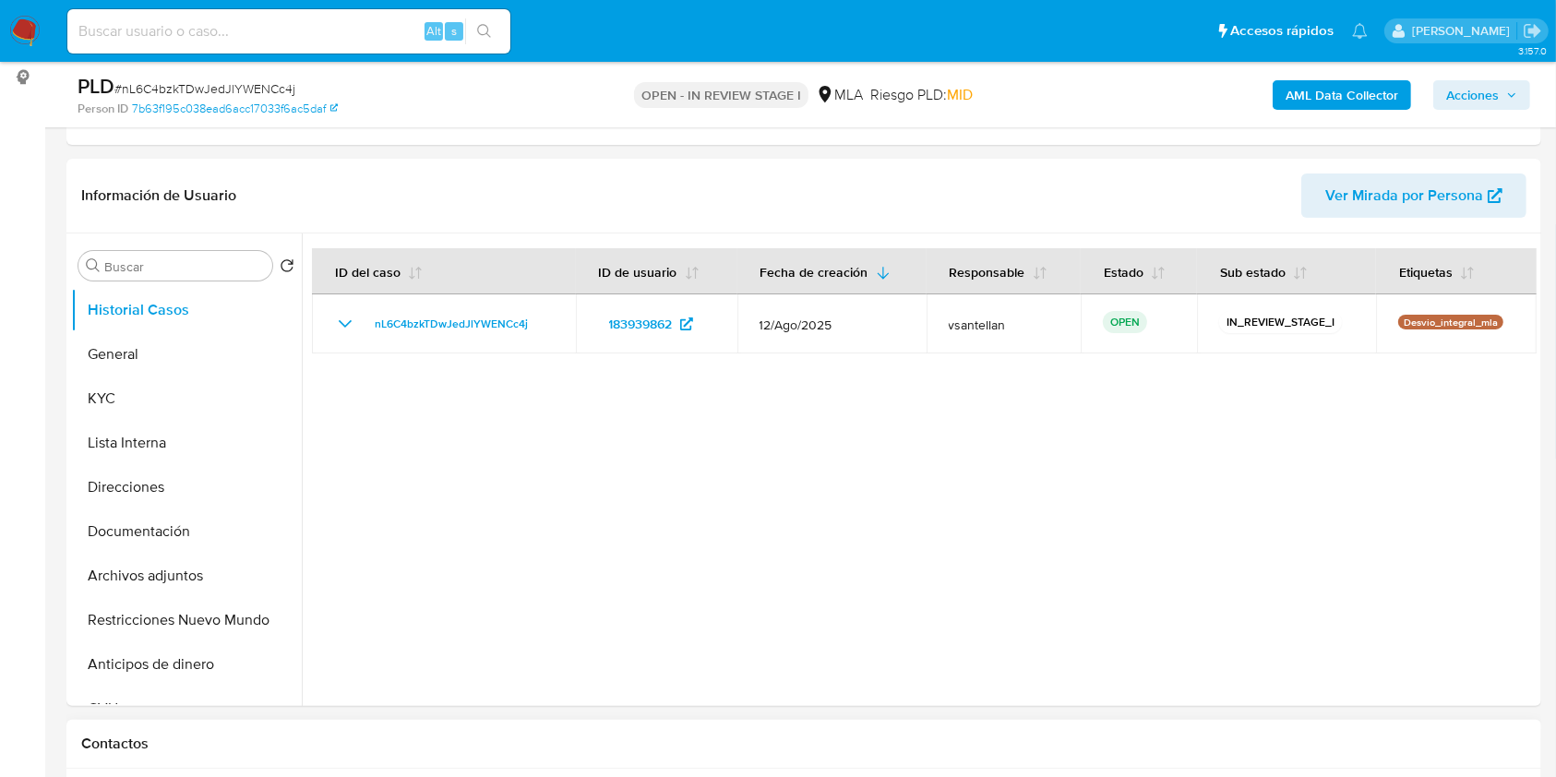
select select "10"
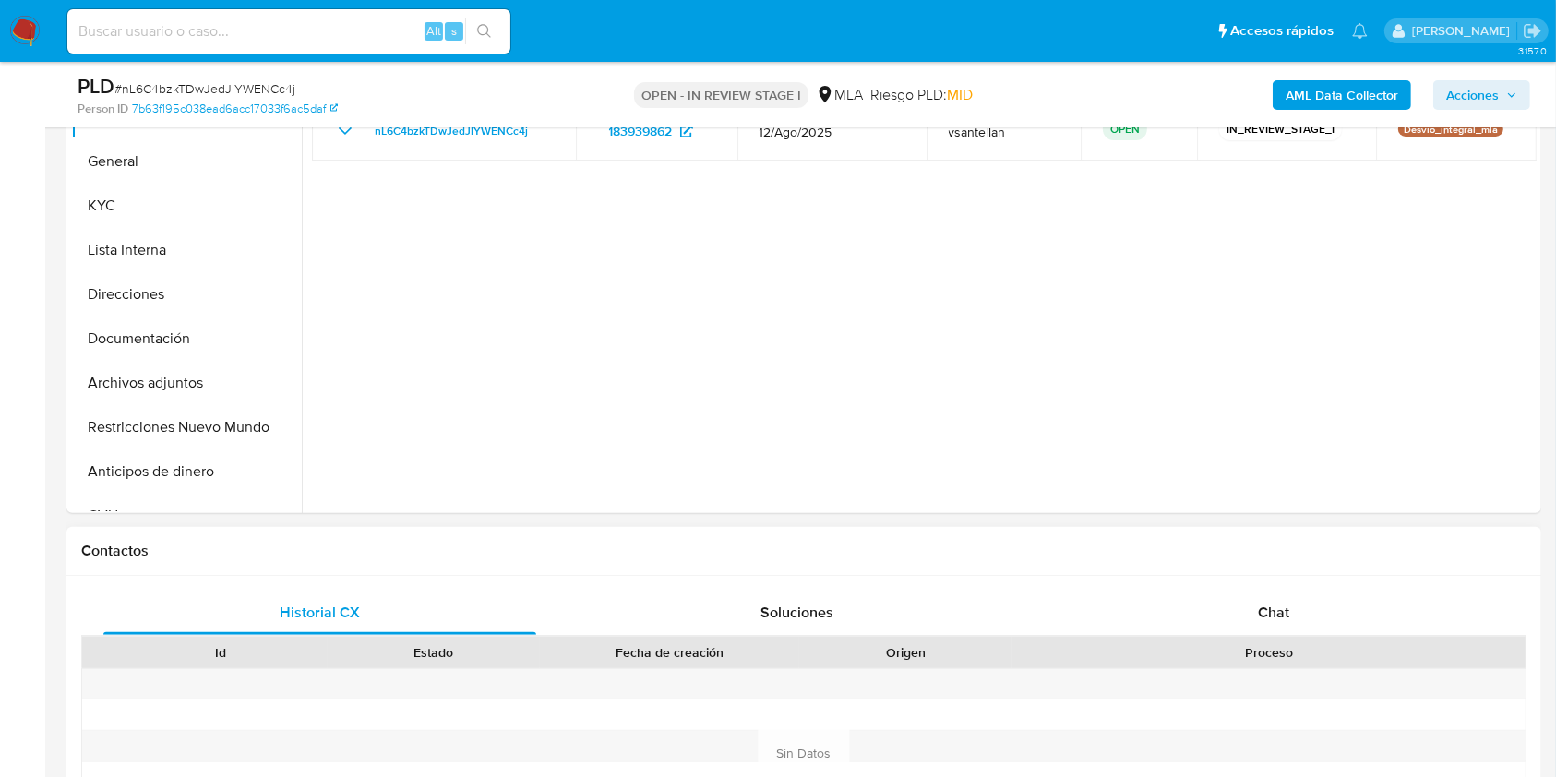
scroll to position [615, 0]
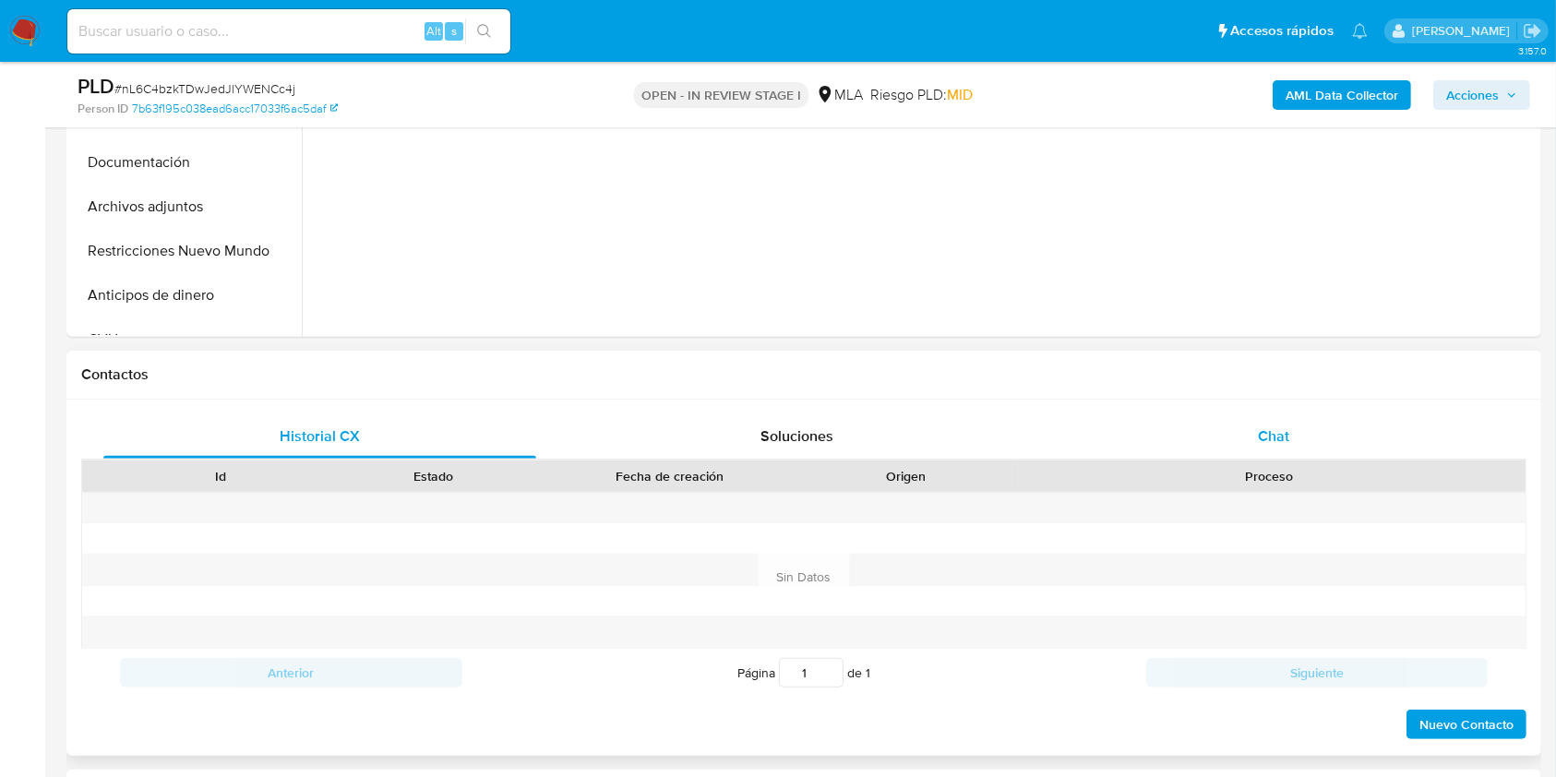
drag, startPoint x: 1292, startPoint y: 466, endPoint x: 1295, endPoint y: 453, distance: 13.2
click at [1294, 456] on div "Historial CX Soluciones Chat Id Estado Fecha de creación Origen Proceso Anterio…" at bounding box center [803, 577] width 1445 height 327
click at [1295, 453] on div "Chat" at bounding box center [1274, 436] width 433 height 44
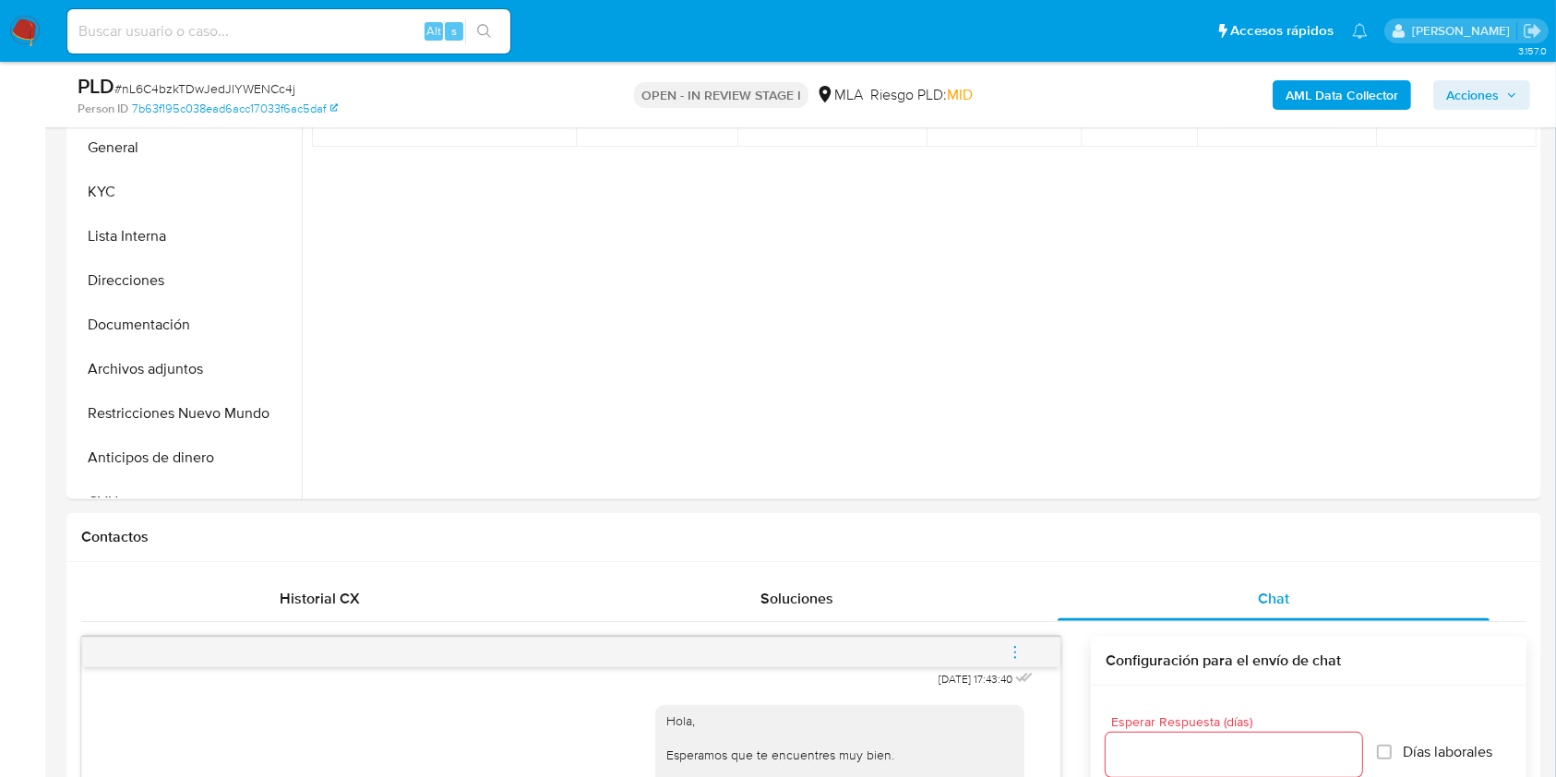
scroll to position [265, 0]
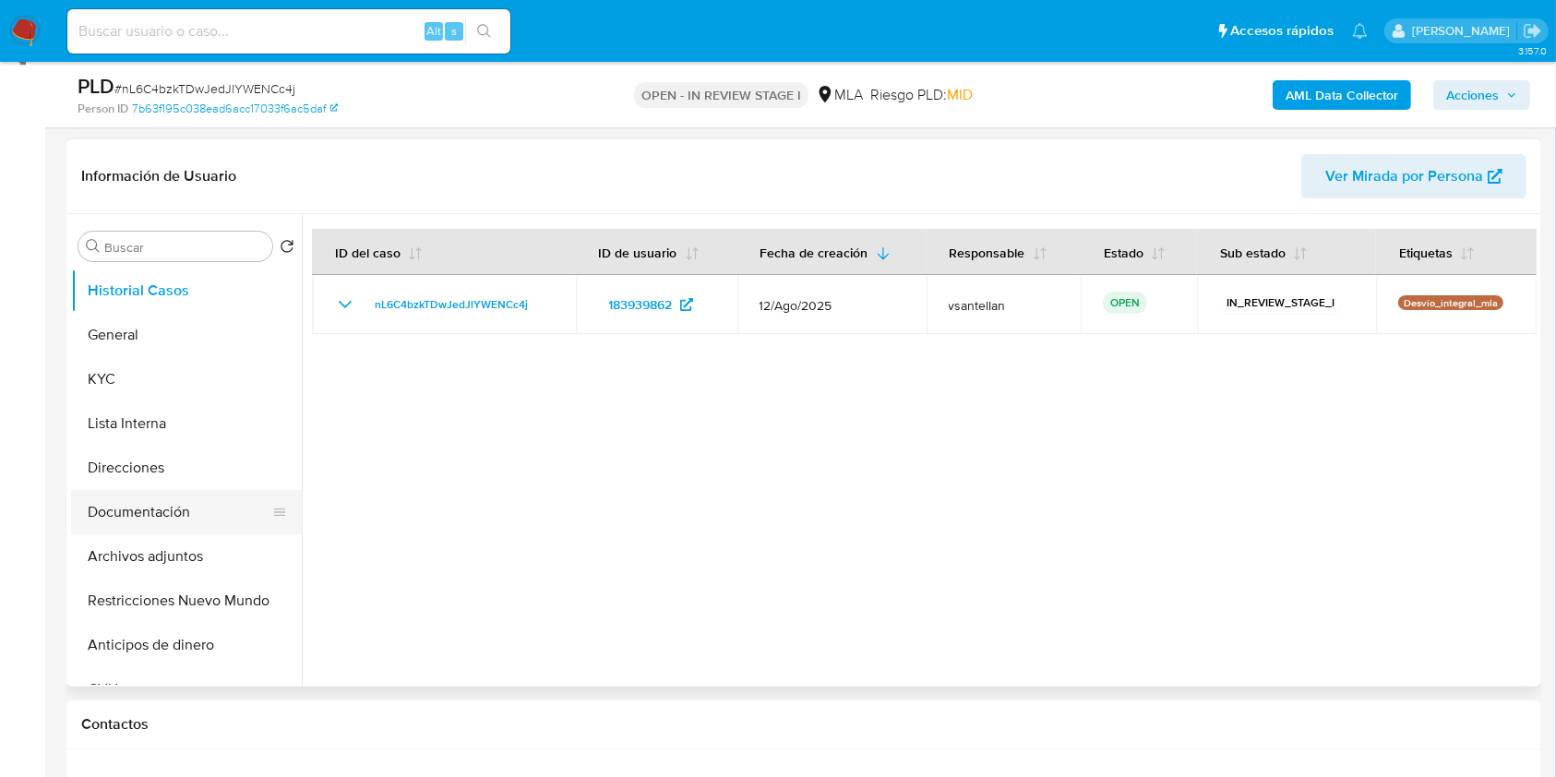
click at [187, 511] on button "Documentación" at bounding box center [179, 512] width 216 height 44
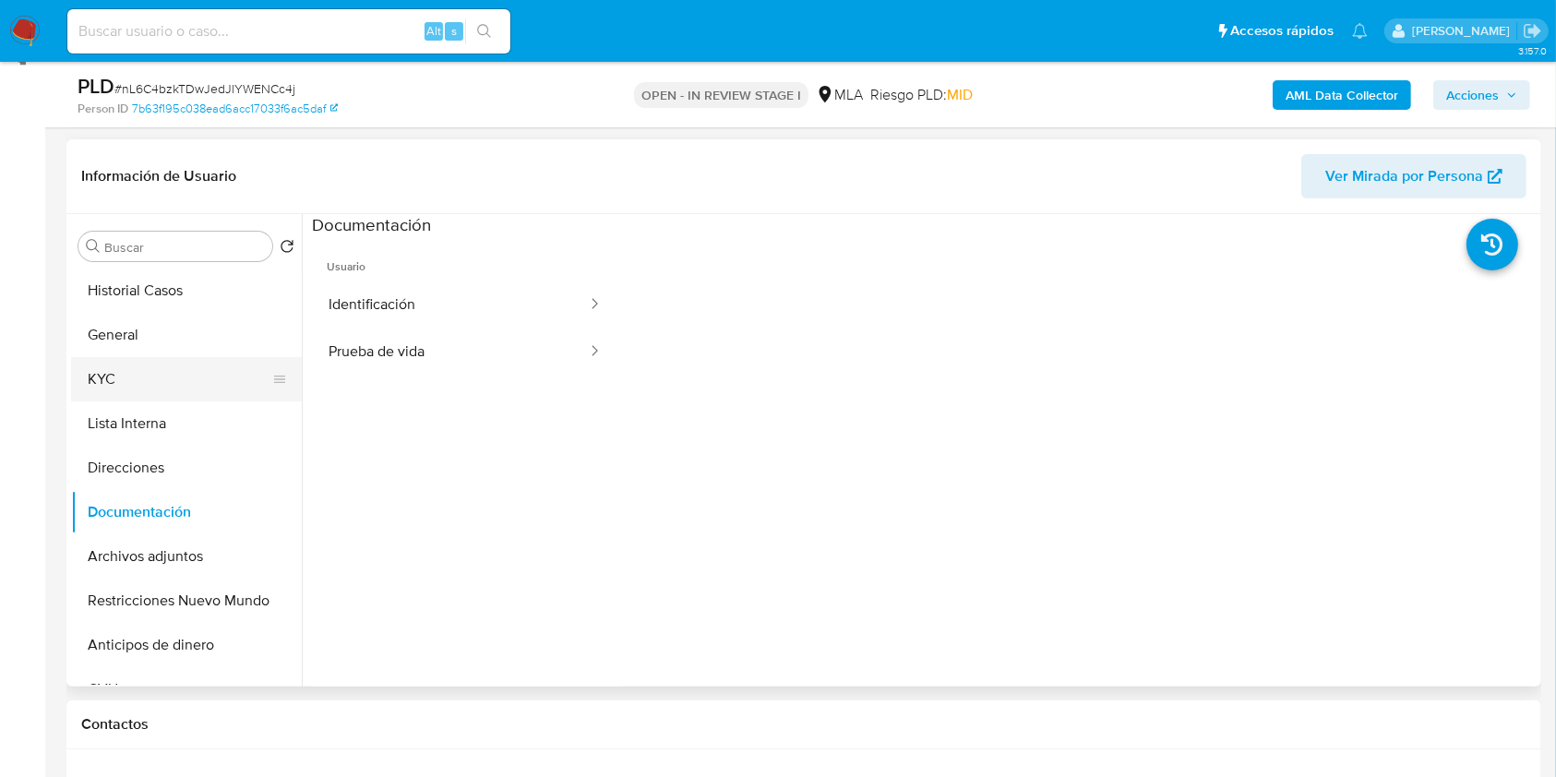
click at [121, 378] on button "KYC" at bounding box center [179, 379] width 216 height 44
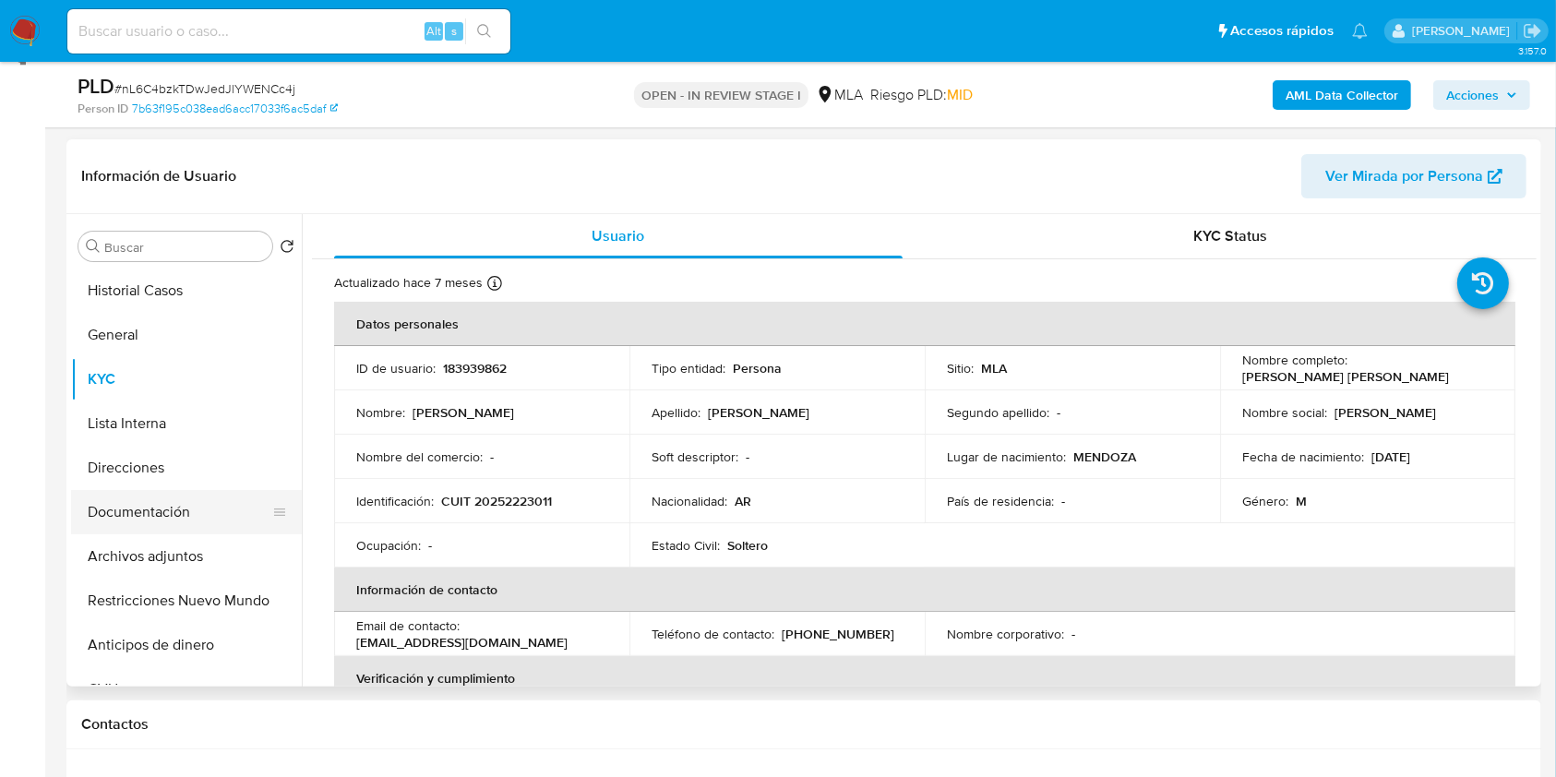
click at [115, 524] on button "Documentación" at bounding box center [179, 512] width 216 height 44
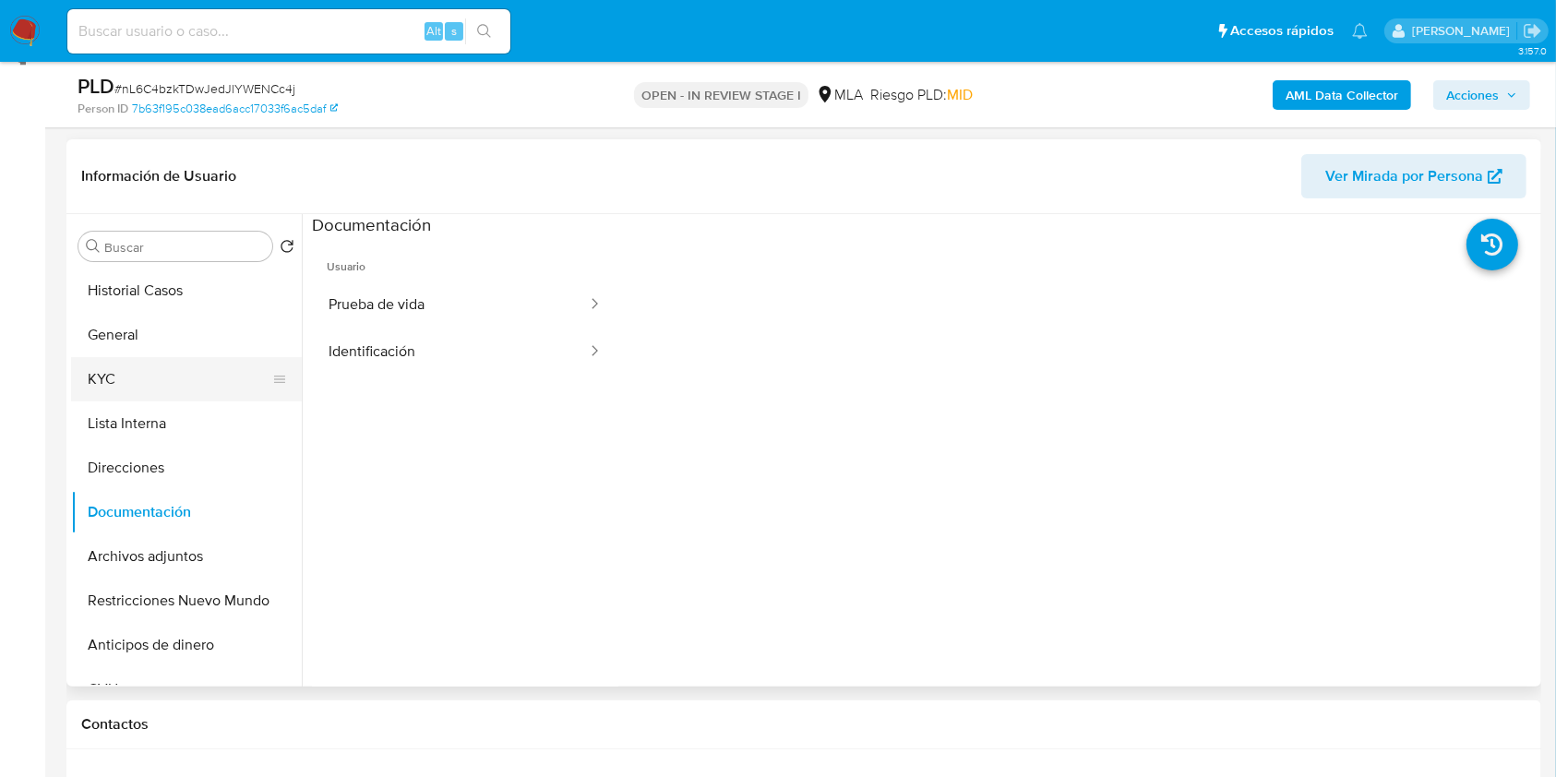
click at [119, 381] on button "KYC" at bounding box center [179, 379] width 216 height 44
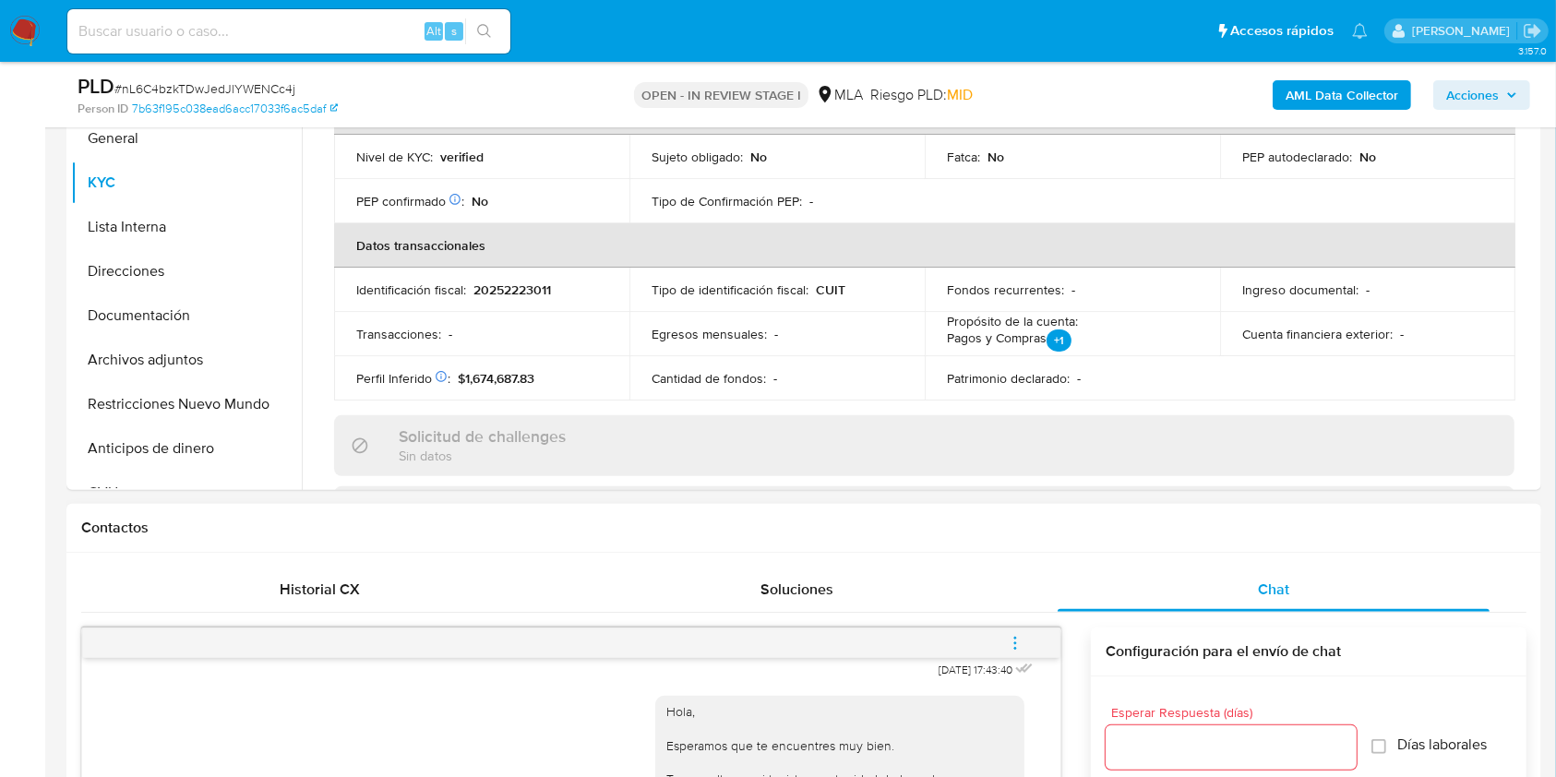
scroll to position [757, 0]
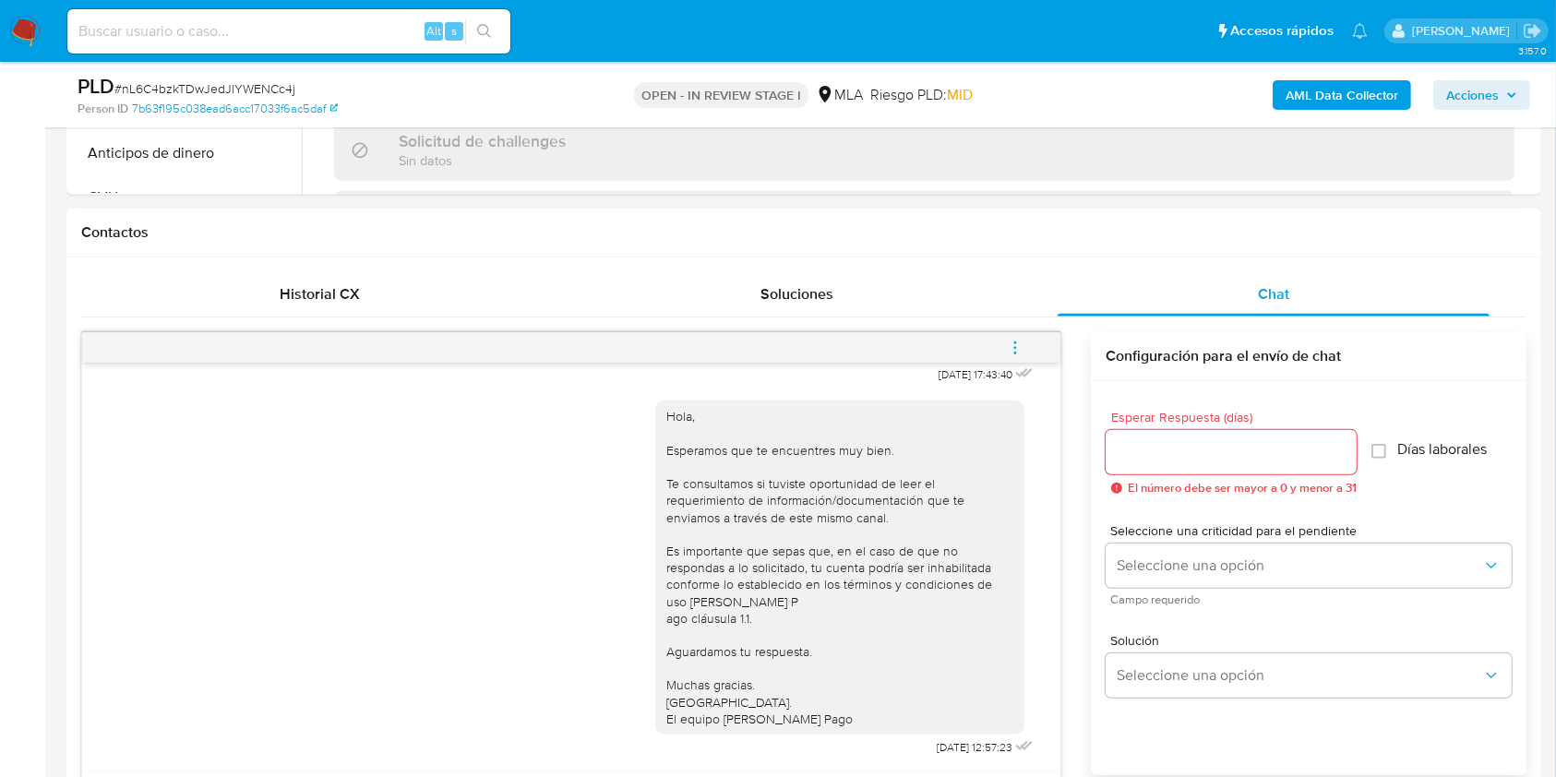
click at [1016, 343] on icon "menu-action" at bounding box center [1015, 348] width 17 height 17
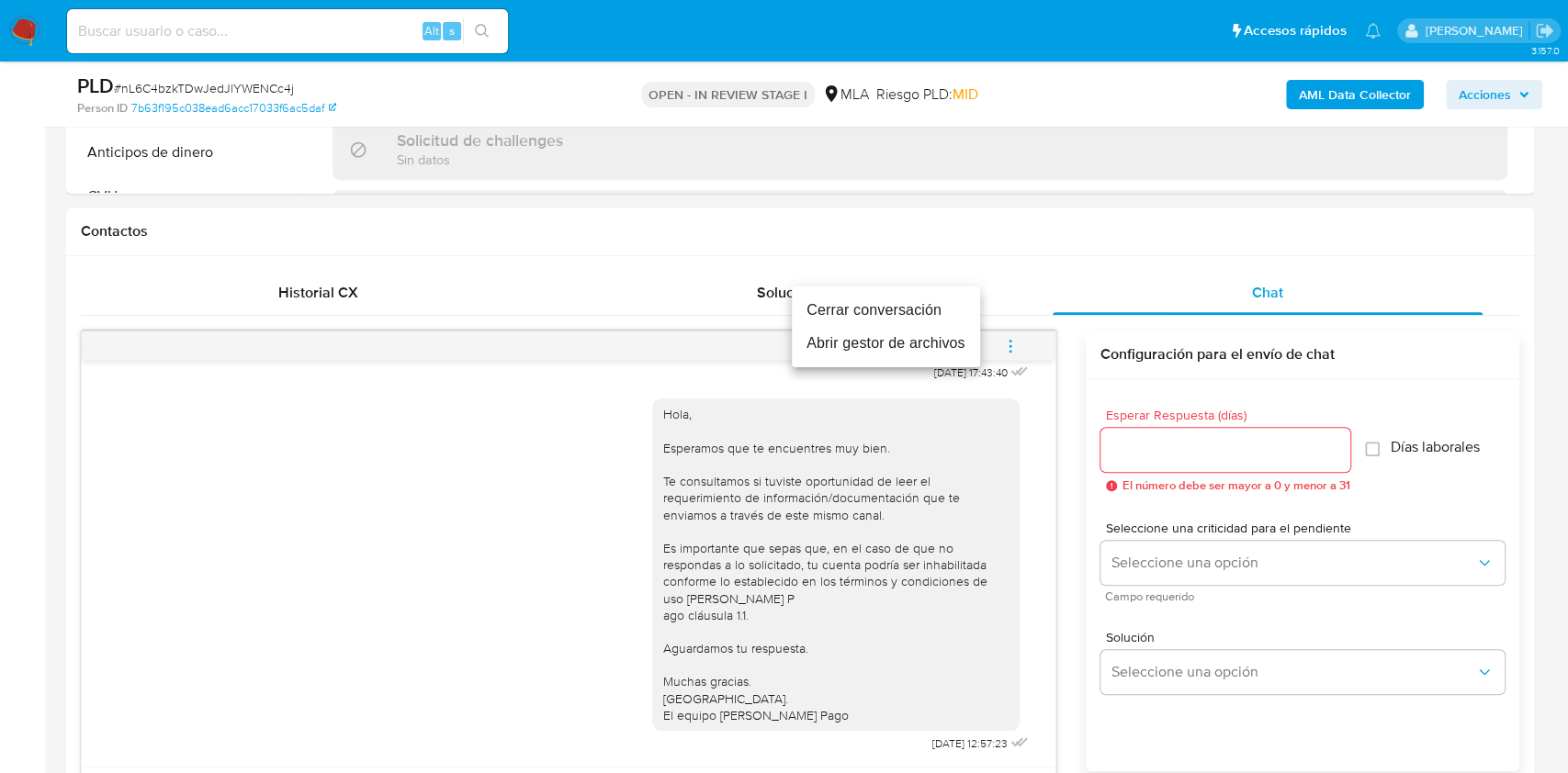
drag, startPoint x: 907, startPoint y: 306, endPoint x: 1506, endPoint y: 180, distance: 612.1
click at [907, 306] on li "Cerrar conversación" at bounding box center [885, 309] width 188 height 33
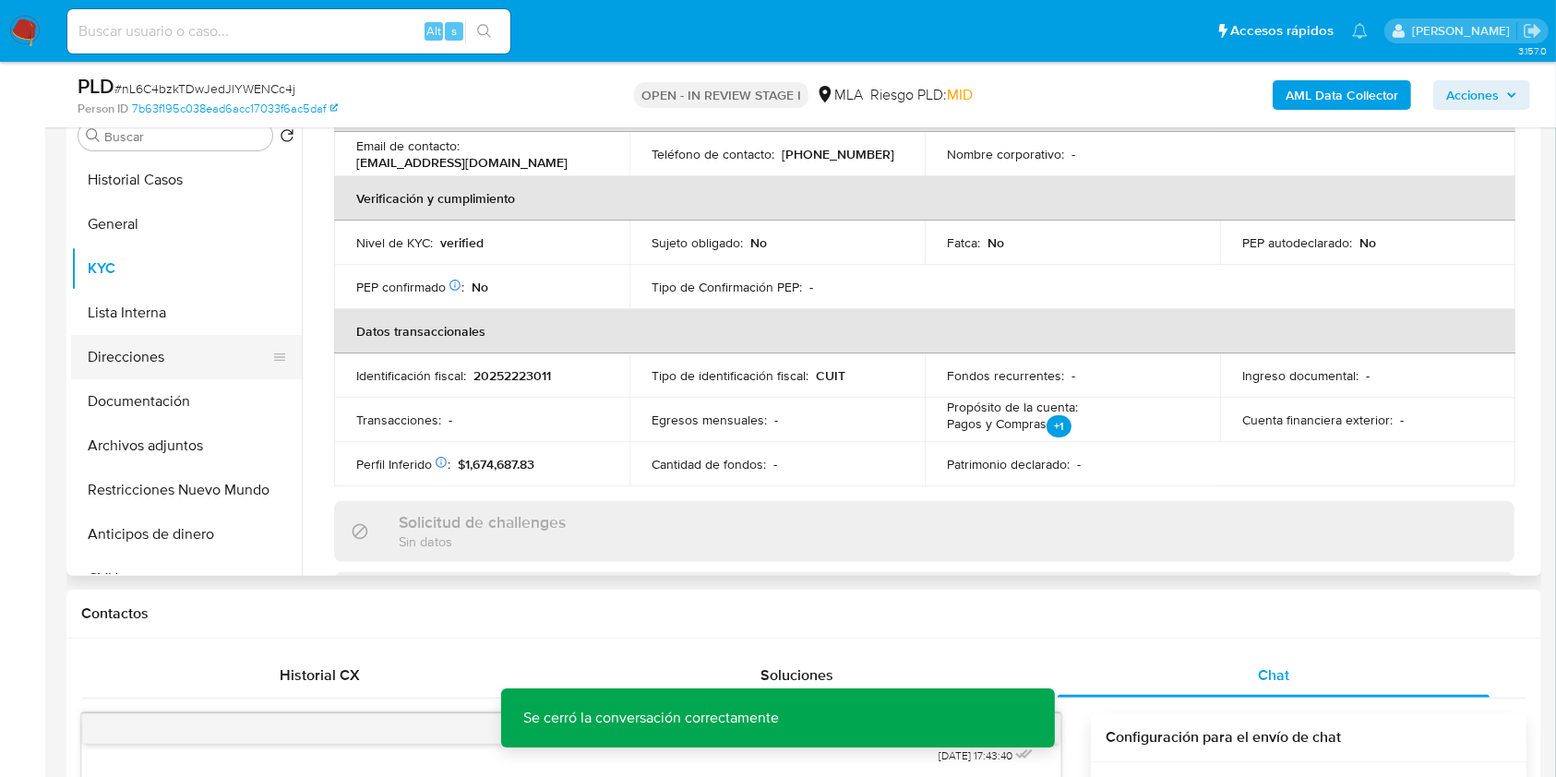
scroll to position [362, 0]
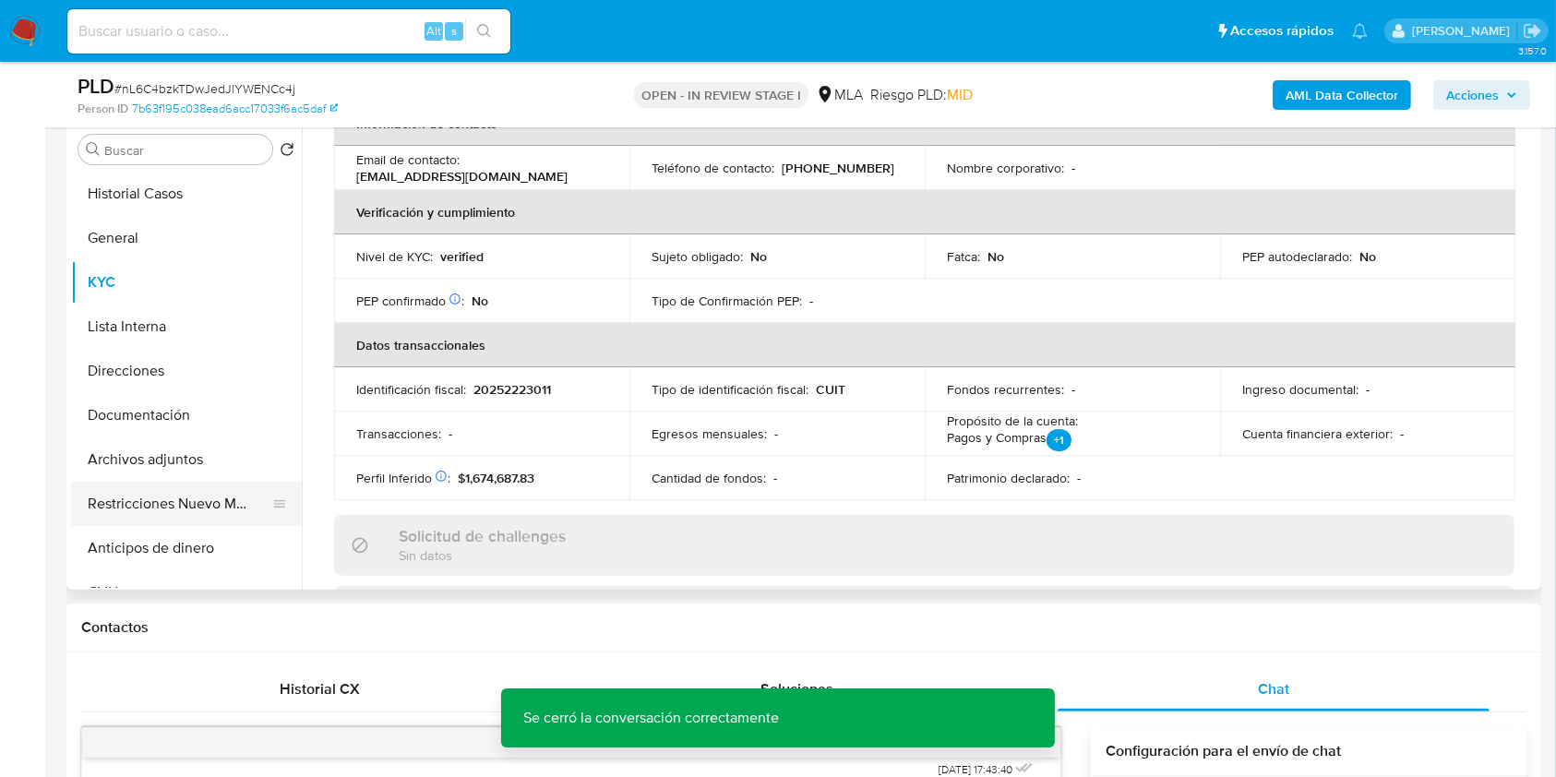
click at [215, 498] on button "Restricciones Nuevo Mundo" at bounding box center [179, 504] width 216 height 44
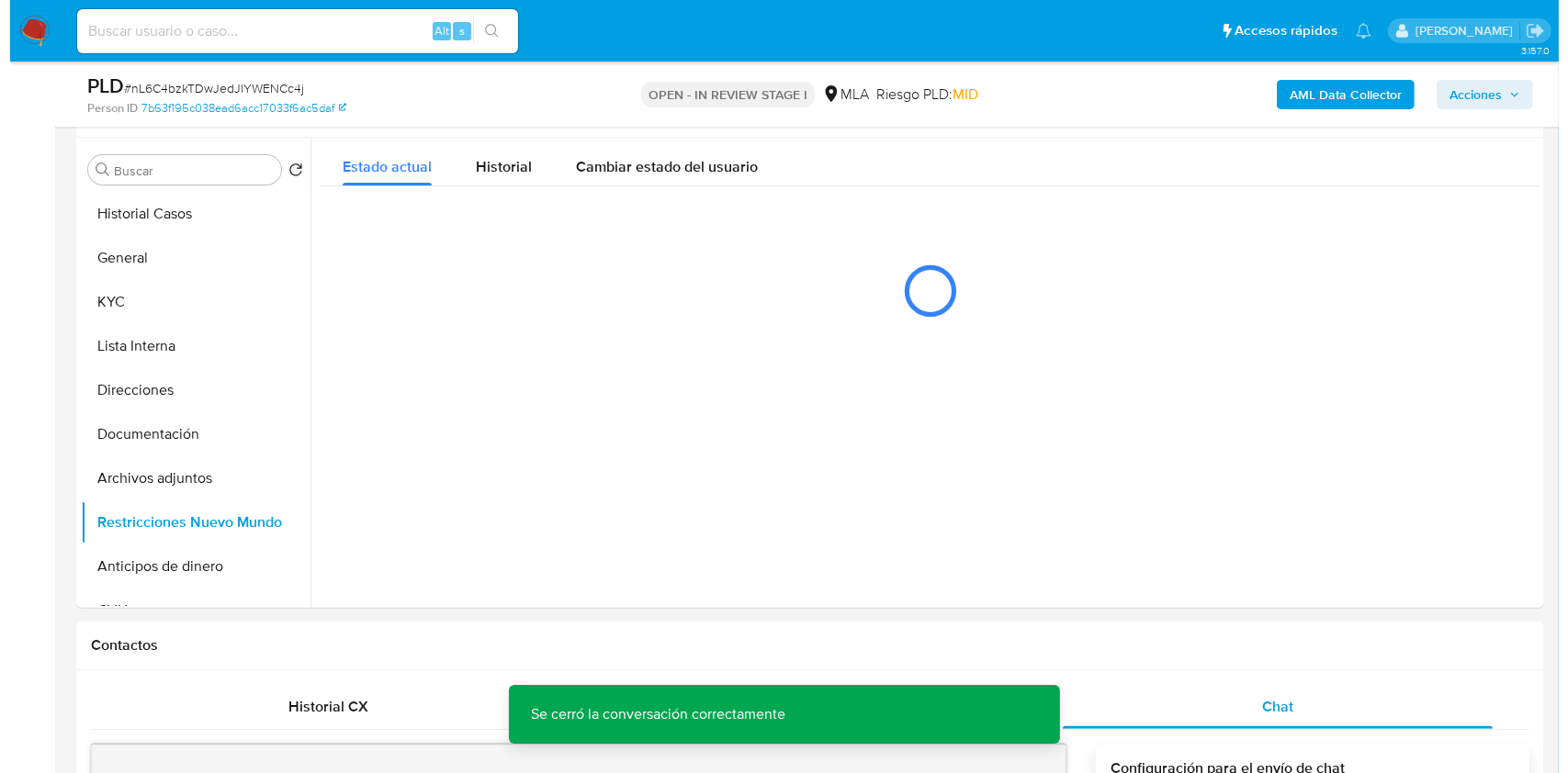
scroll to position [307, 0]
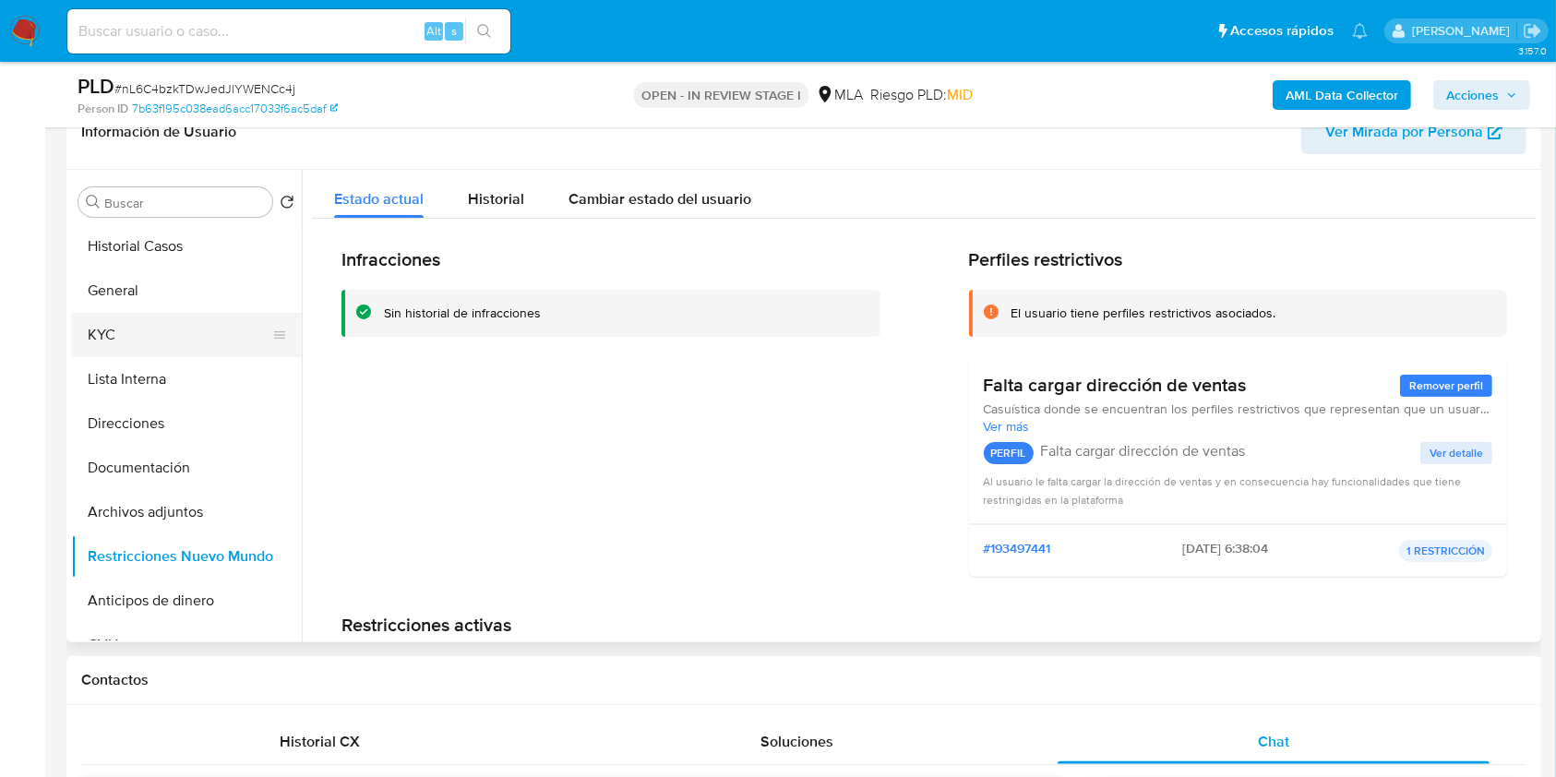
click at [162, 344] on button "KYC" at bounding box center [179, 335] width 216 height 44
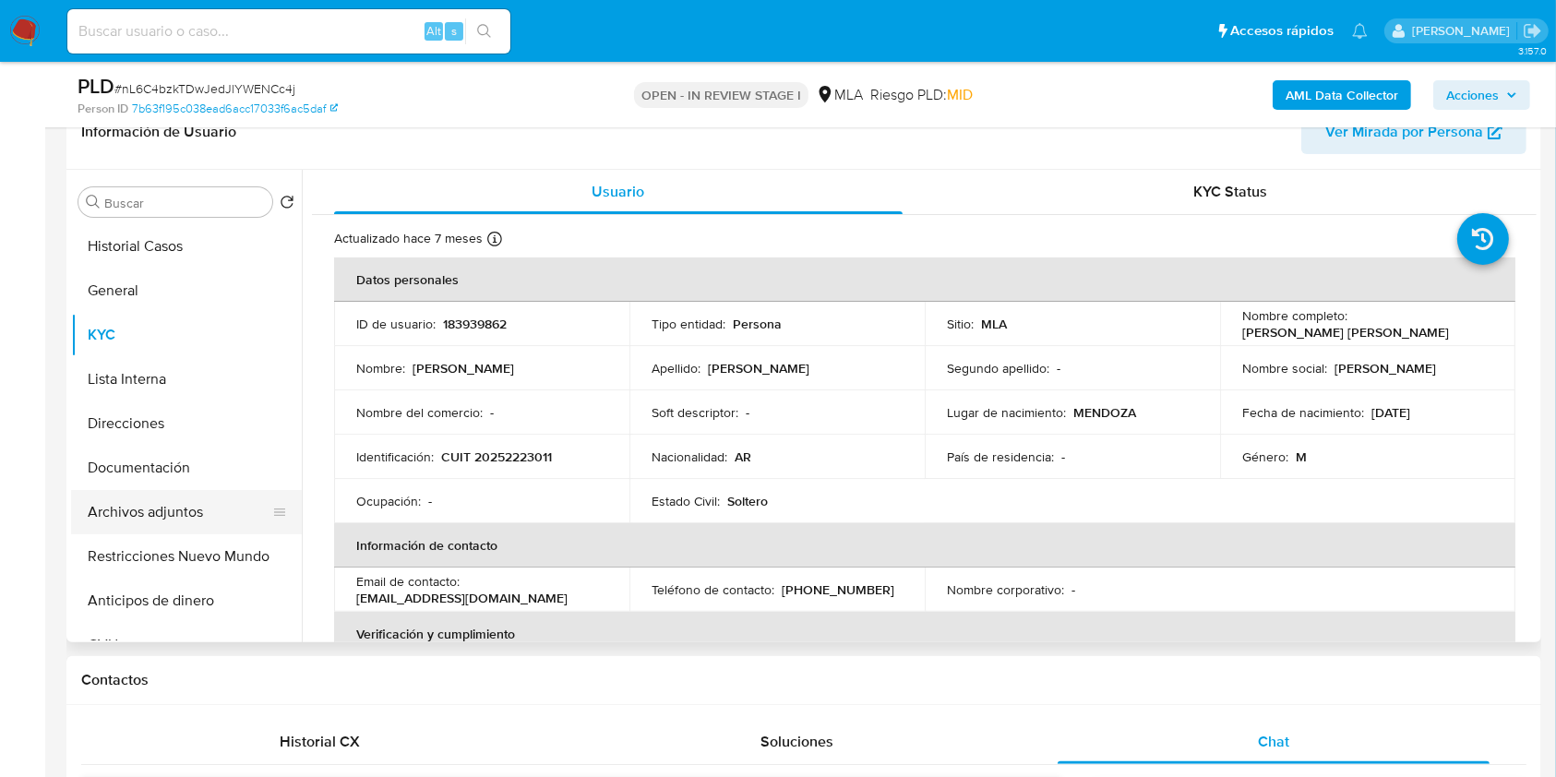
click at [157, 505] on button "Archivos adjuntos" at bounding box center [179, 512] width 216 height 44
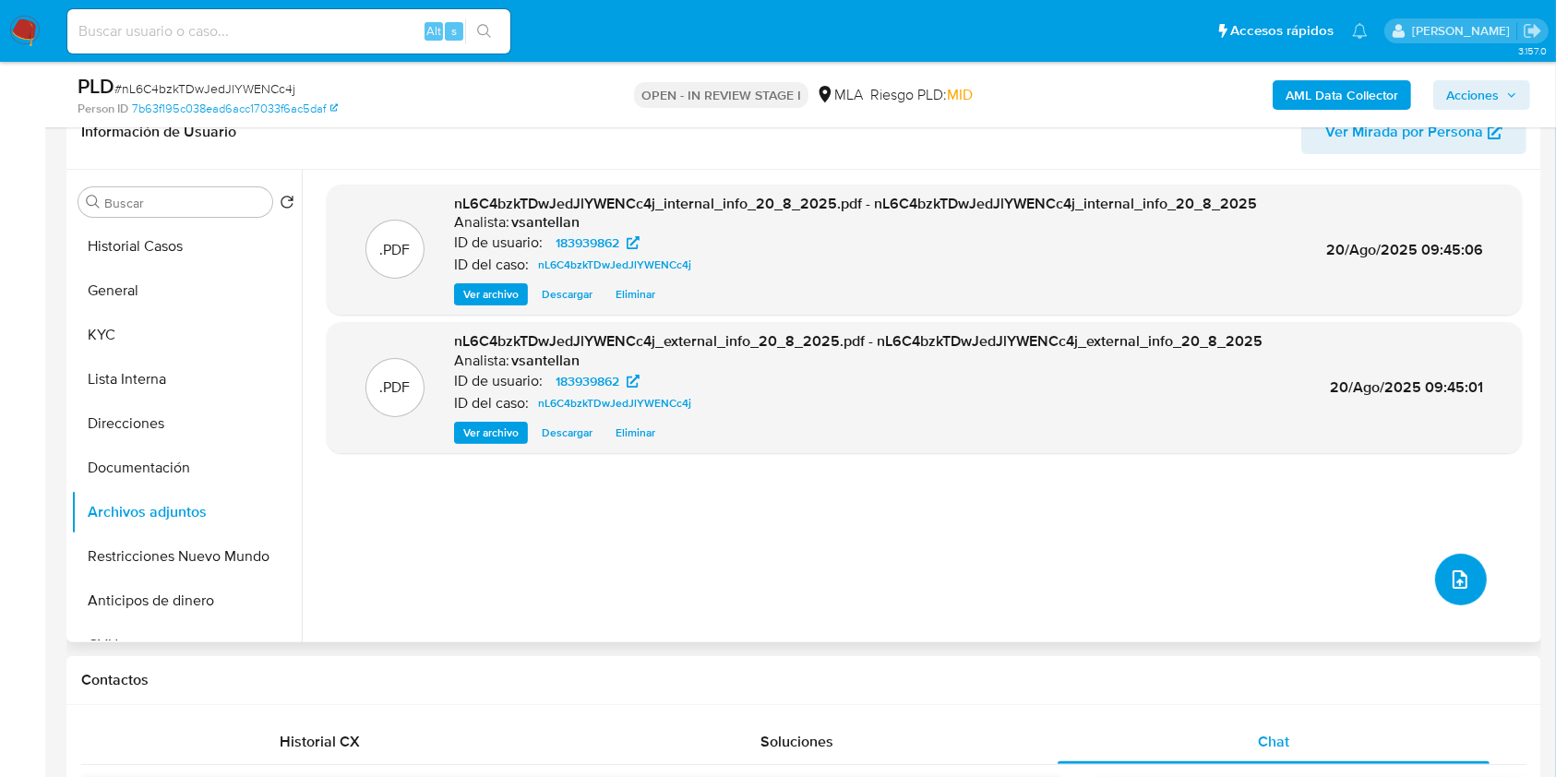
click at [1449, 570] on icon "upload-file" at bounding box center [1460, 580] width 22 height 22
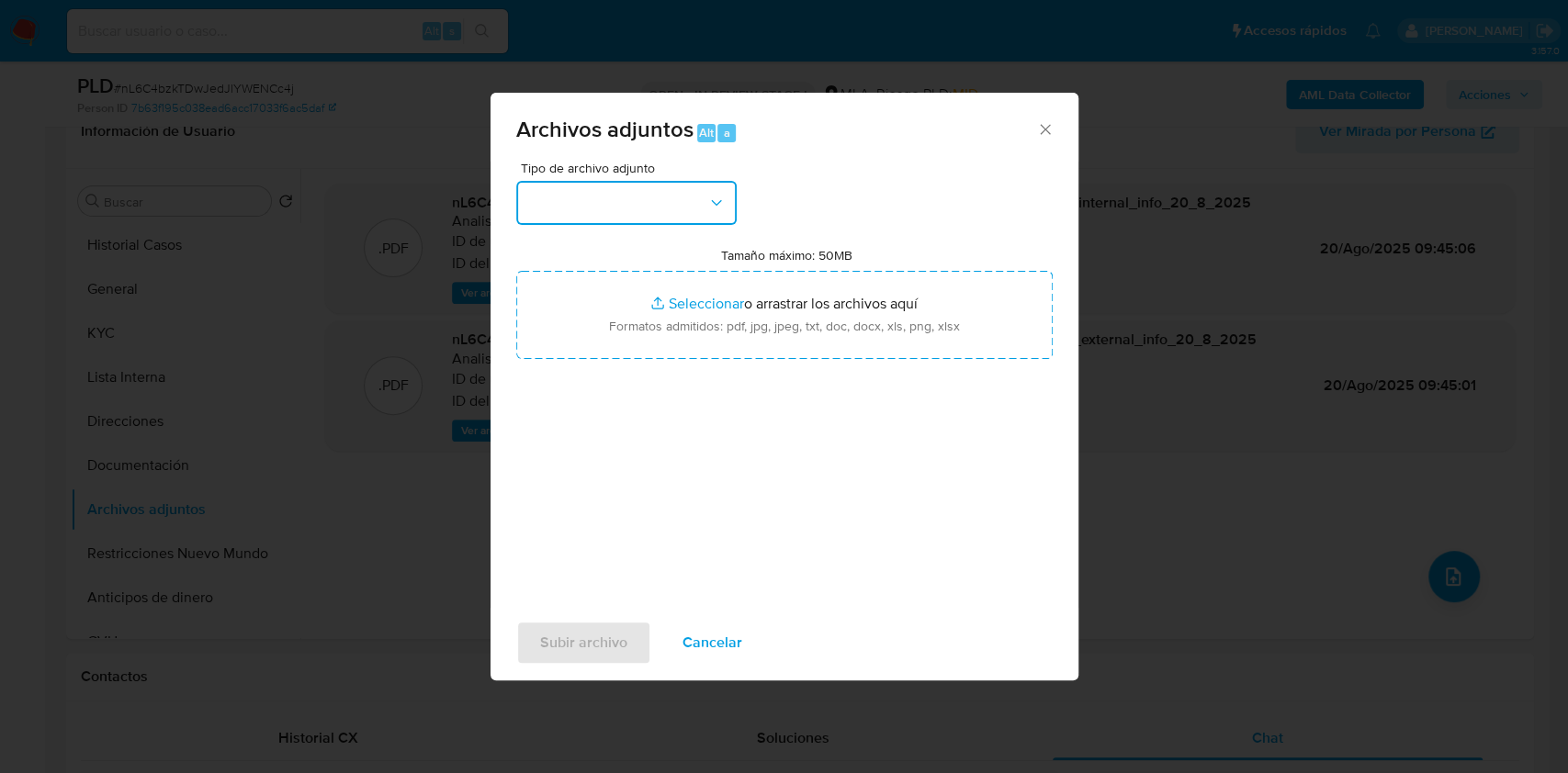
drag, startPoint x: 647, startPoint y: 191, endPoint x: 653, endPoint y: 207, distance: 17.1
click at [647, 192] on button "button" at bounding box center [627, 203] width 221 height 44
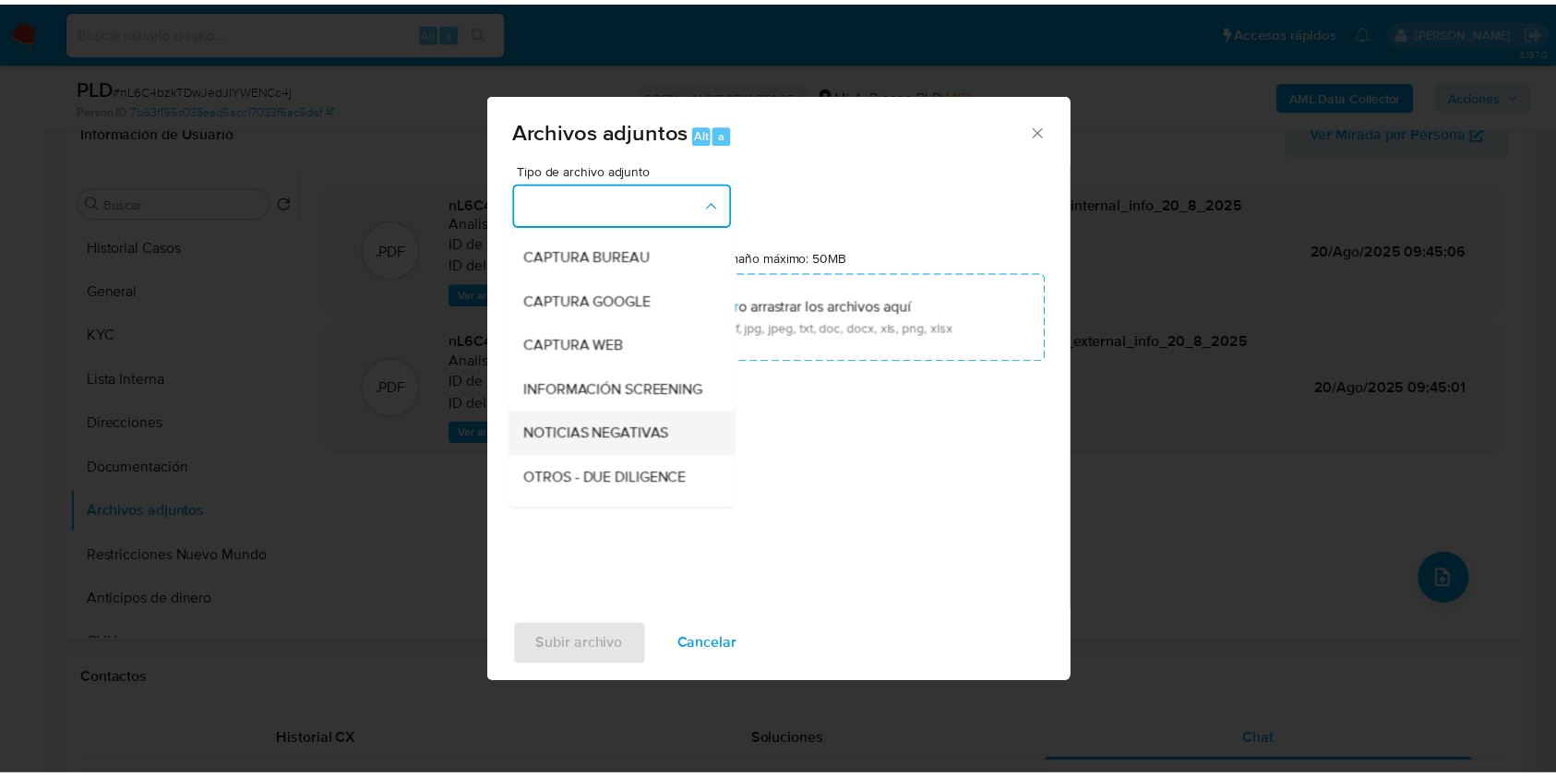
scroll to position [123, 0]
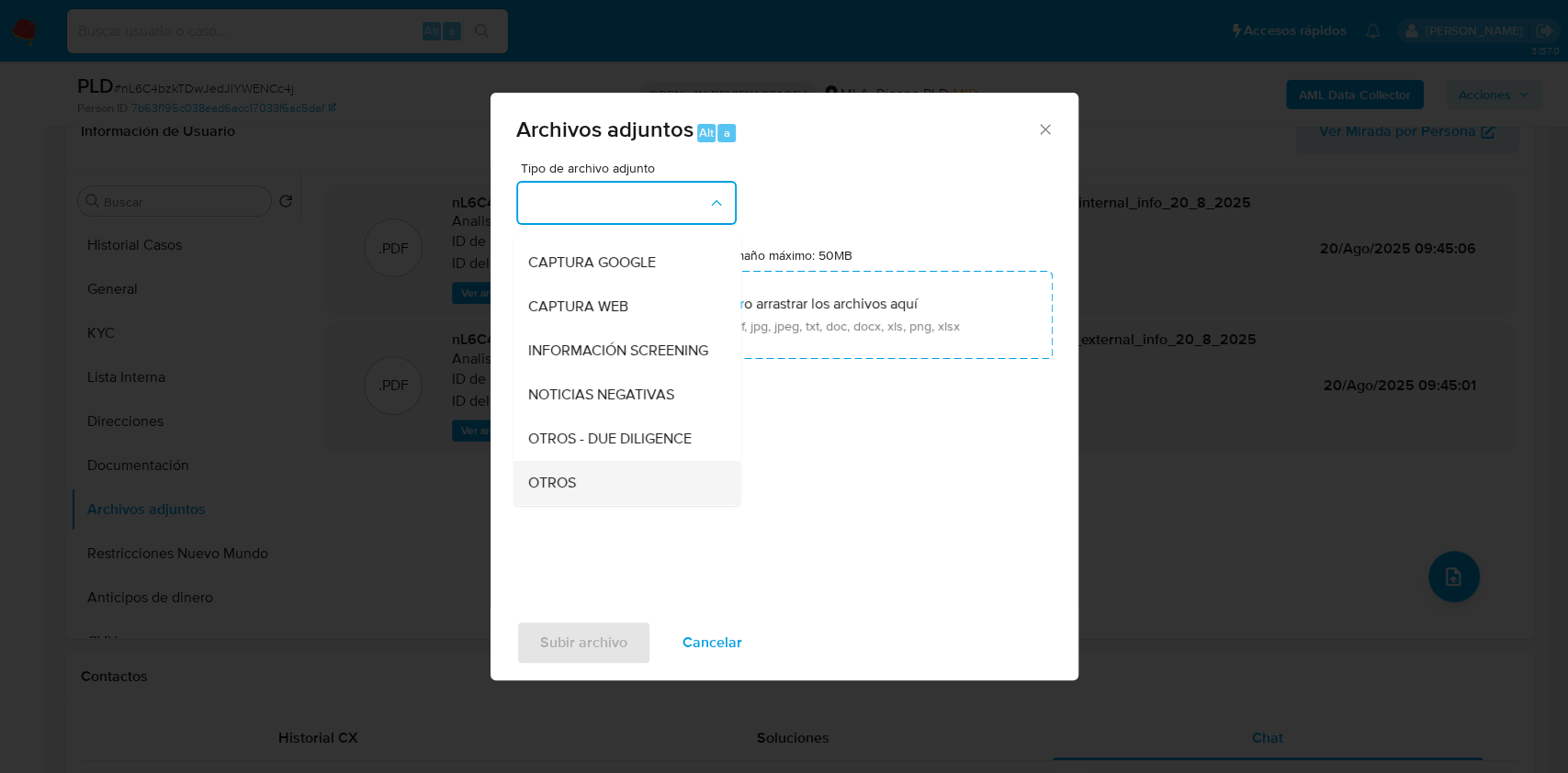
click at [548, 483] on div "OTROS" at bounding box center [621, 483] width 187 height 44
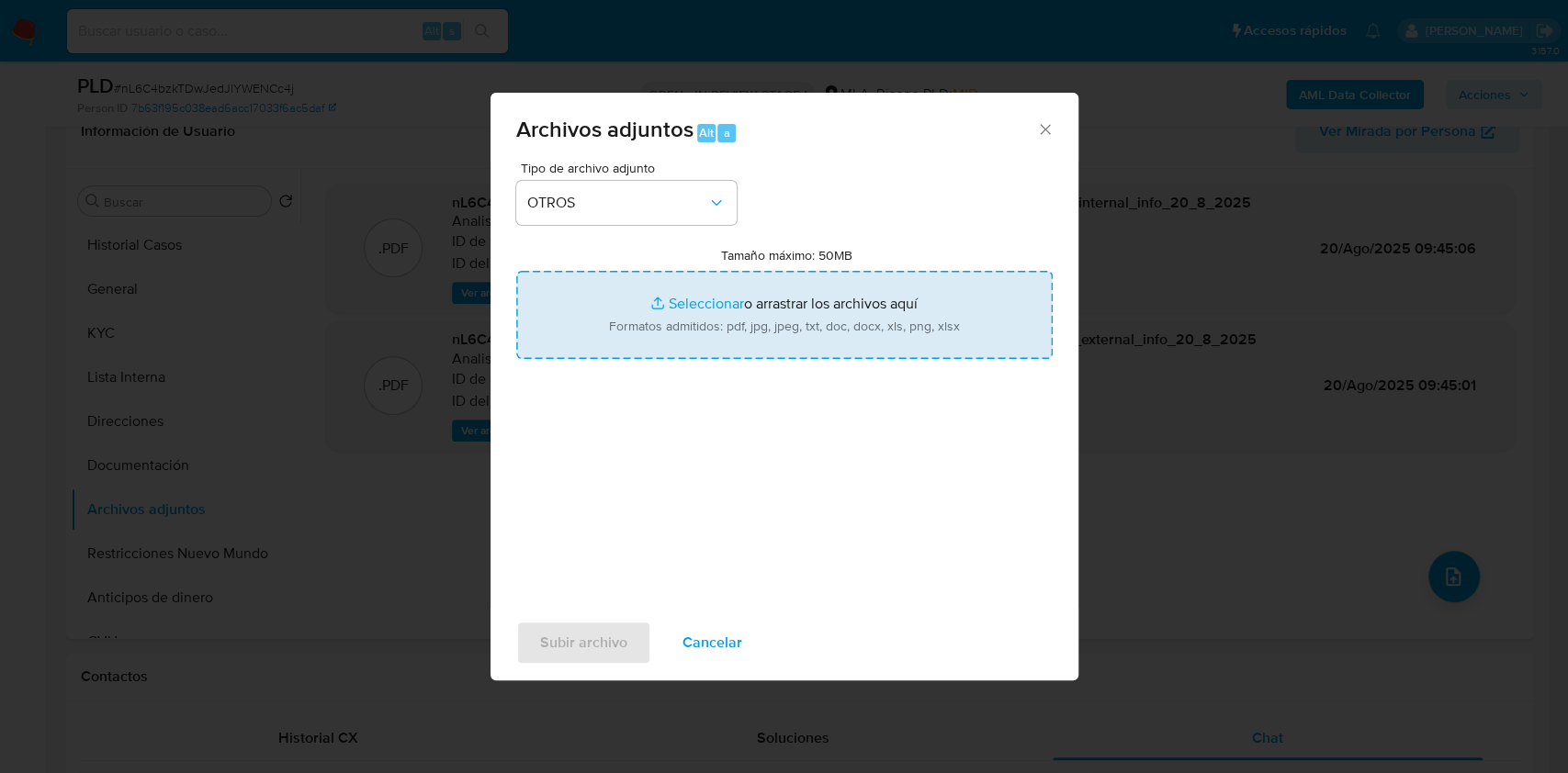
click at [618, 333] on input "Tamaño máximo: 50MB Seleccionar archivos" at bounding box center [784, 314] width 536 height 89
type input "C:\fakepath\Caselog-183939862- NO ROI.docx"
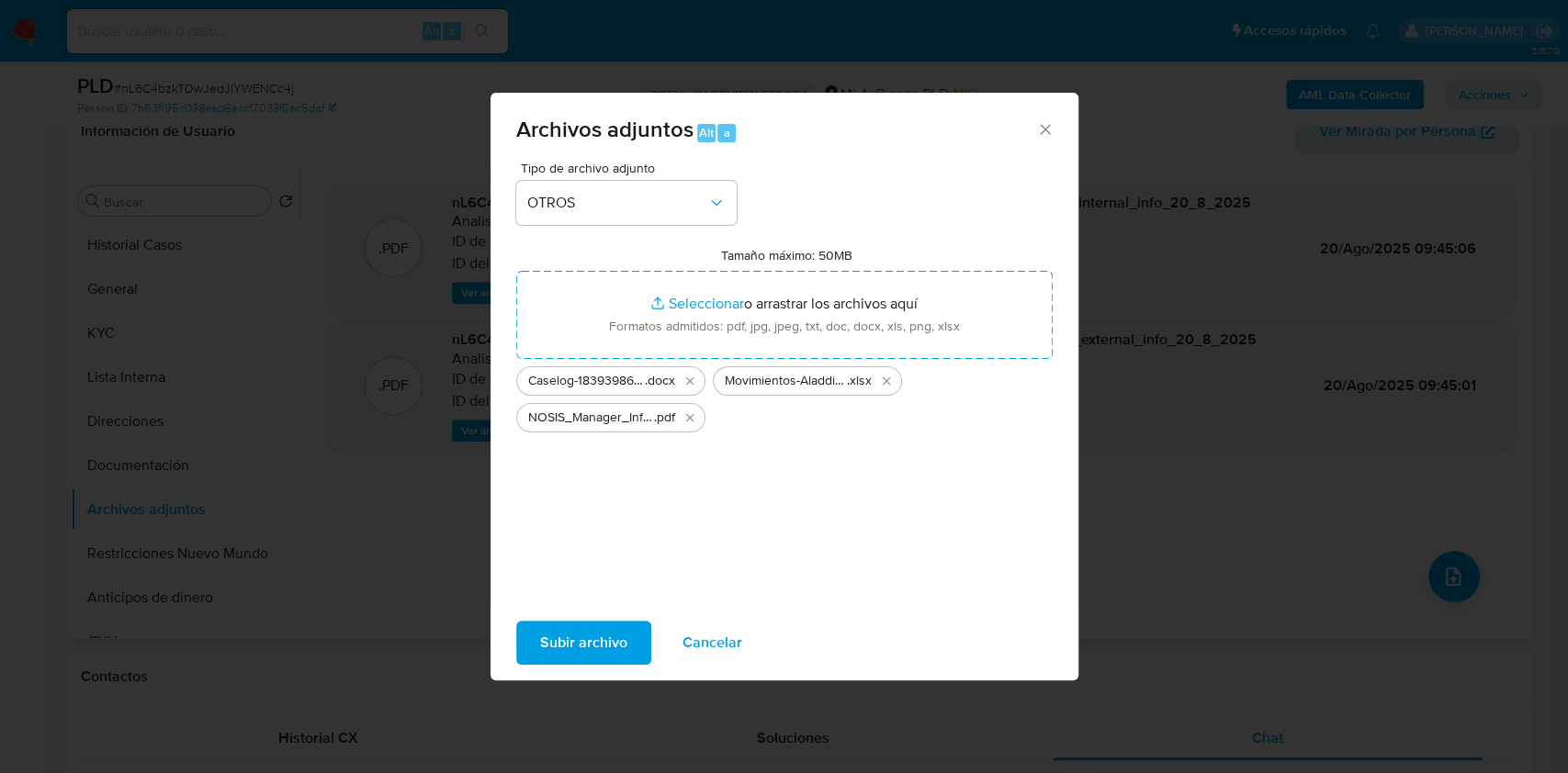
click at [580, 639] on span "Subir archivo" at bounding box center [584, 643] width 88 height 41
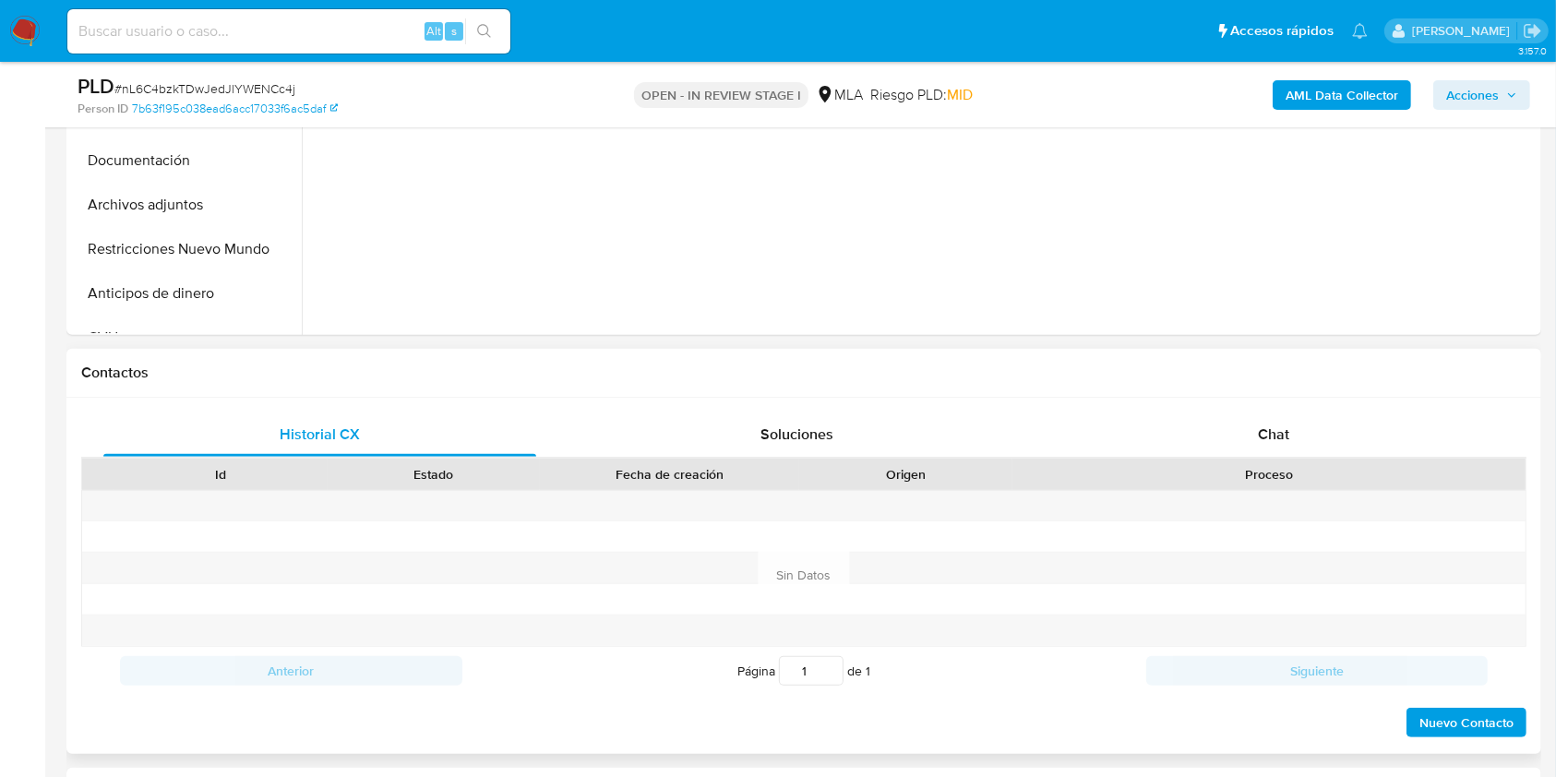
scroll to position [738, 0]
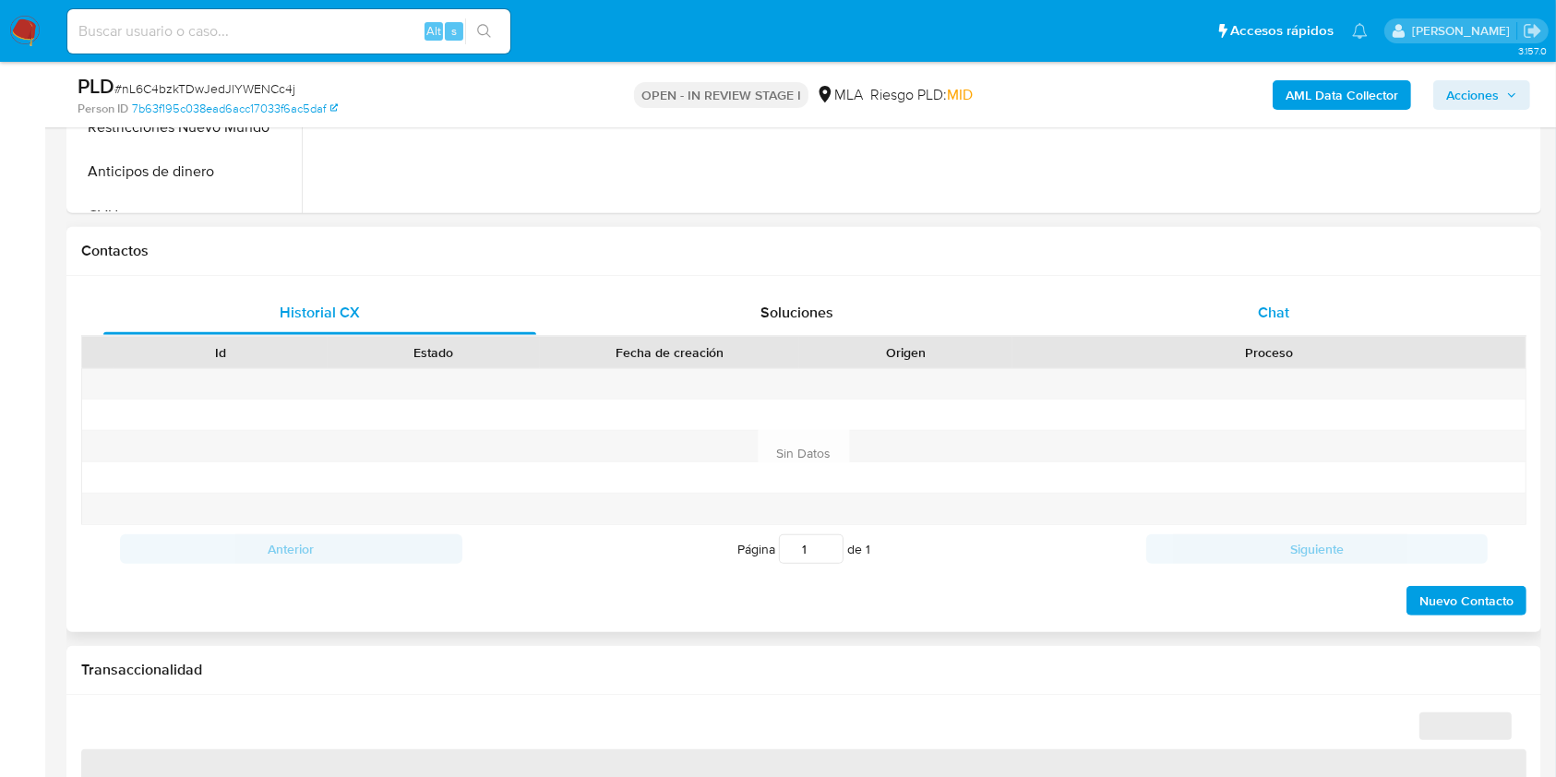
click at [1329, 313] on div "Chat" at bounding box center [1274, 313] width 433 height 44
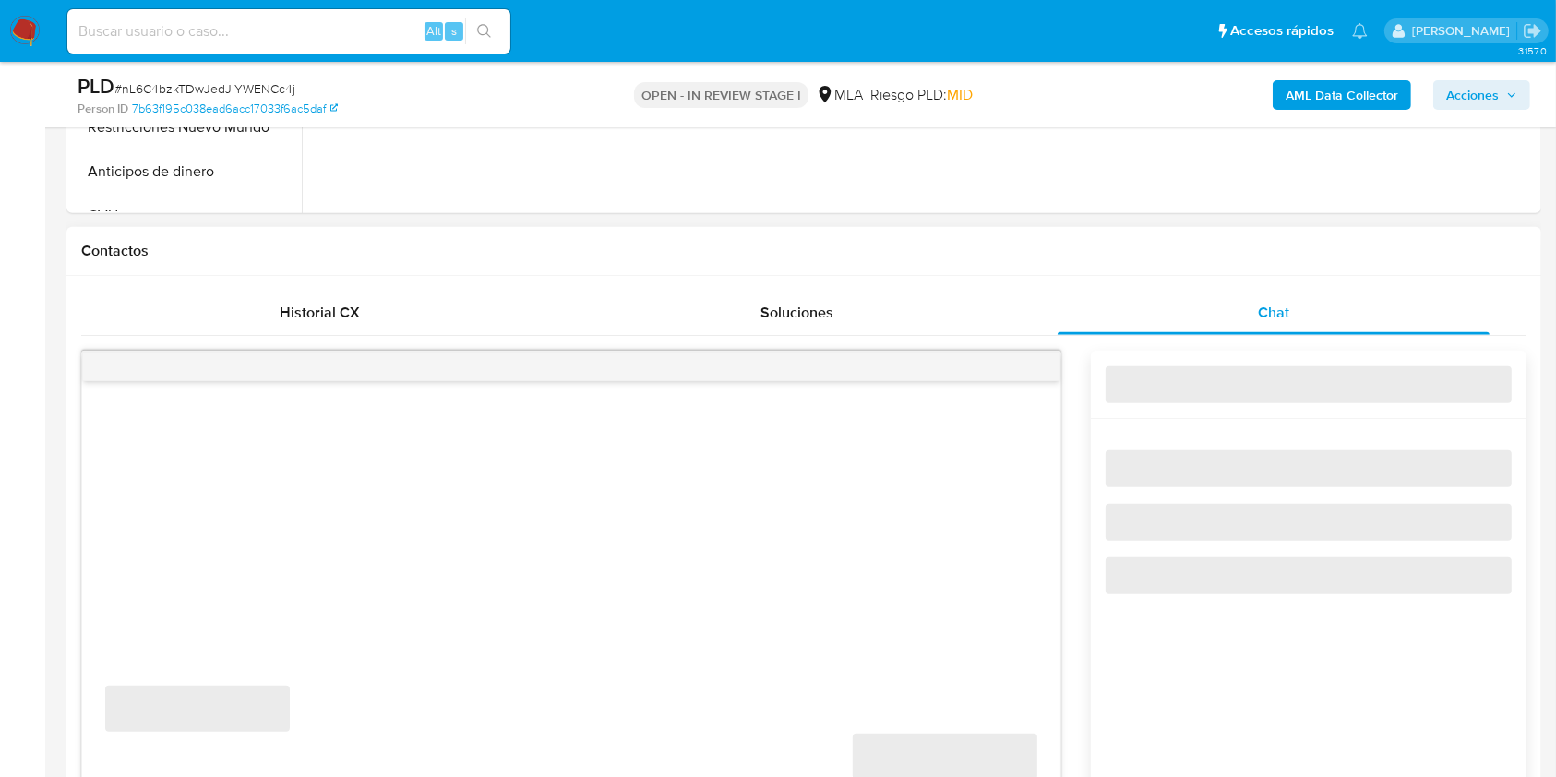
select select "10"
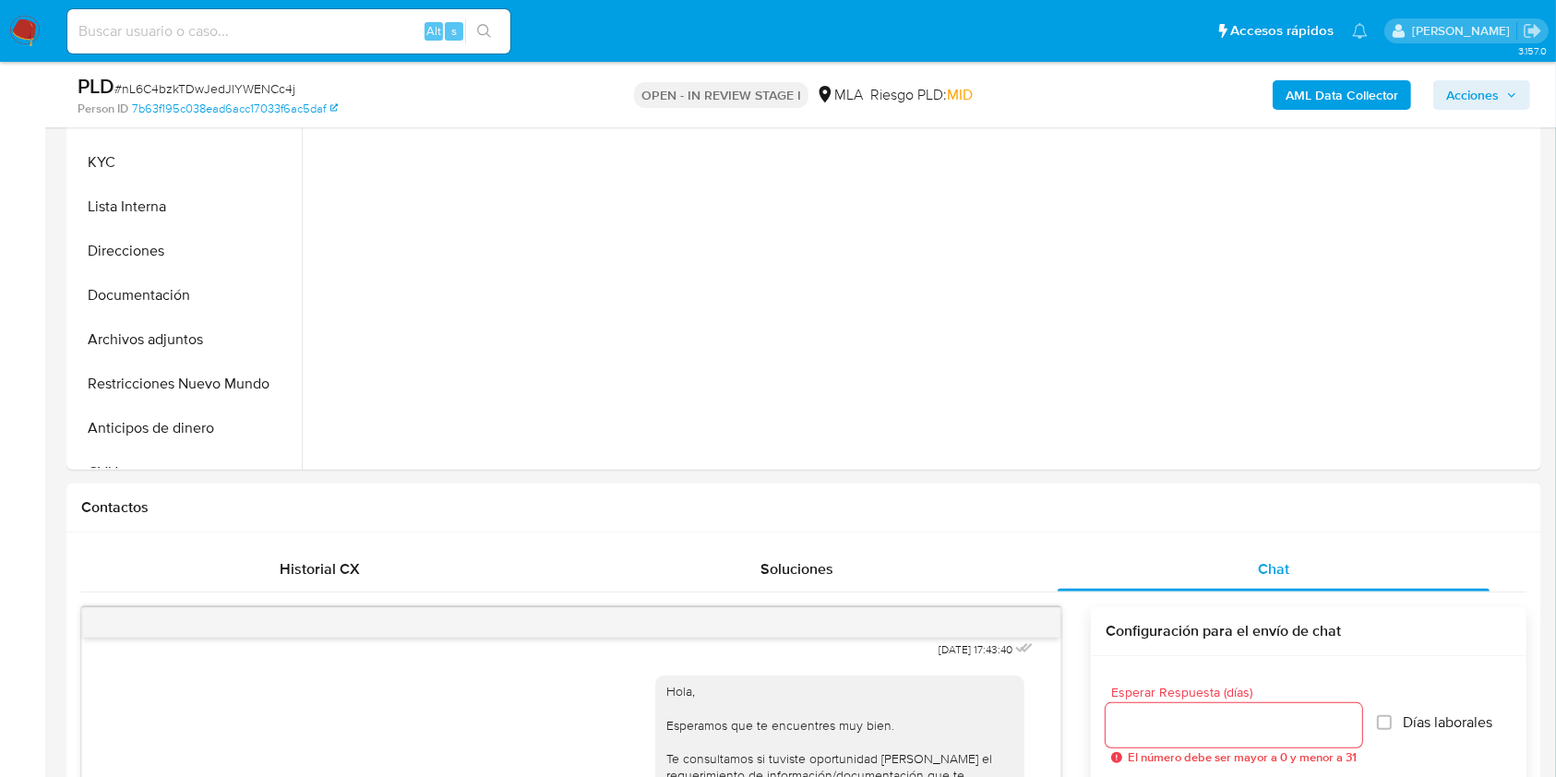
scroll to position [477, 0]
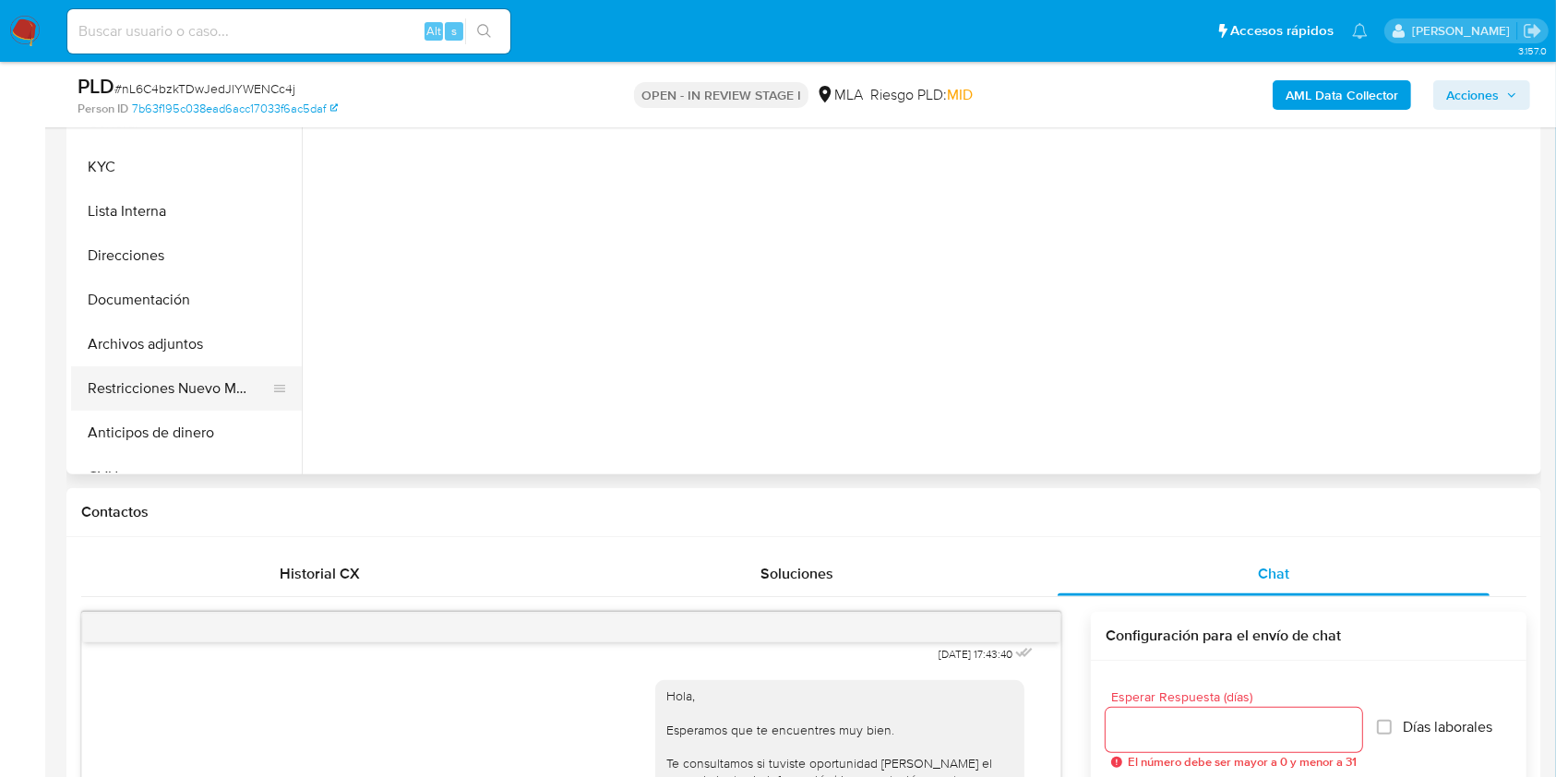
click at [213, 374] on button "Restricciones Nuevo Mundo" at bounding box center [179, 388] width 216 height 44
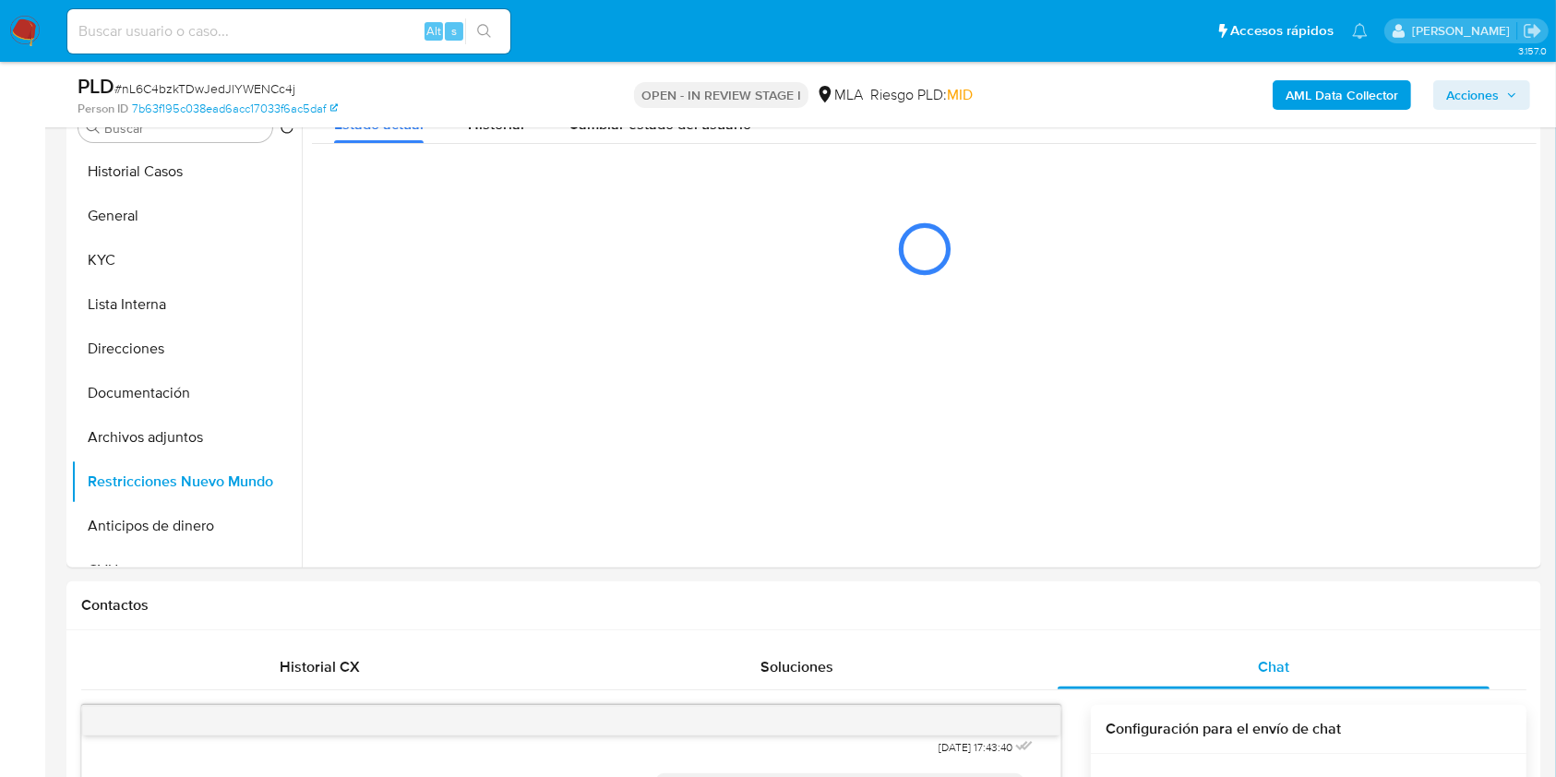
scroll to position [319, 0]
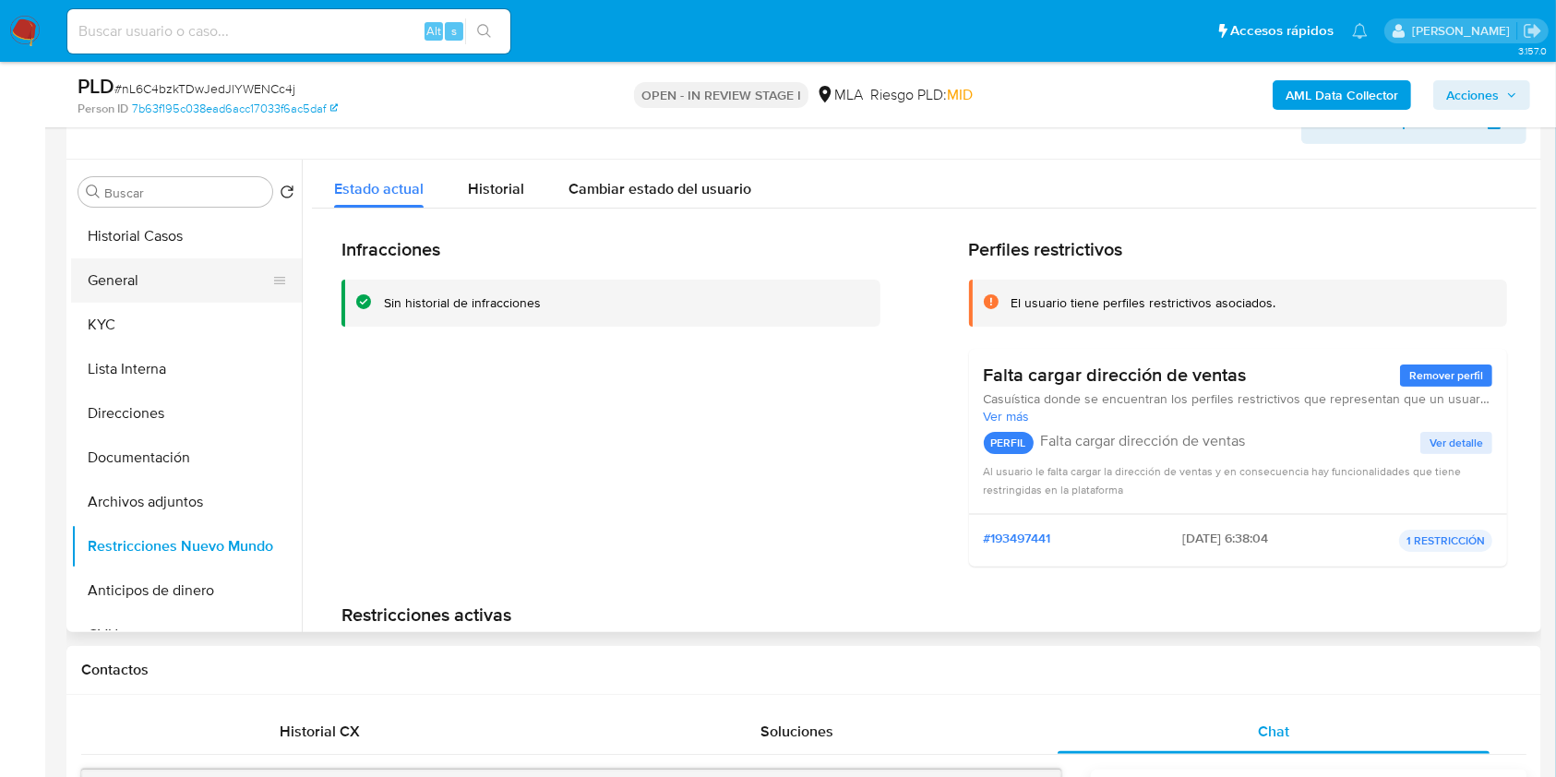
drag, startPoint x: 177, startPoint y: 282, endPoint x: 181, endPoint y: 294, distance: 12.6
click at [177, 282] on button "General" at bounding box center [179, 280] width 216 height 44
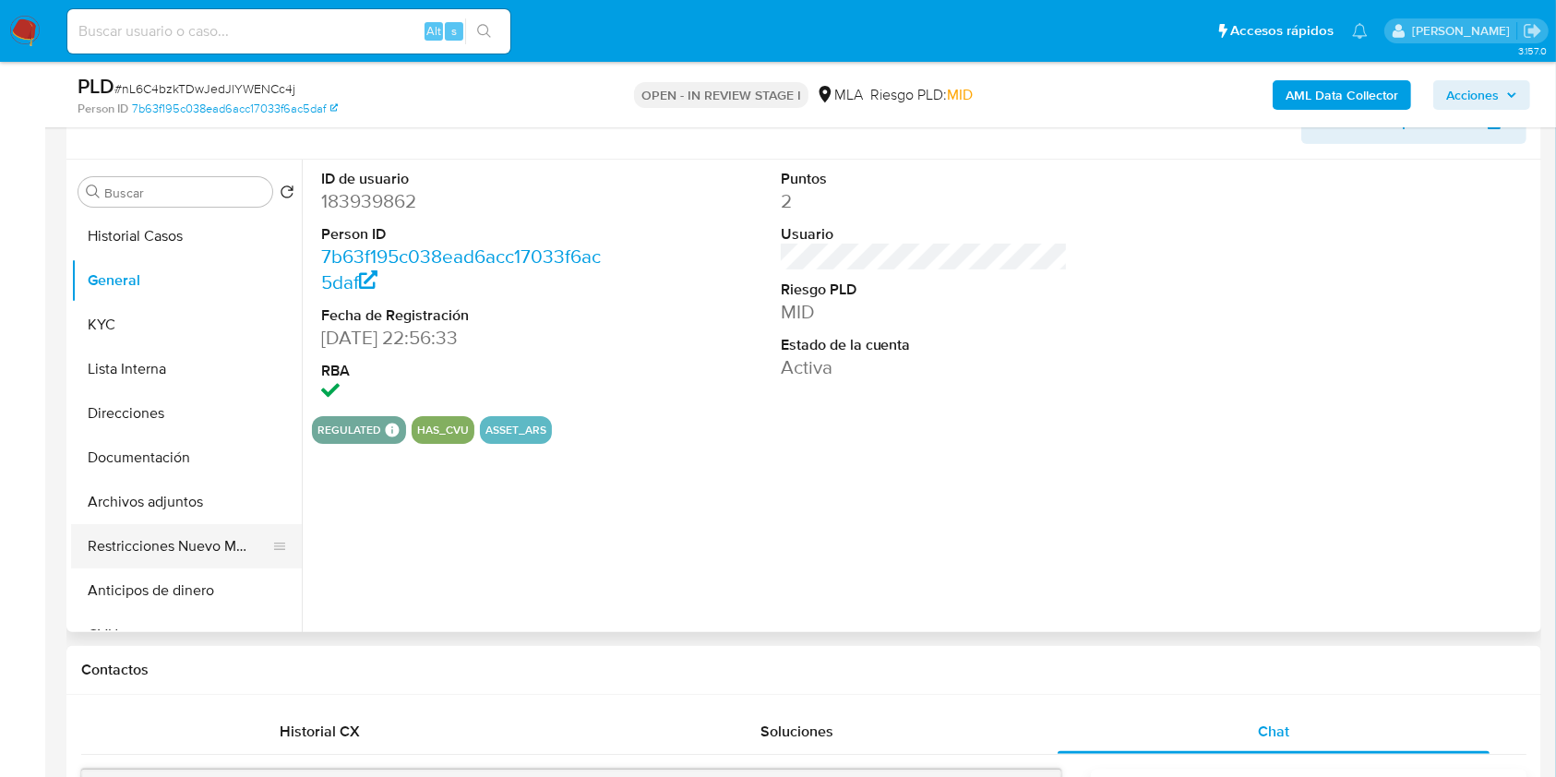
click at [177, 549] on button "Restricciones Nuevo Mundo" at bounding box center [179, 546] width 216 height 44
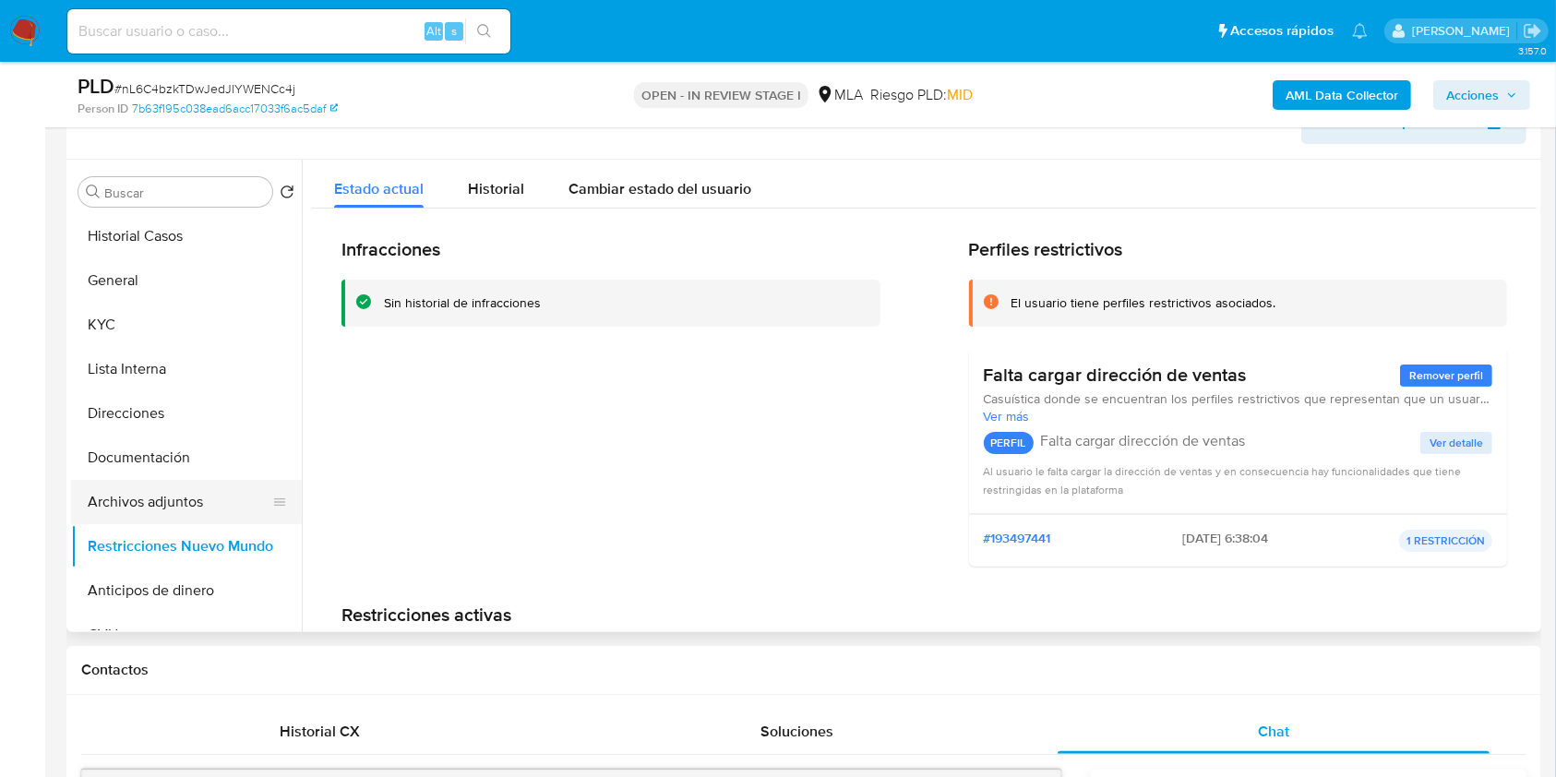
click at [173, 512] on button "Archivos adjuntos" at bounding box center [179, 502] width 216 height 44
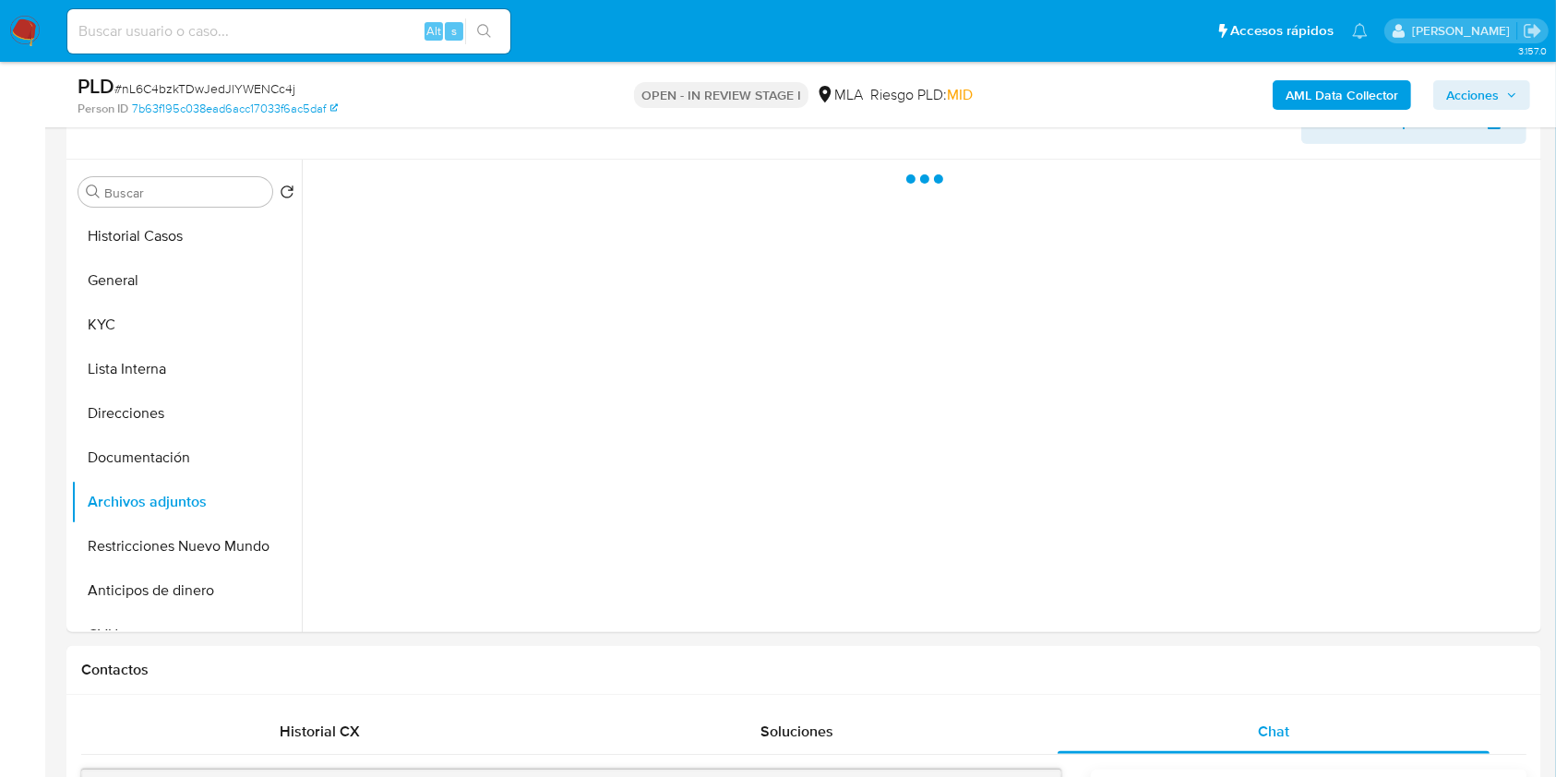
click at [1502, 99] on span "Acciones" at bounding box center [1481, 95] width 71 height 26
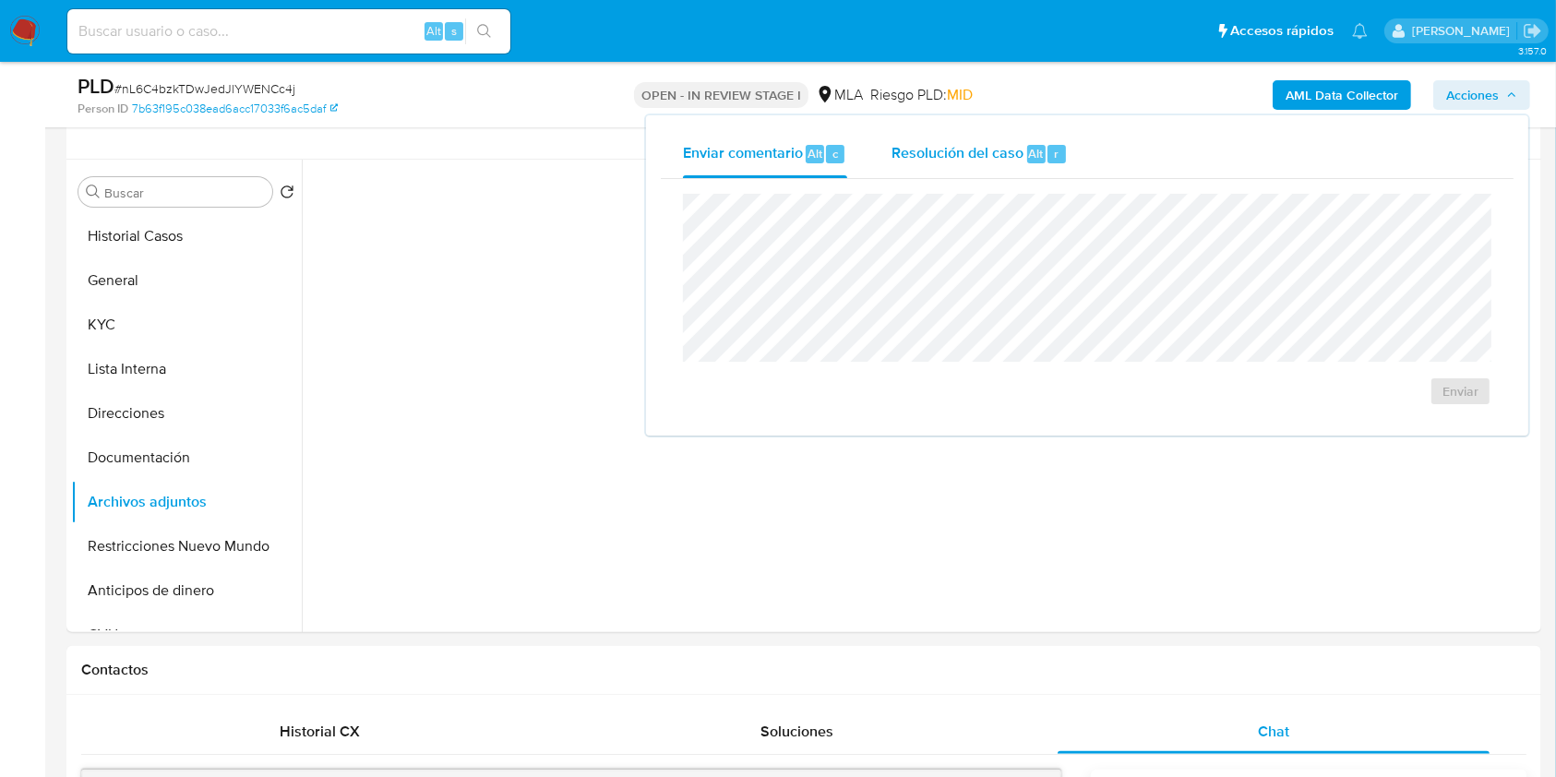
click at [958, 155] on span "Resolución del caso" at bounding box center [958, 152] width 132 height 21
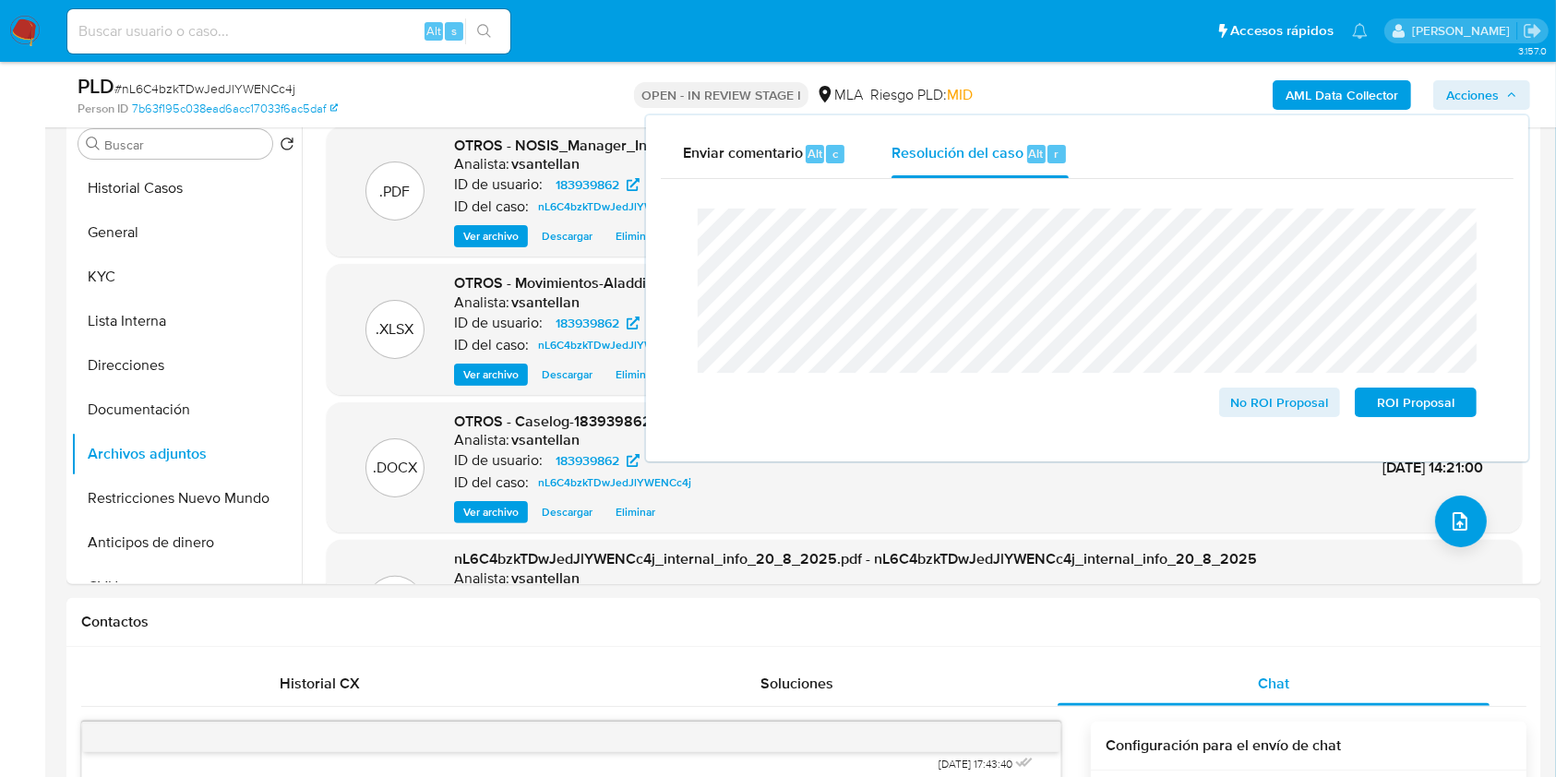
scroll to position [253, 0]
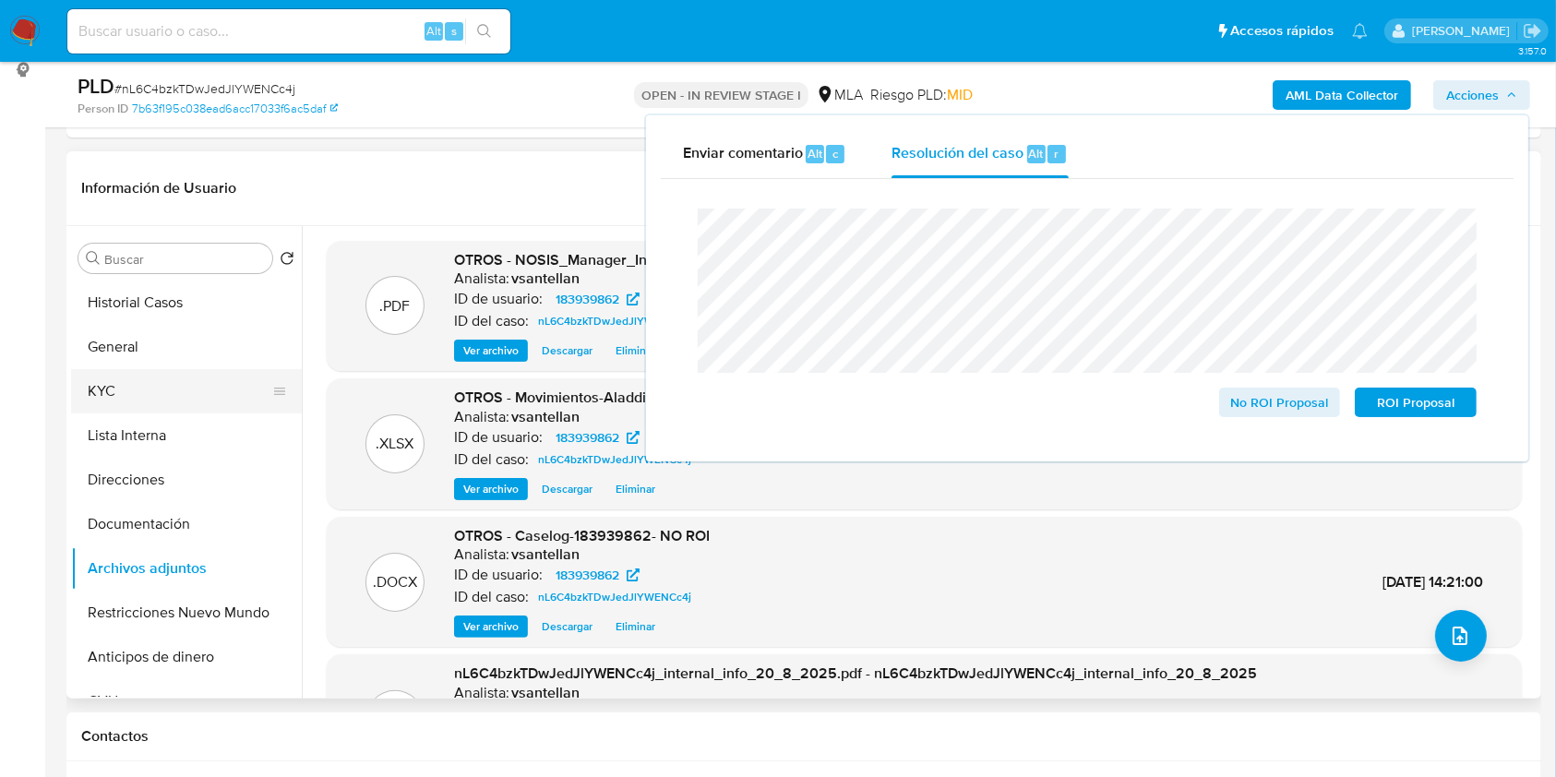
click at [179, 344] on button "General" at bounding box center [186, 347] width 231 height 44
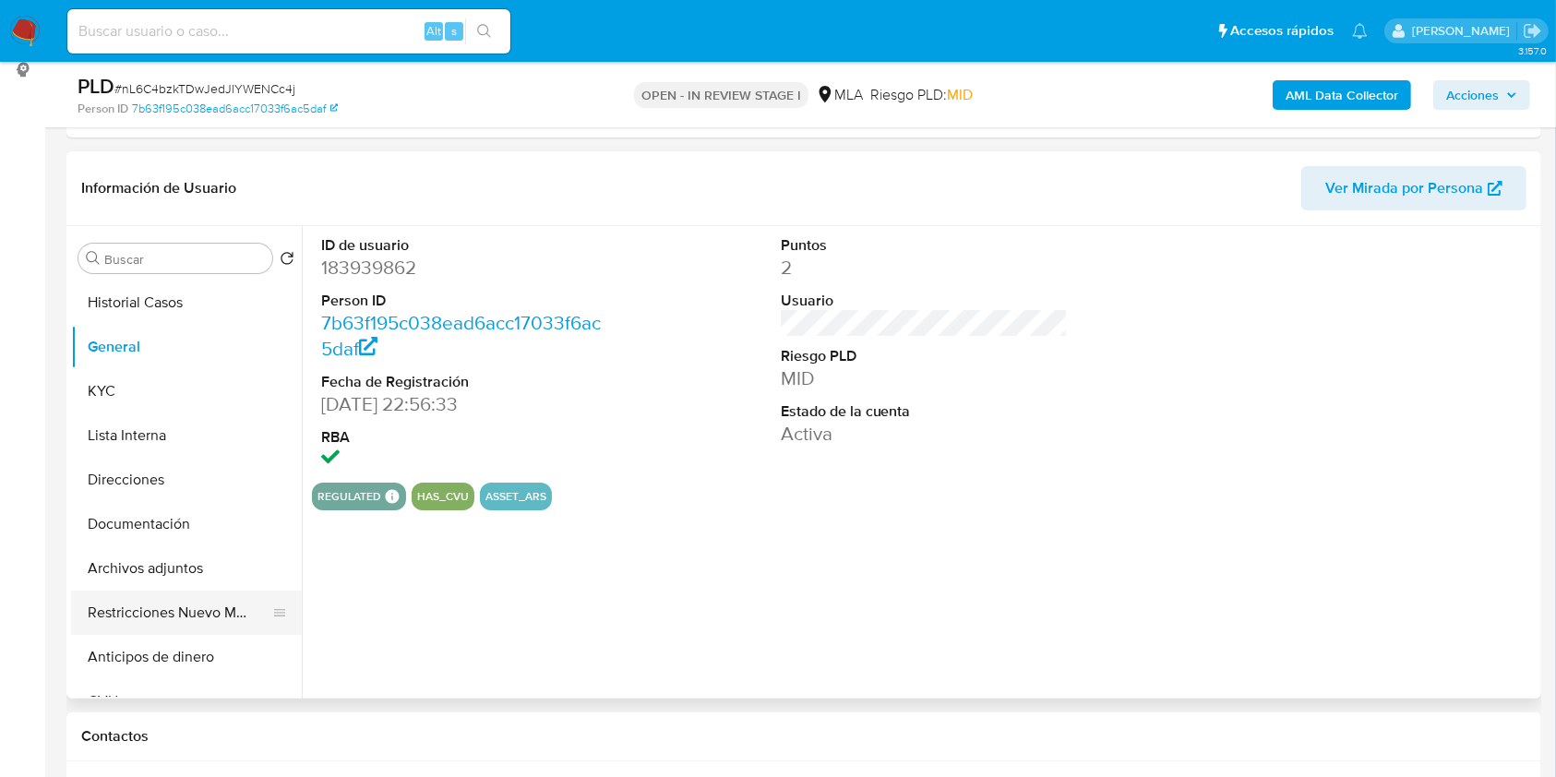
click at [198, 619] on button "Restricciones Nuevo Mundo" at bounding box center [179, 613] width 216 height 44
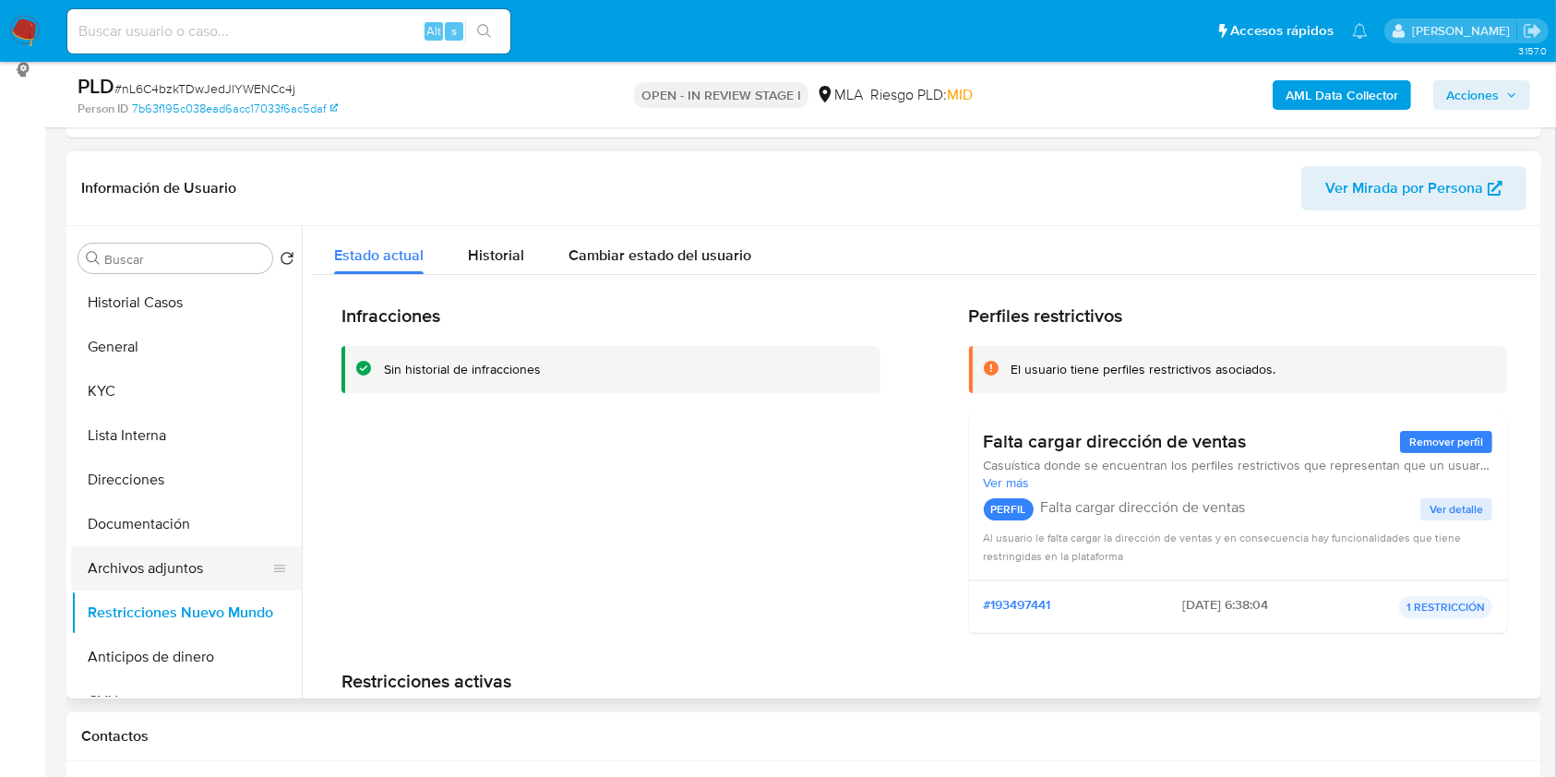
click at [177, 556] on button "Archivos adjuntos" at bounding box center [179, 568] width 216 height 44
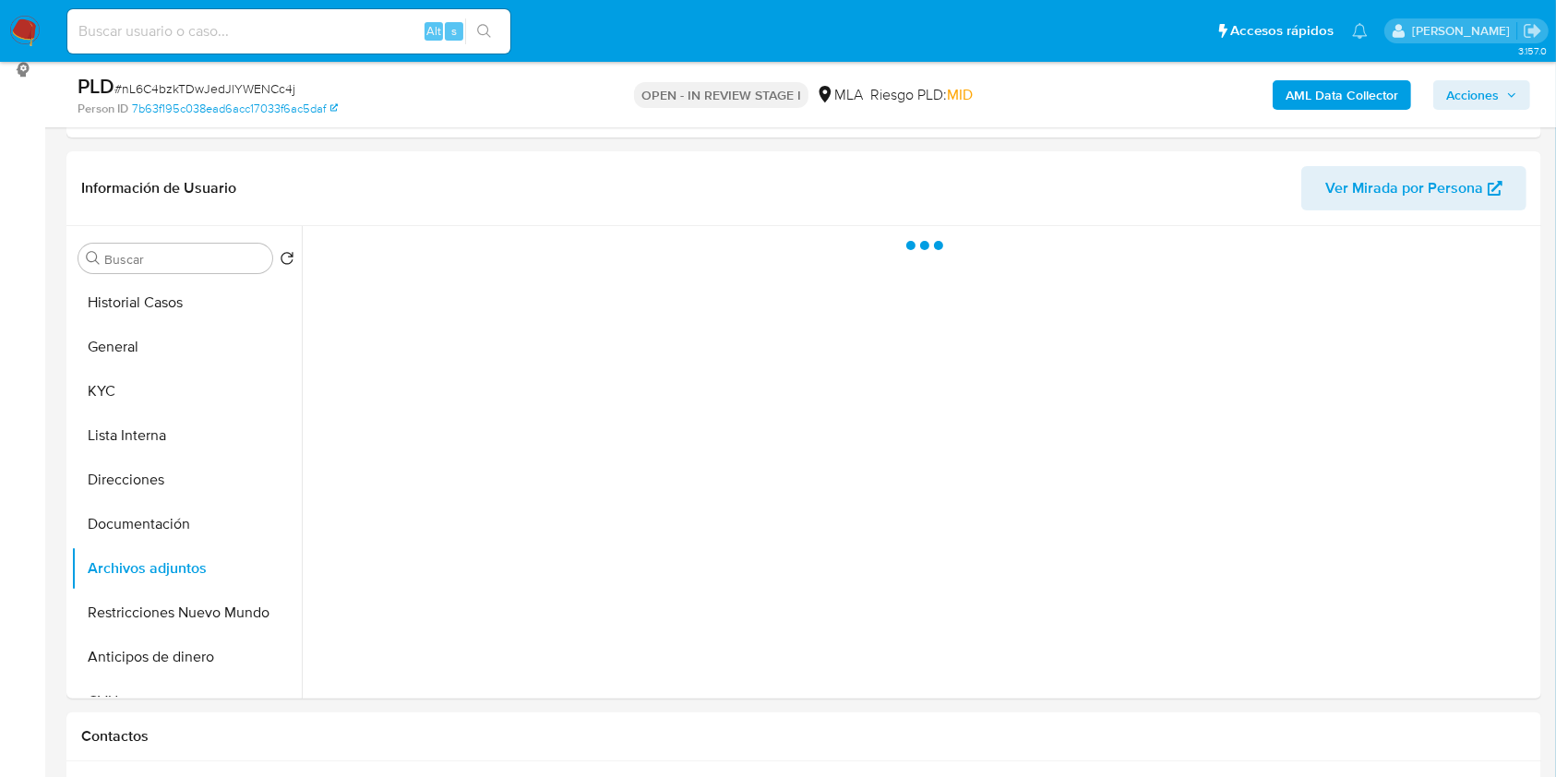
click at [1475, 86] on span "Acciones" at bounding box center [1472, 95] width 53 height 30
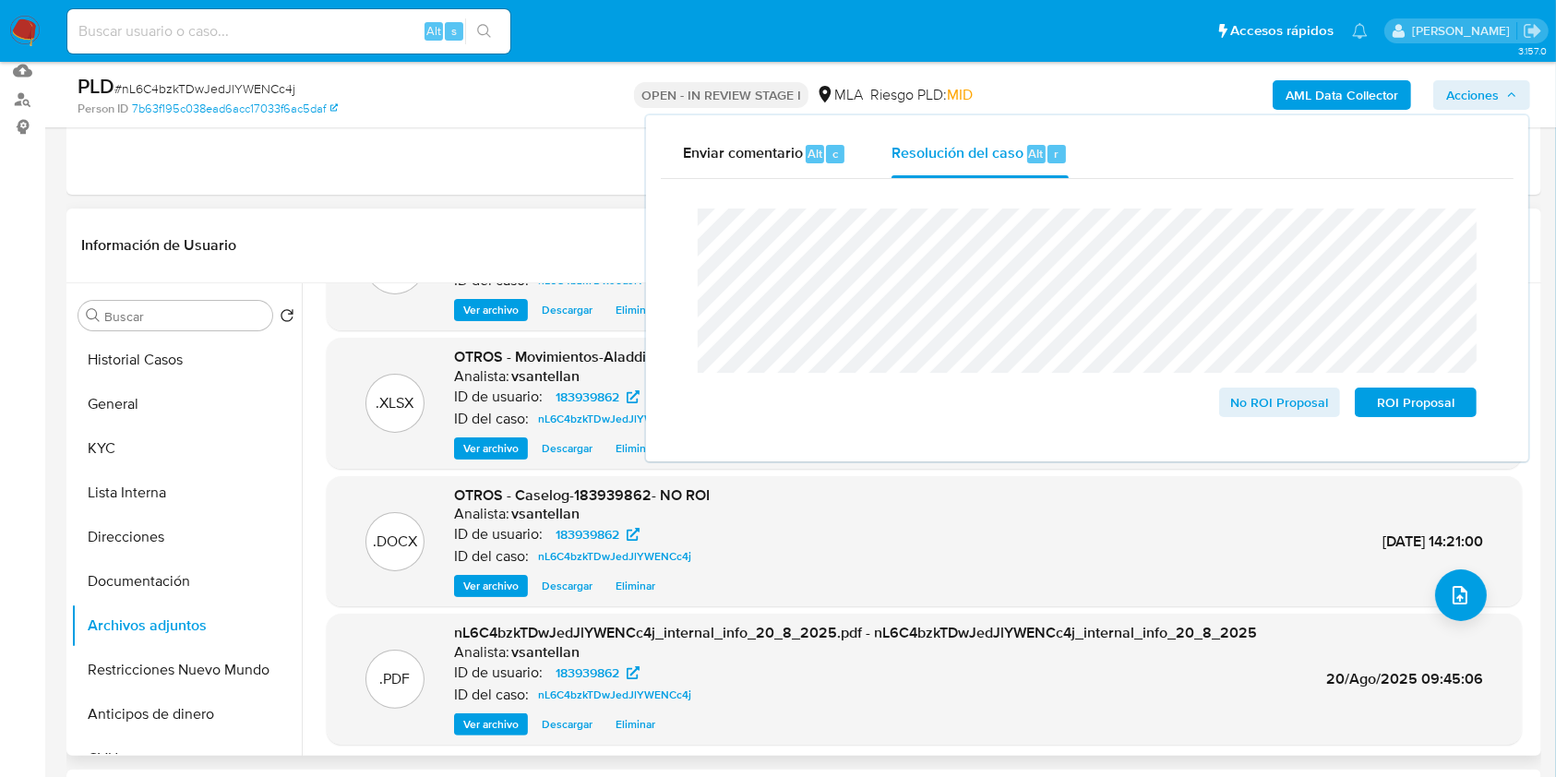
scroll to position [32, 0]
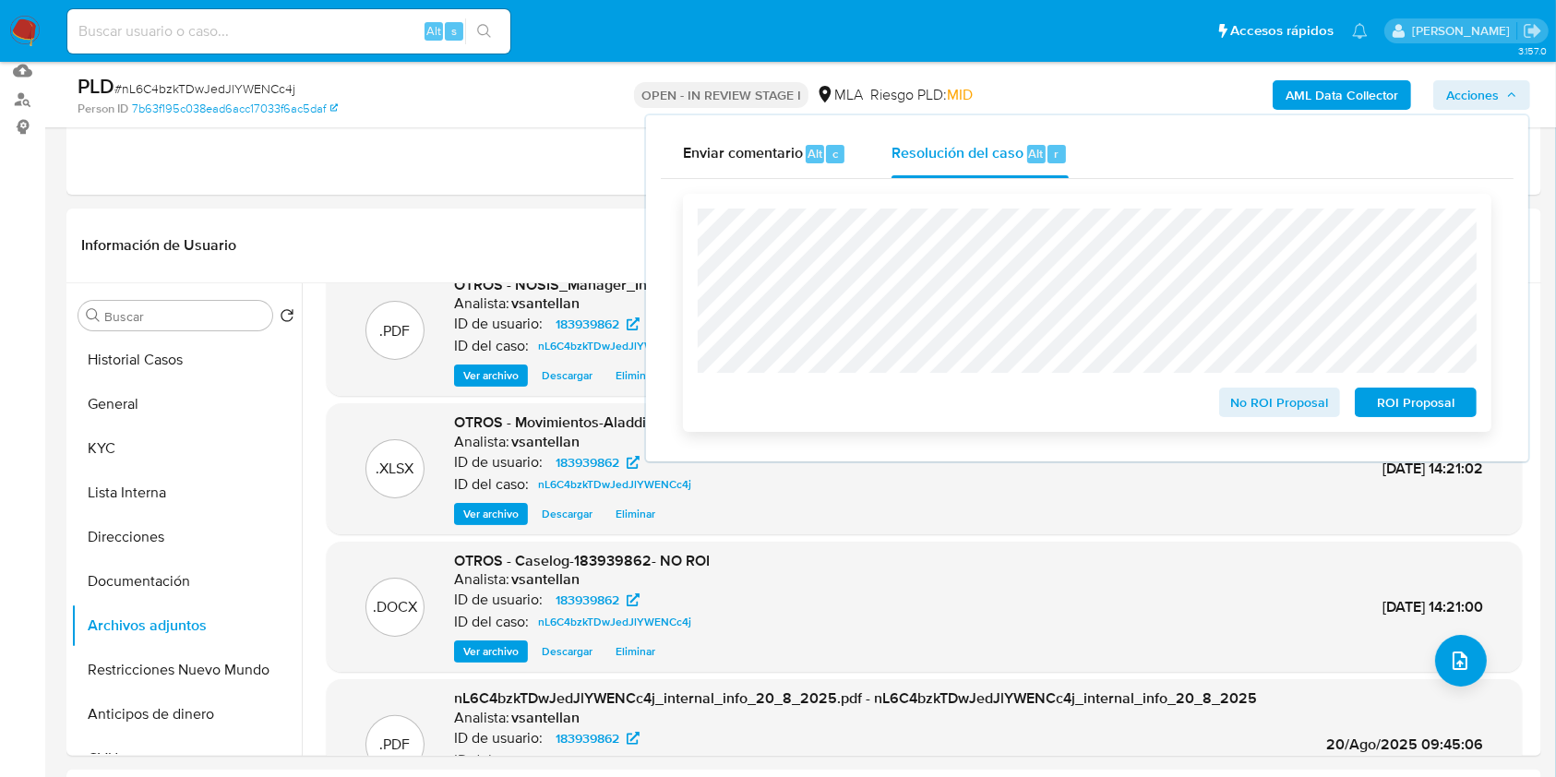
drag, startPoint x: 1237, startPoint y: 390, endPoint x: 1265, endPoint y: 402, distance: 31.0
click at [1238, 390] on span "No ROI Proposal" at bounding box center [1280, 403] width 96 height 26
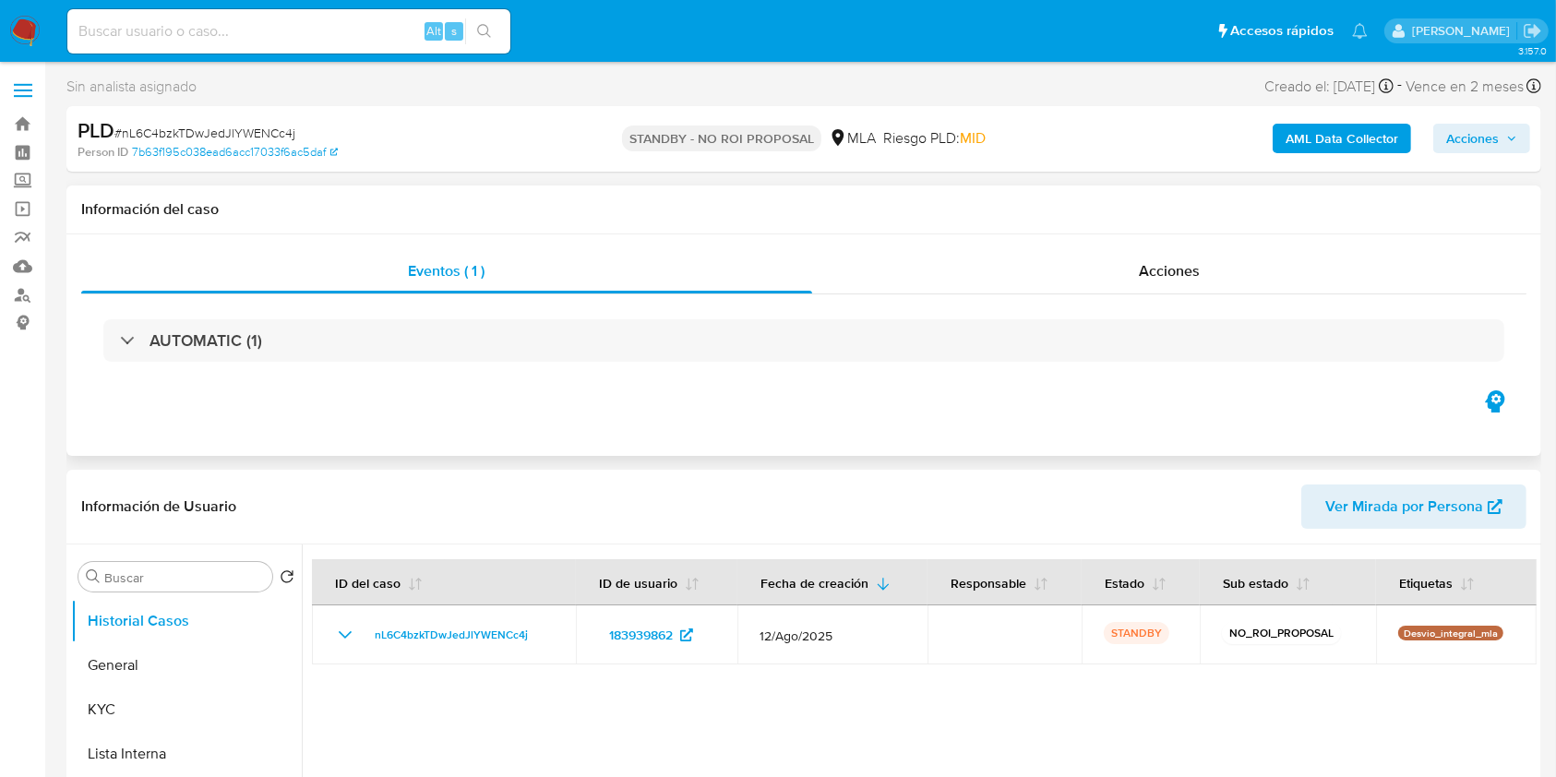
select select "10"
drag, startPoint x: 878, startPoint y: 525, endPoint x: 776, endPoint y: 440, distance: 132.4
click at [878, 527] on header "Información de Usuario Ver Mirada por Persona" at bounding box center [803, 507] width 1445 height 44
